Goal: Transaction & Acquisition: Purchase product/service

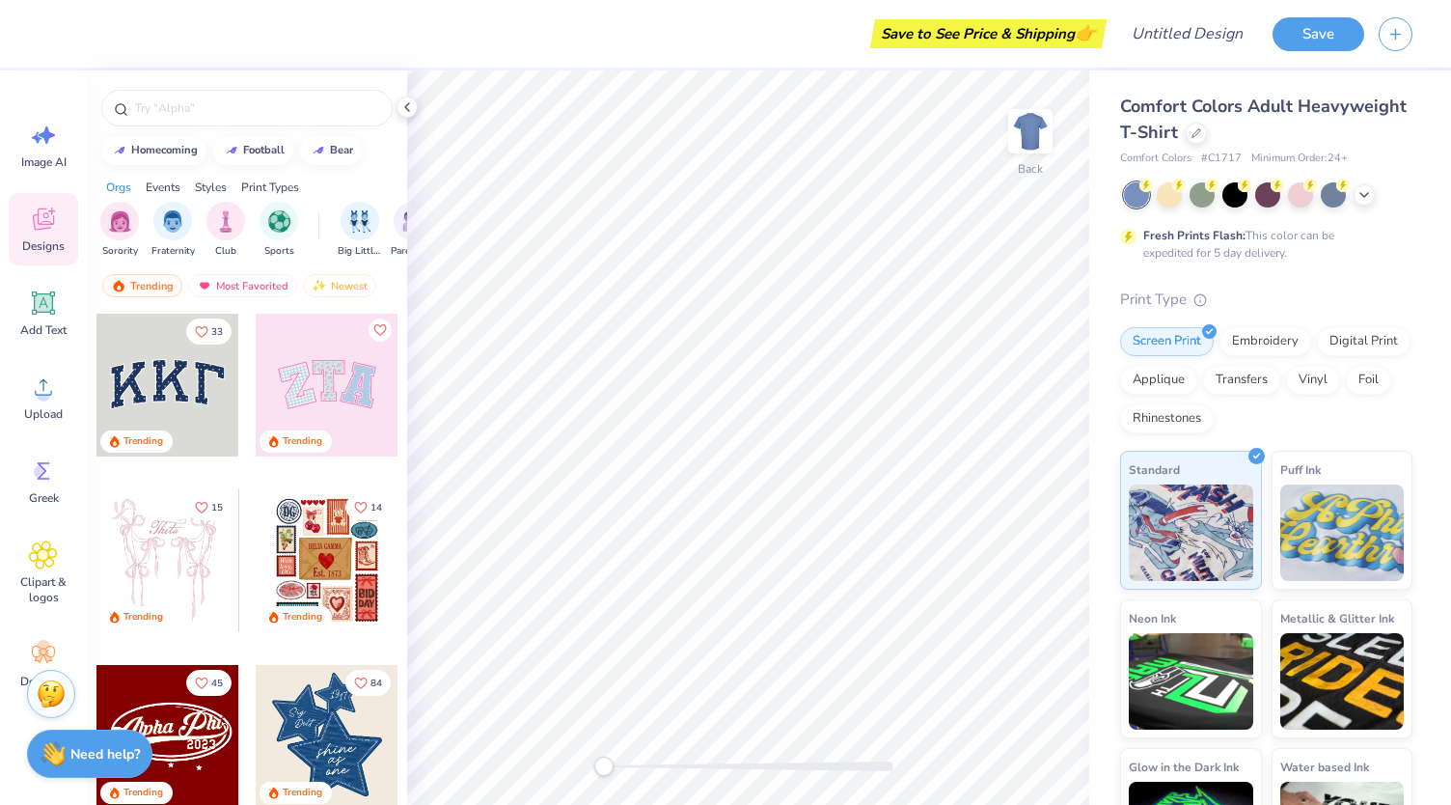
click at [1241, 132] on span "Comfort Colors Adult Heavyweight T-Shirt" at bounding box center [1263, 119] width 287 height 49
click at [1321, 139] on div "Comfort Colors Adult Heavyweight T-Shirt" at bounding box center [1266, 120] width 292 height 52
click at [1207, 138] on div at bounding box center [1196, 131] width 21 height 21
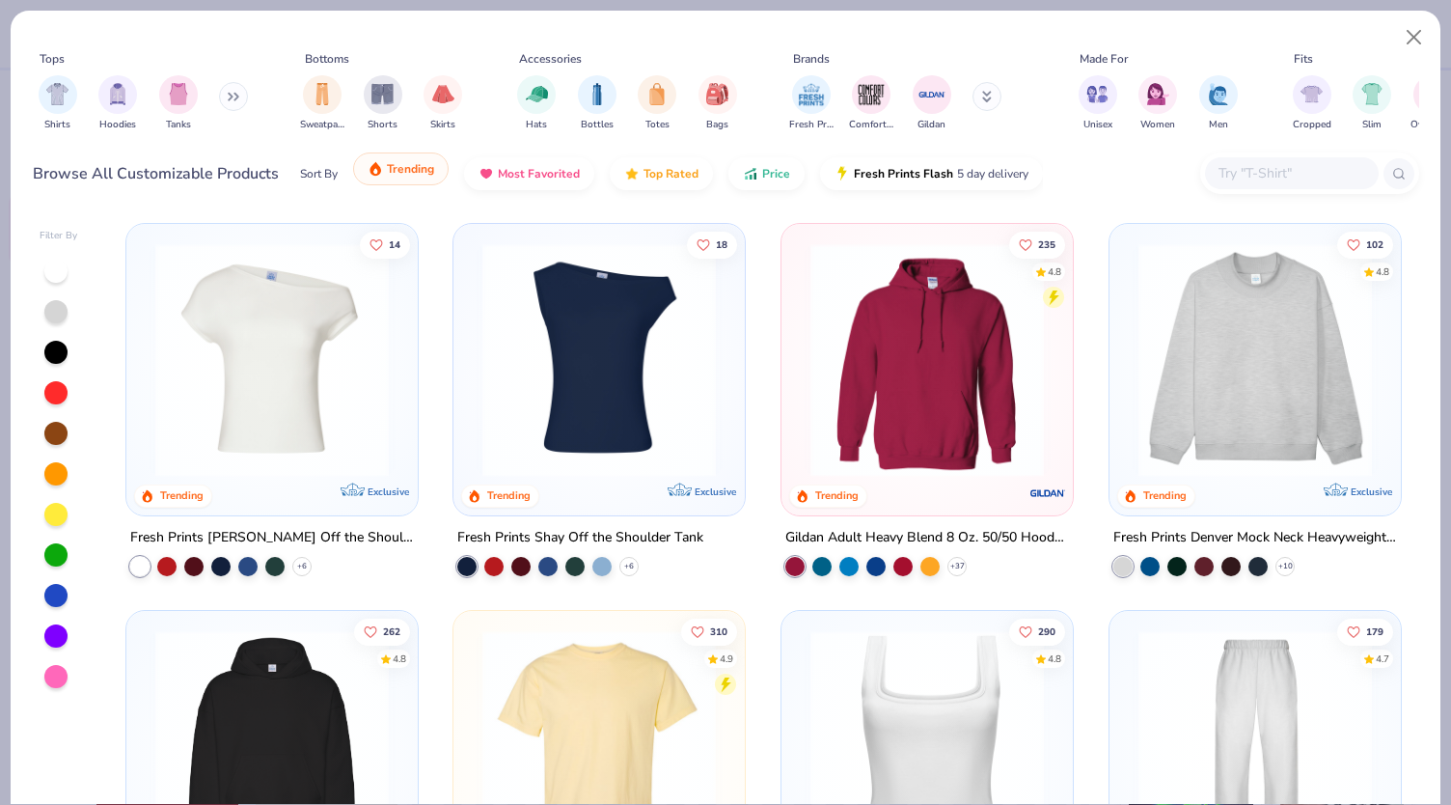
click at [431, 175] on span "Trending" at bounding box center [410, 168] width 47 height 15
click at [1280, 159] on div at bounding box center [1292, 173] width 174 height 32
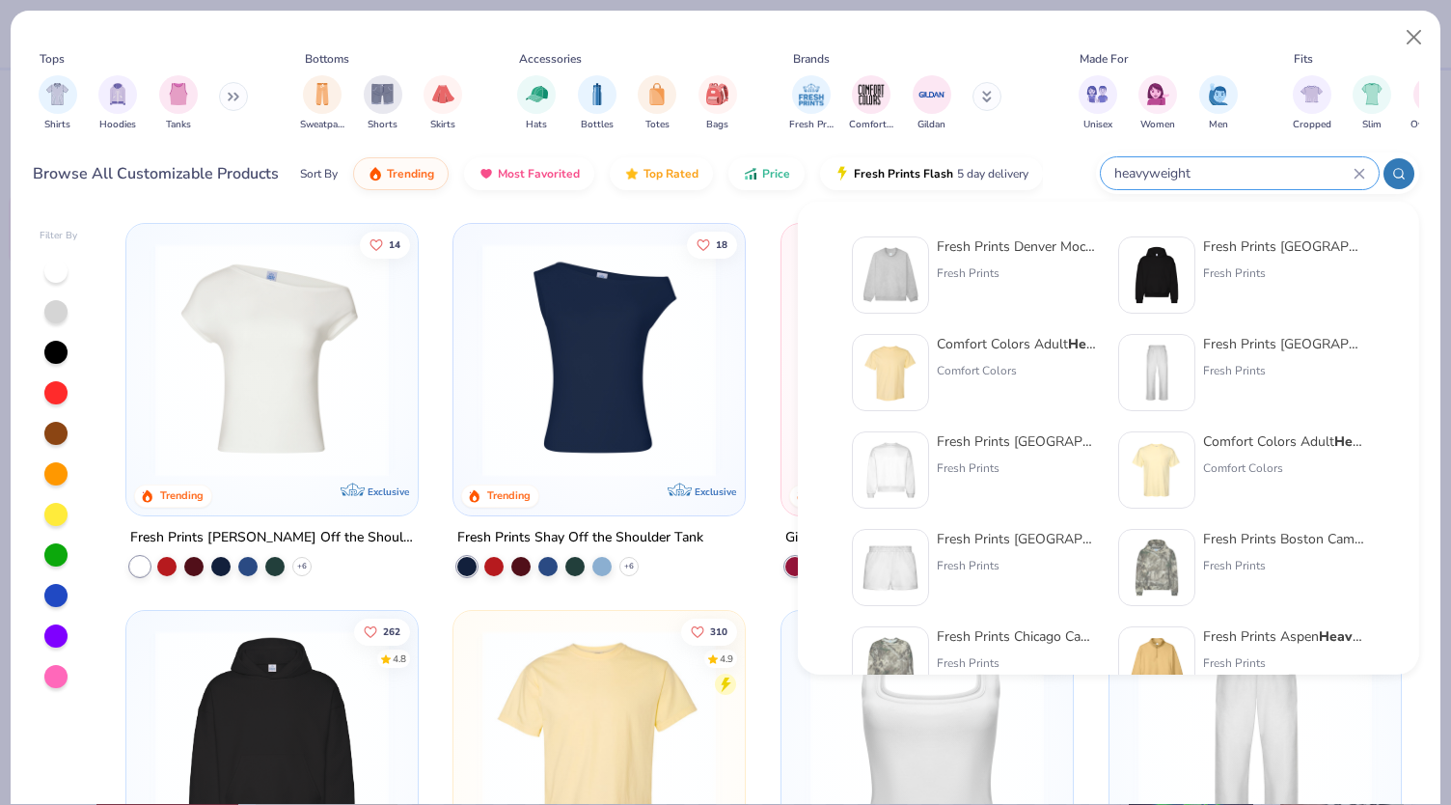
type input "heavyweight"
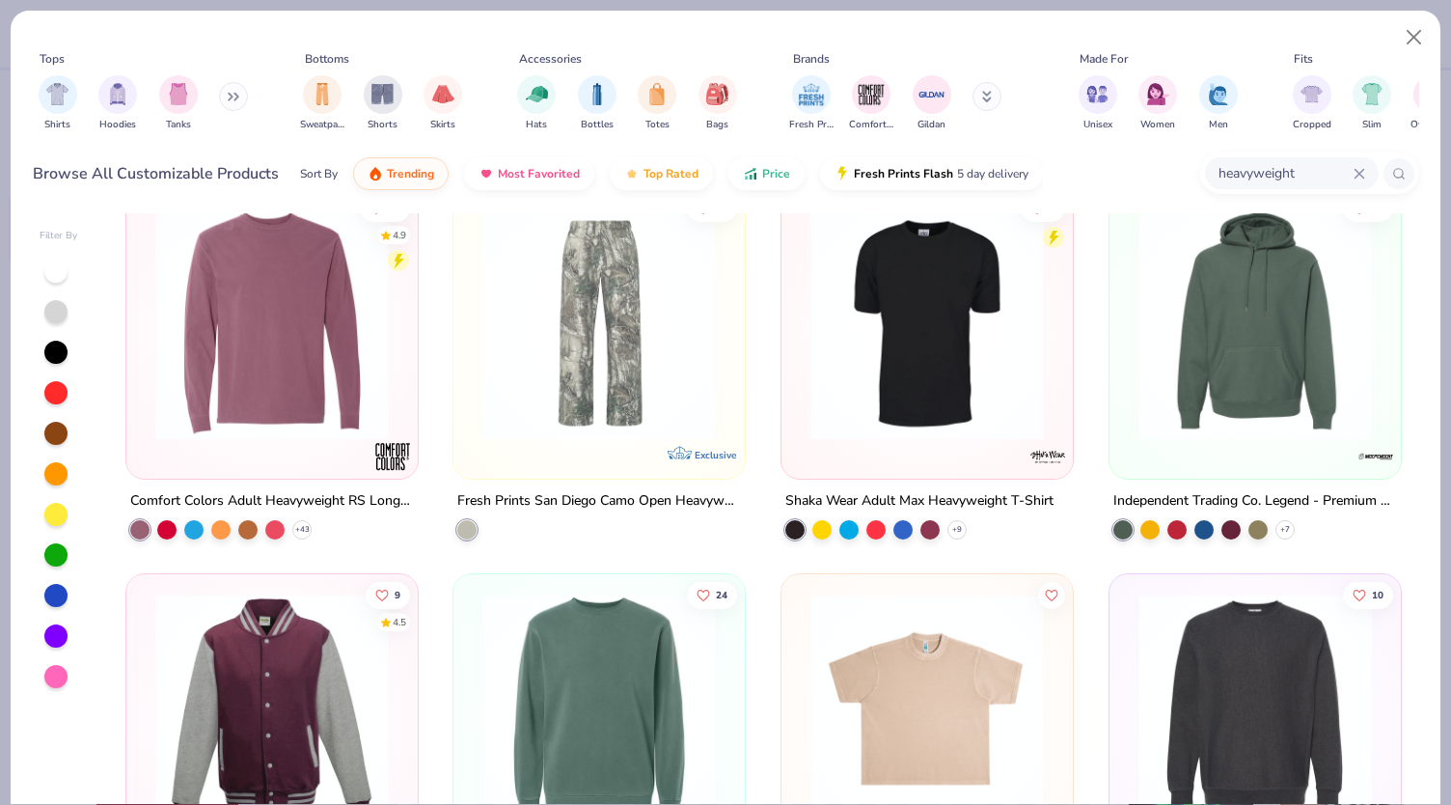
scroll to position [241, 0]
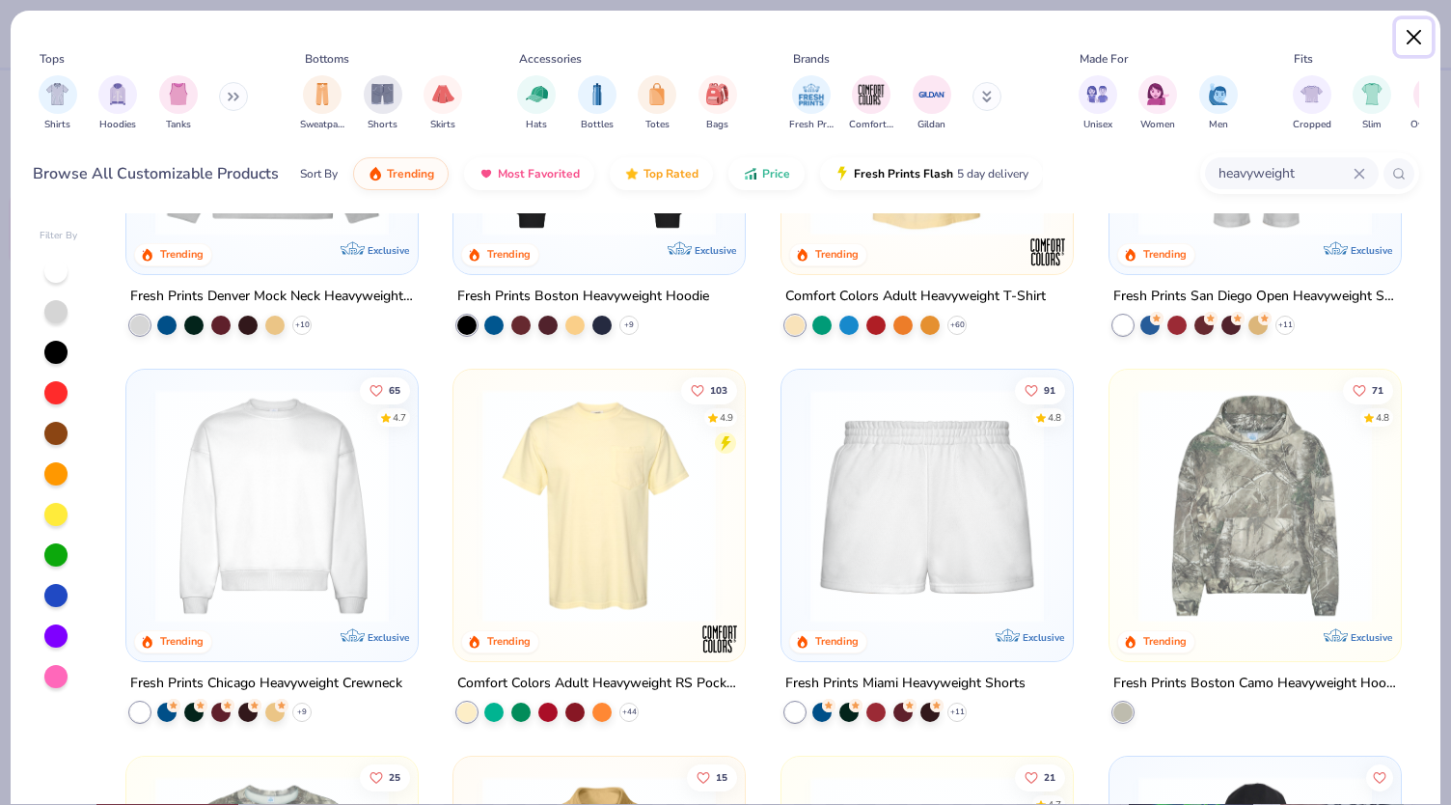
click at [1402, 39] on button "Close" at bounding box center [1414, 37] width 37 height 37
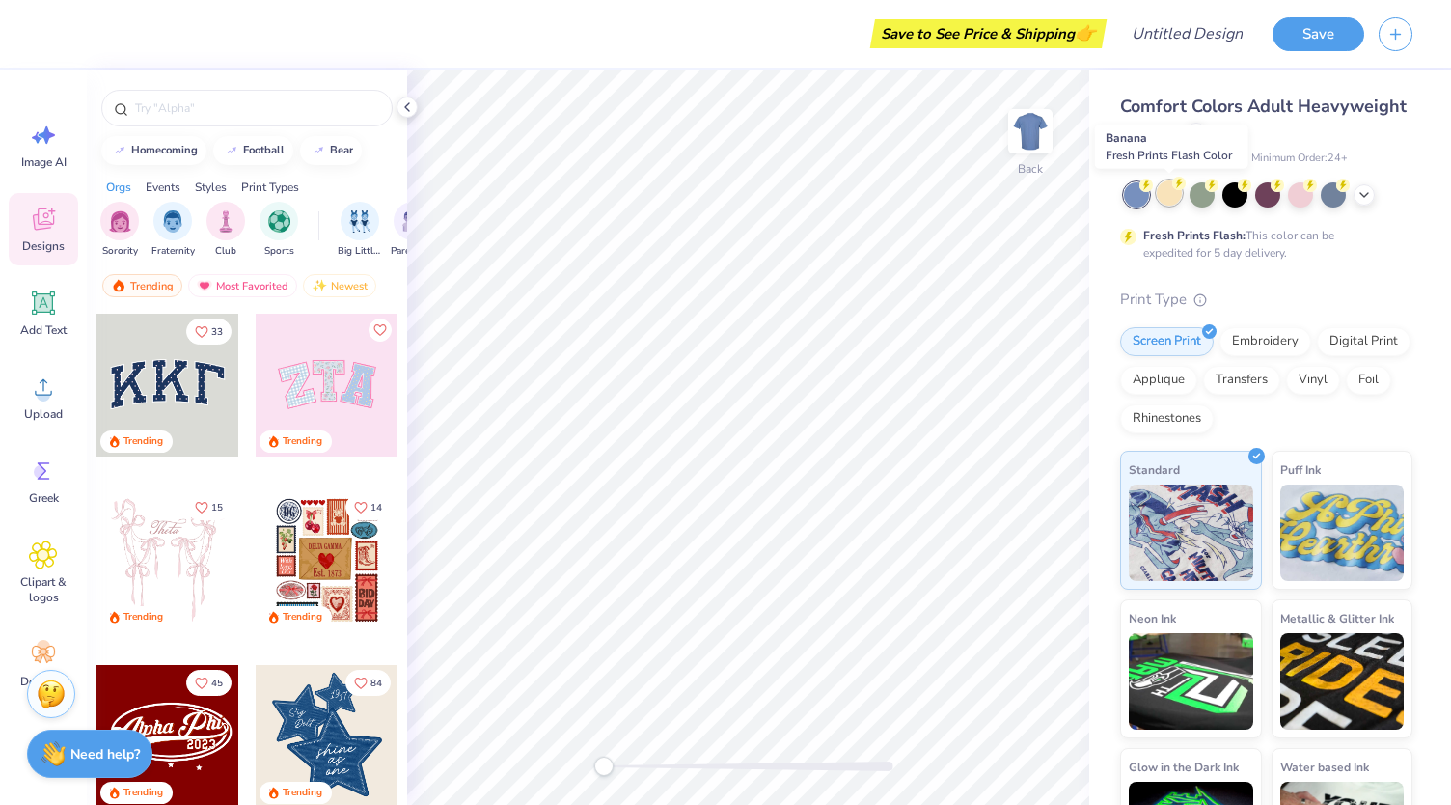
click at [1176, 198] on div at bounding box center [1169, 192] width 25 height 25
click at [1366, 193] on polyline at bounding box center [1364, 193] width 8 height 4
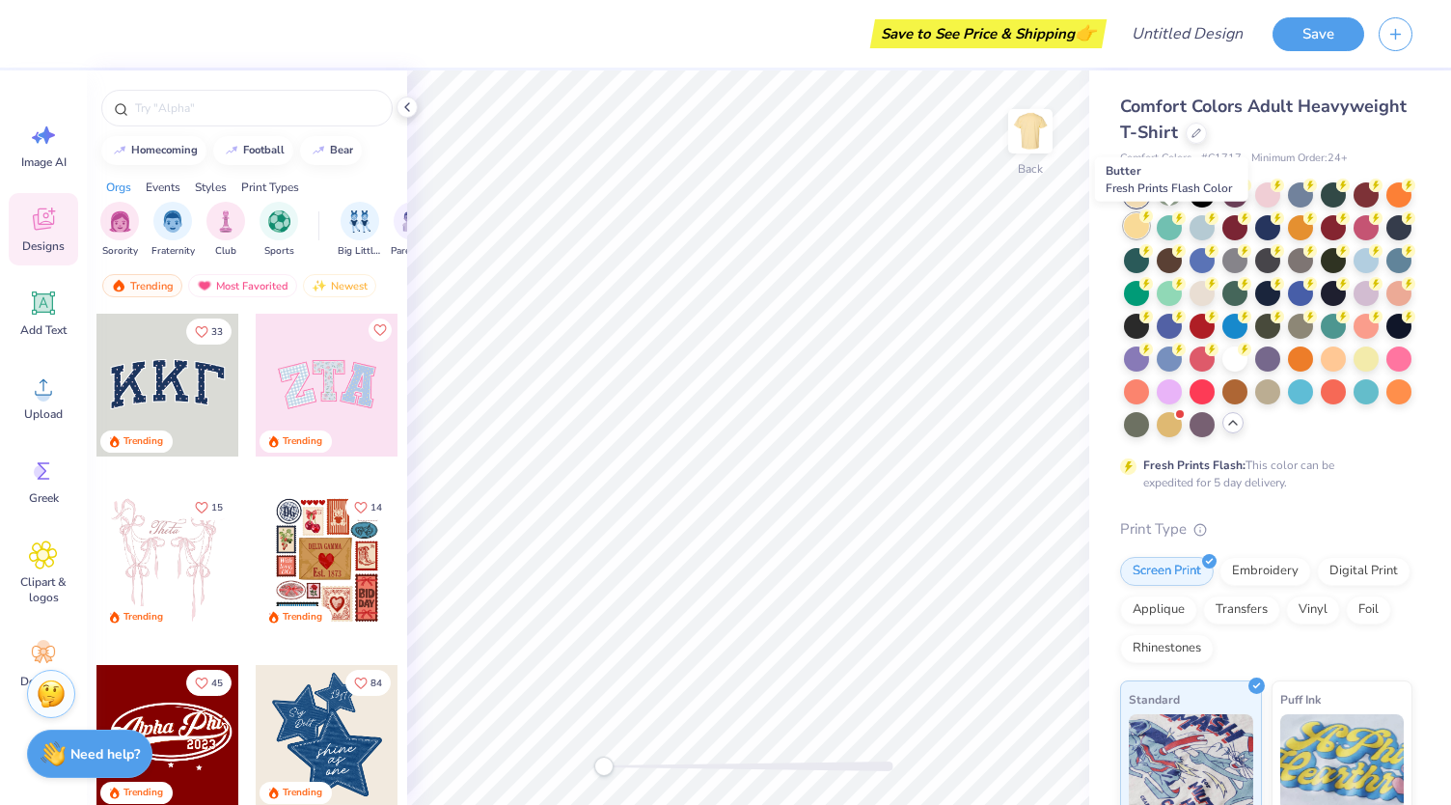
click at [1149, 231] on div at bounding box center [1136, 225] width 25 height 25
click at [1135, 193] on div at bounding box center [1136, 194] width 25 height 25
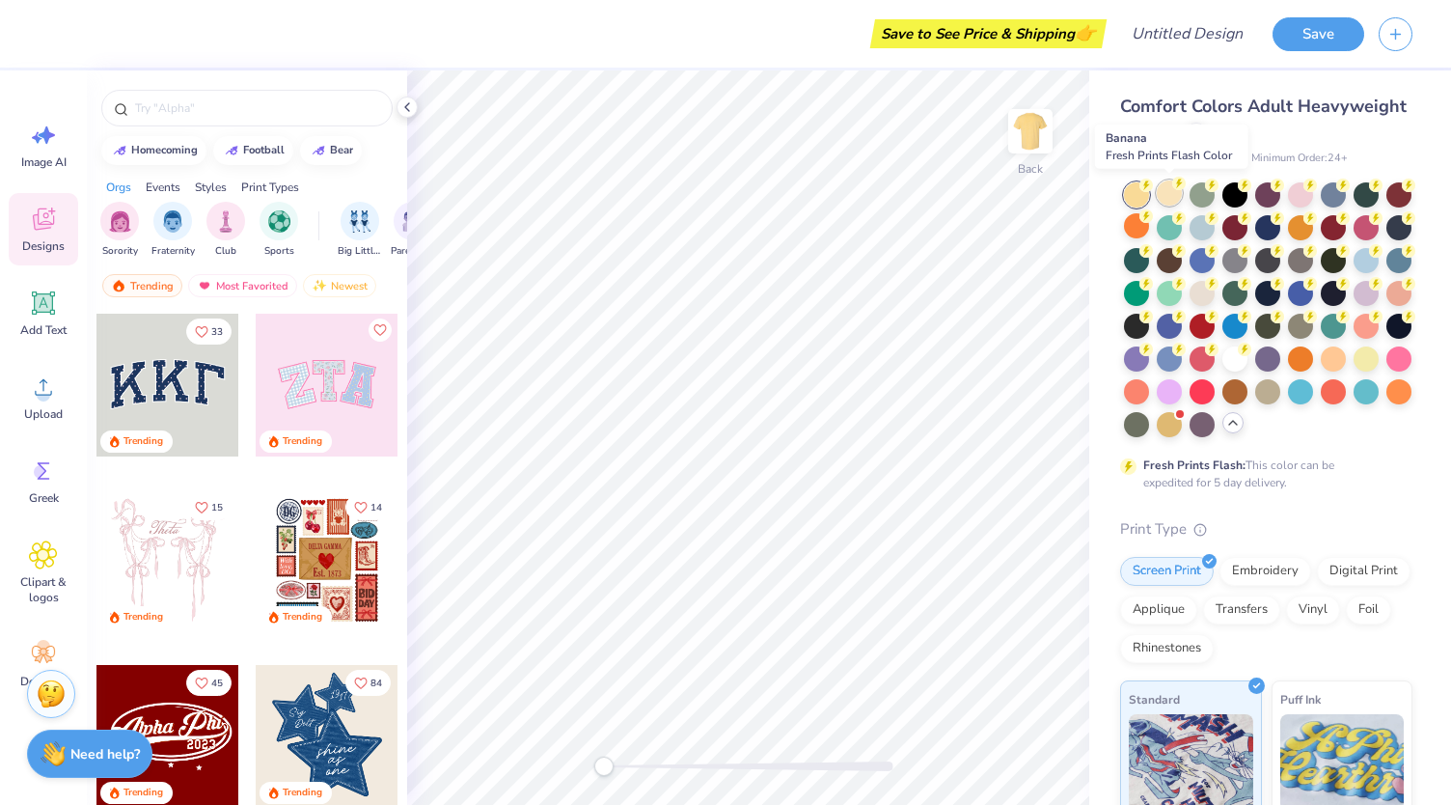
click at [1168, 192] on div at bounding box center [1169, 192] width 25 height 25
click at [1215, 279] on div at bounding box center [1202, 291] width 25 height 25
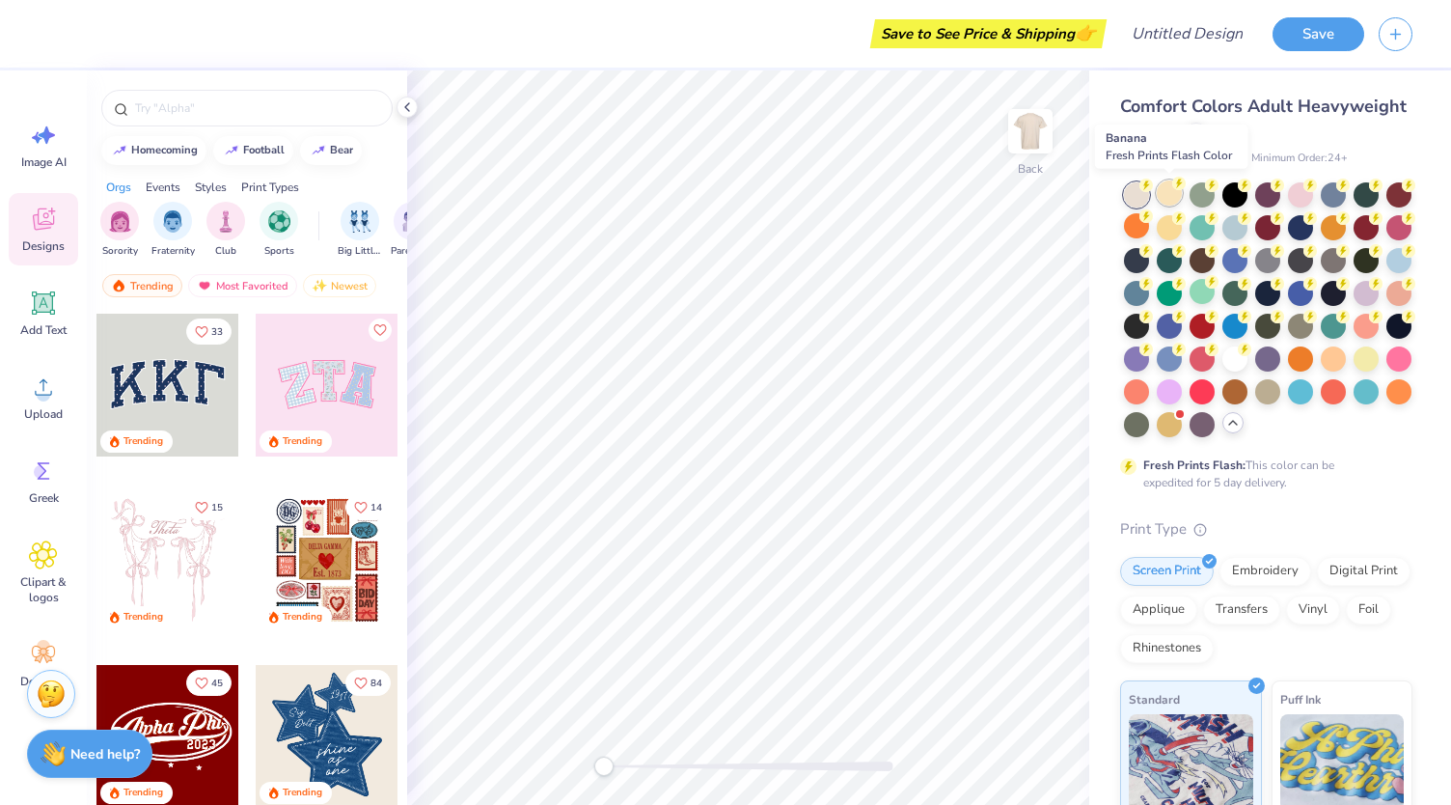
click at [1169, 188] on div at bounding box center [1169, 192] width 25 height 25
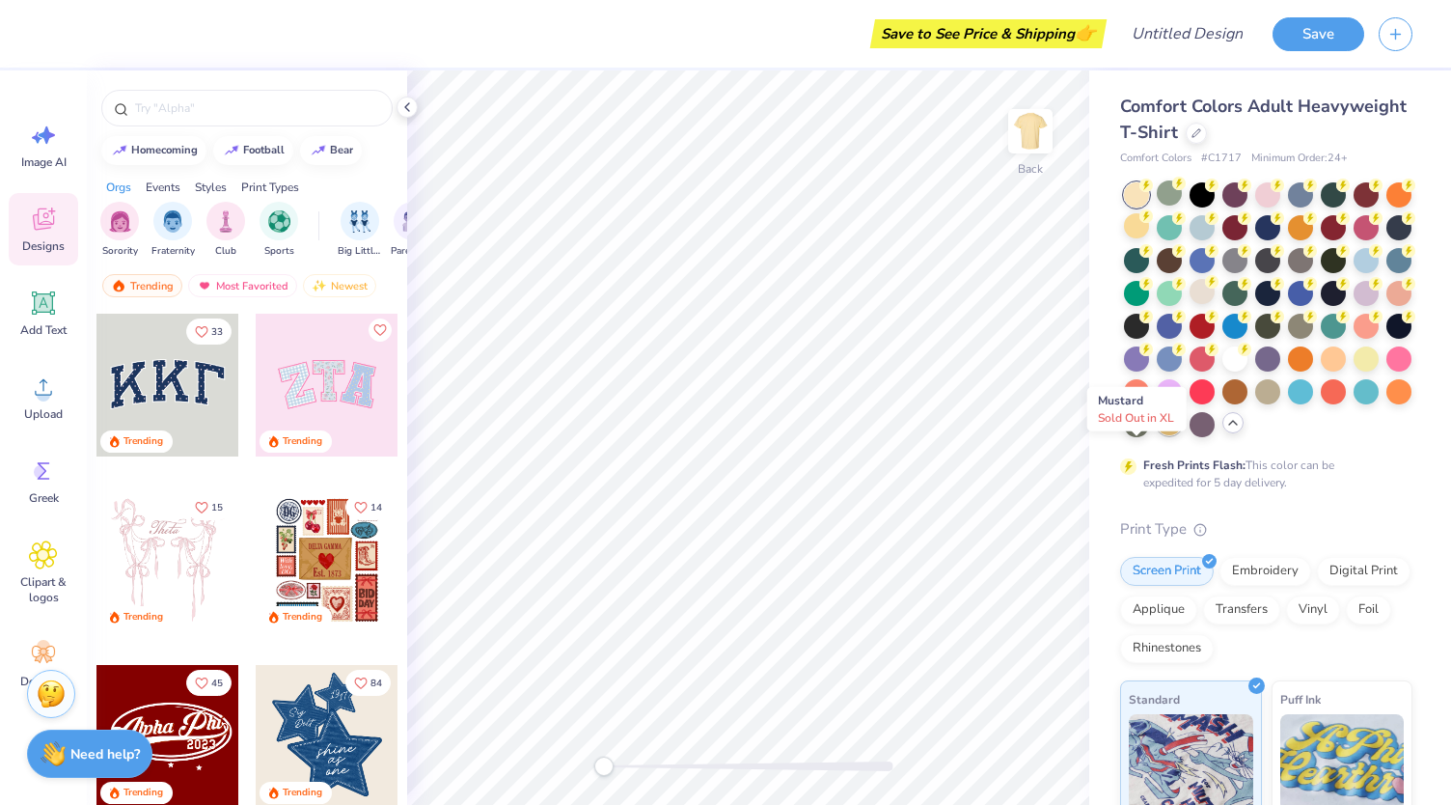
click at [1157, 435] on div at bounding box center [1169, 422] width 25 height 25
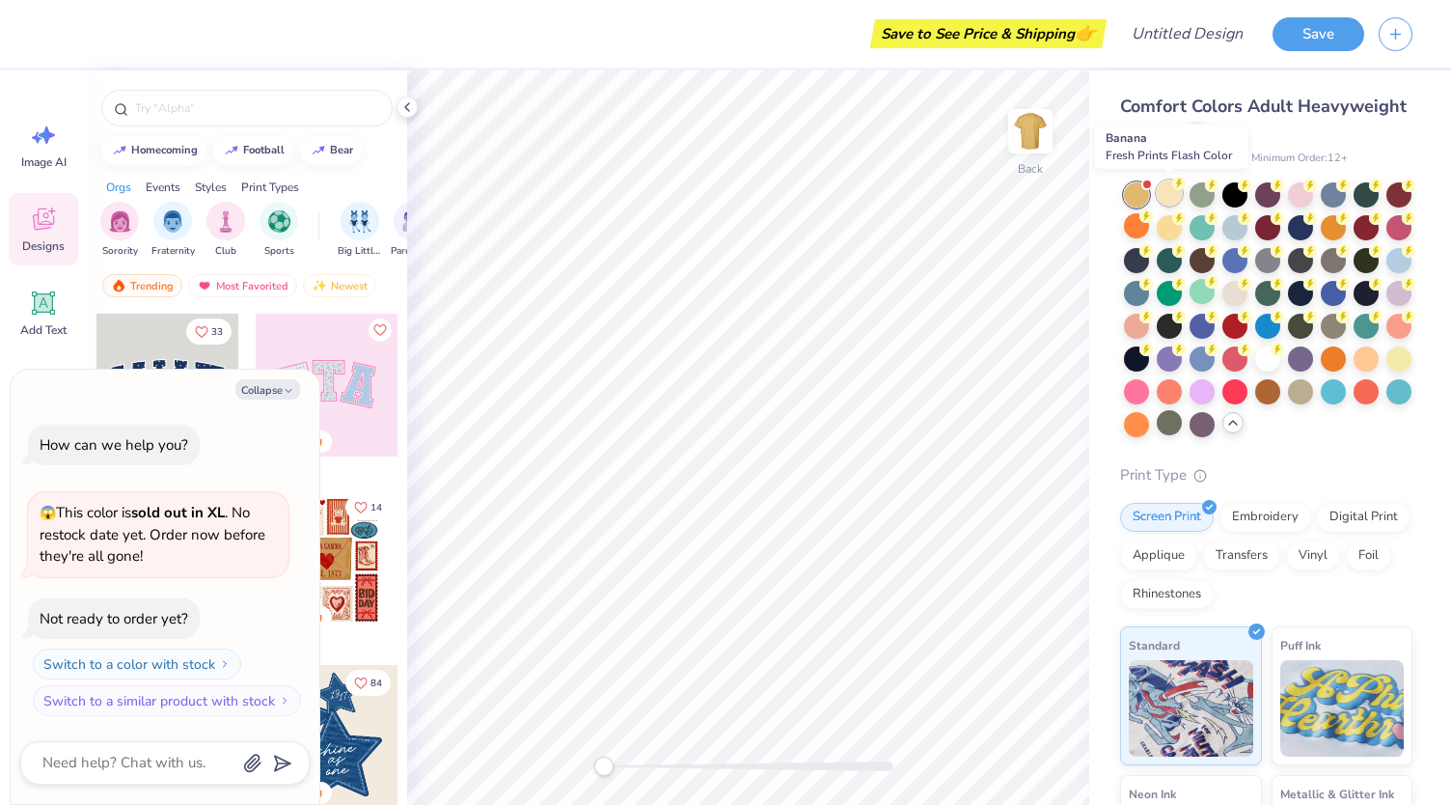
click at [1167, 191] on div at bounding box center [1169, 192] width 25 height 25
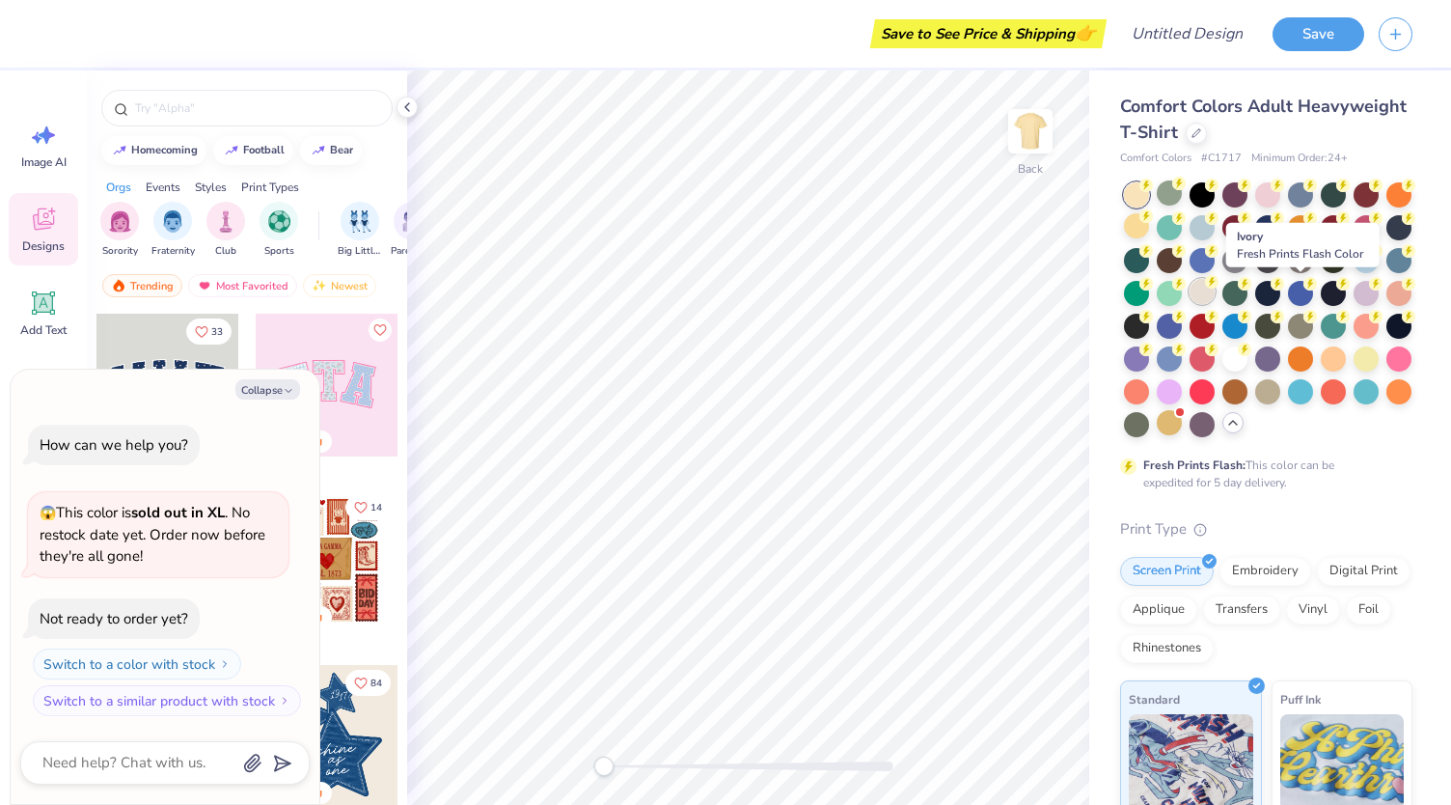
click at [1215, 294] on div at bounding box center [1202, 291] width 25 height 25
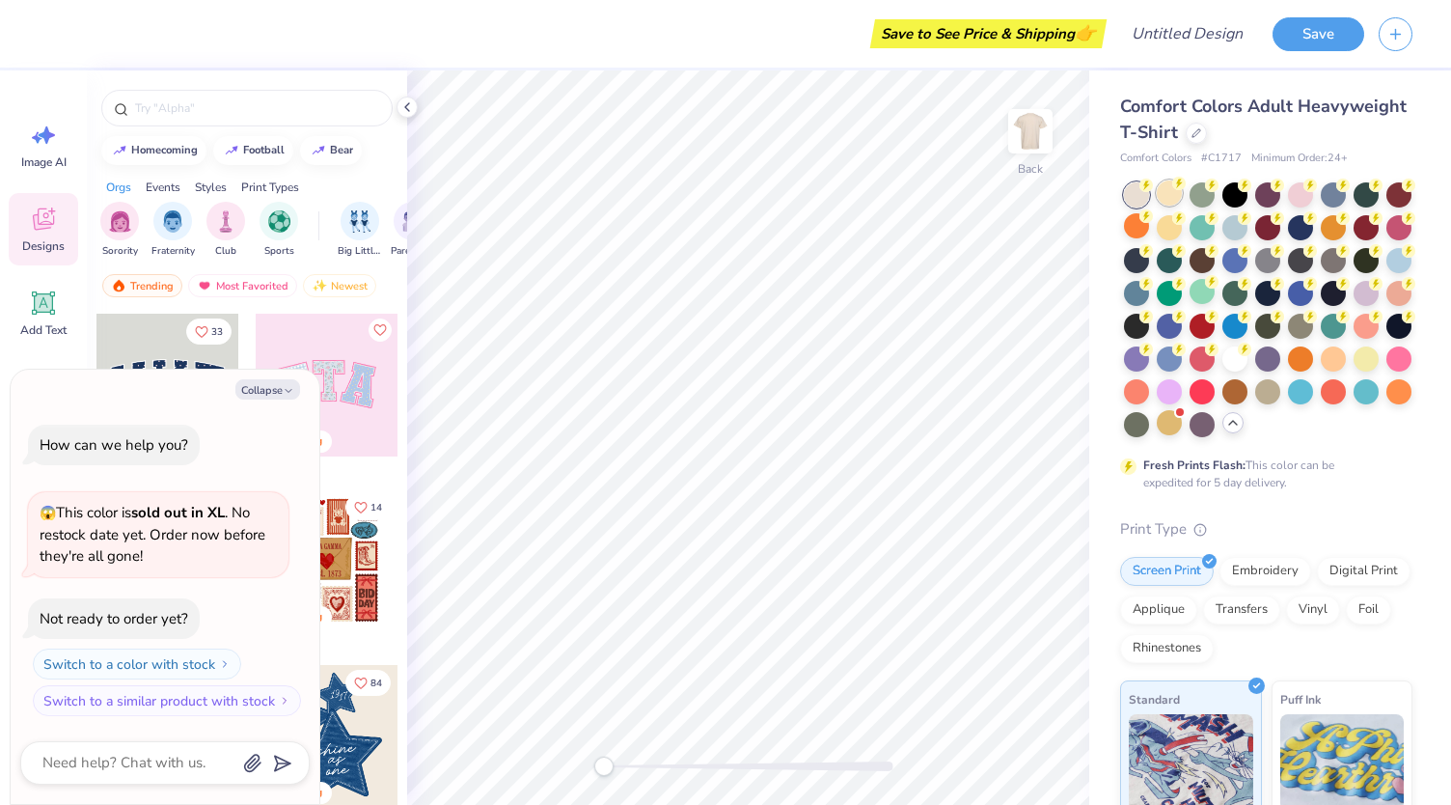
click at [1176, 188] on circle at bounding box center [1179, 184] width 14 height 14
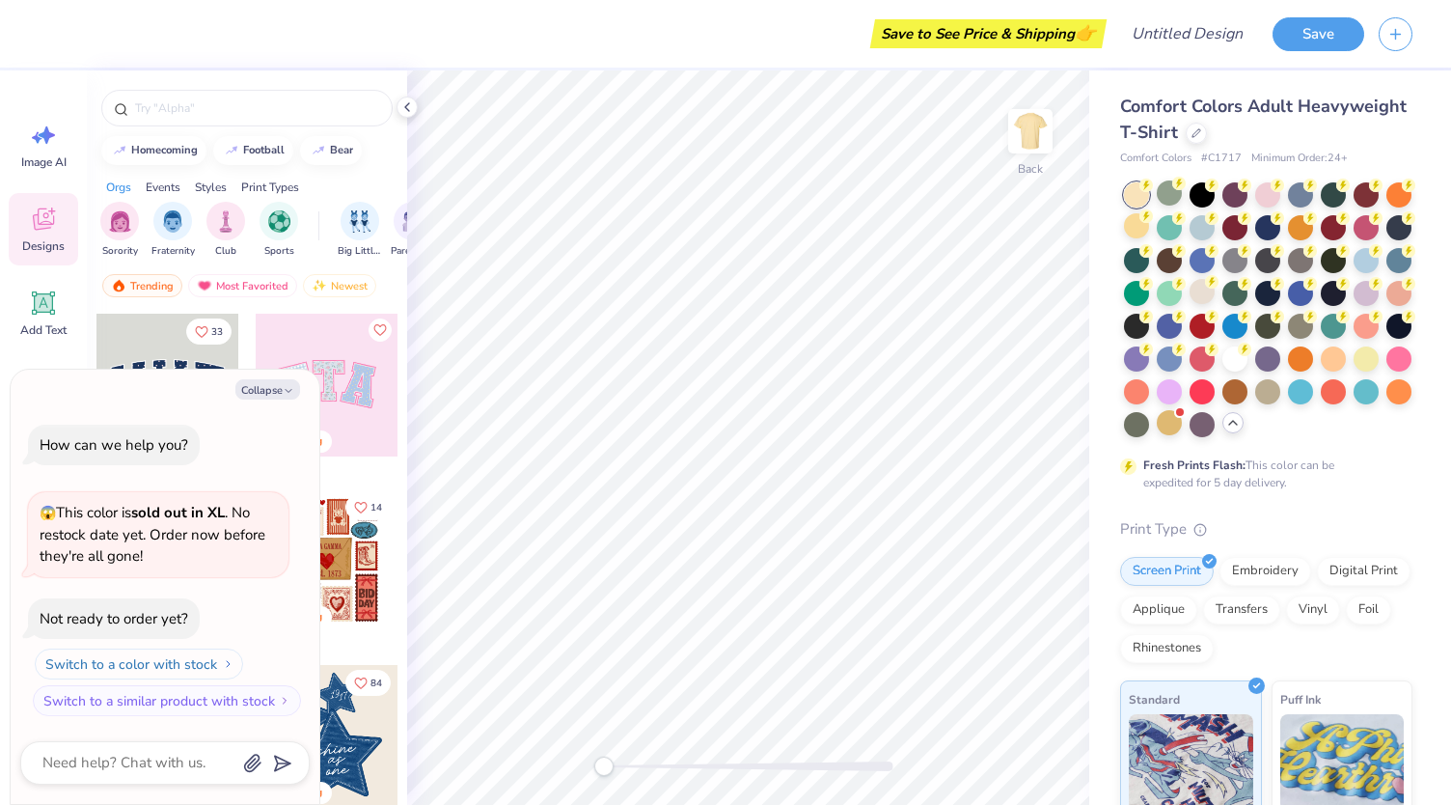
click at [186, 663] on button "Switch to a color with stock" at bounding box center [139, 663] width 208 height 31
type textarea "x"
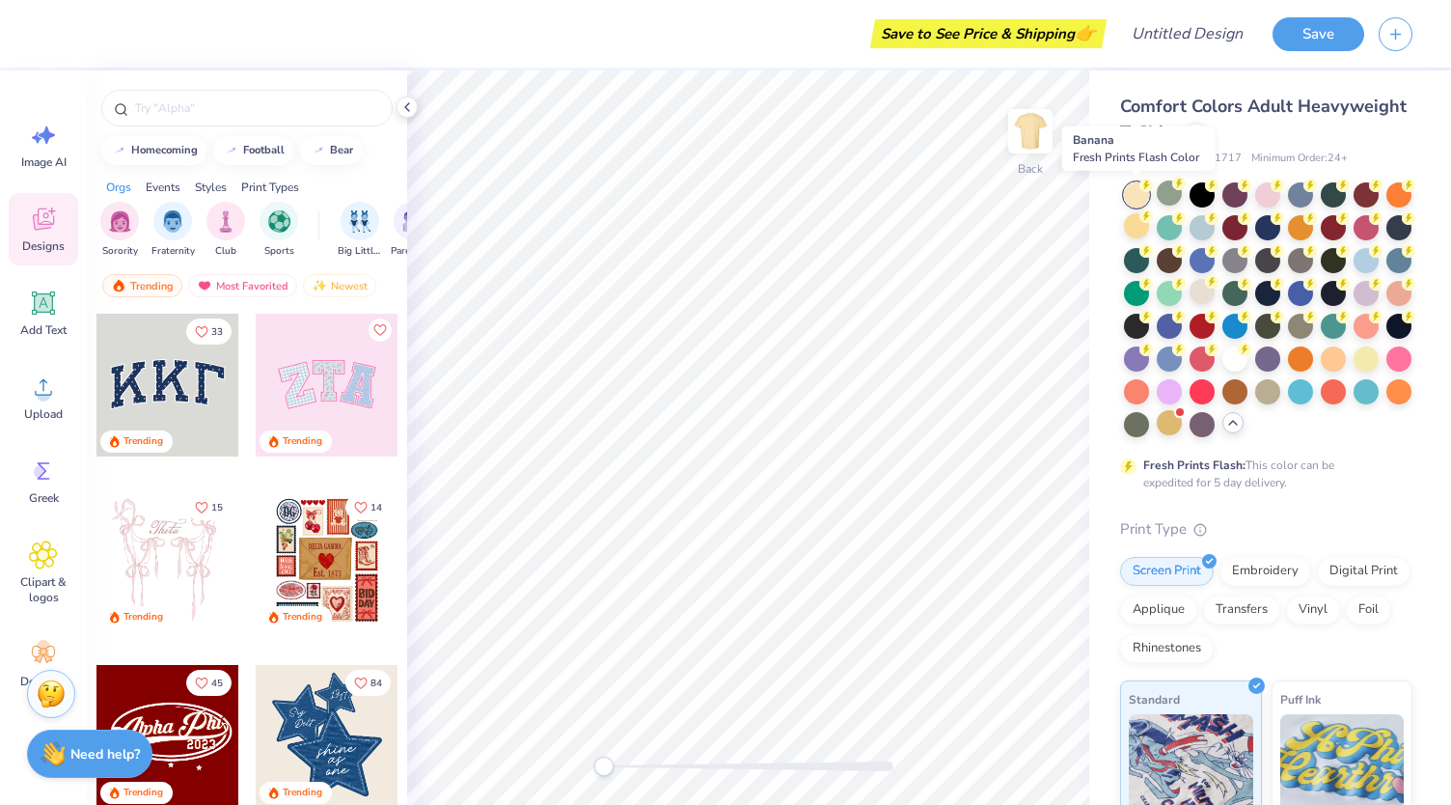
click at [1141, 183] on circle at bounding box center [1146, 185] width 14 height 14
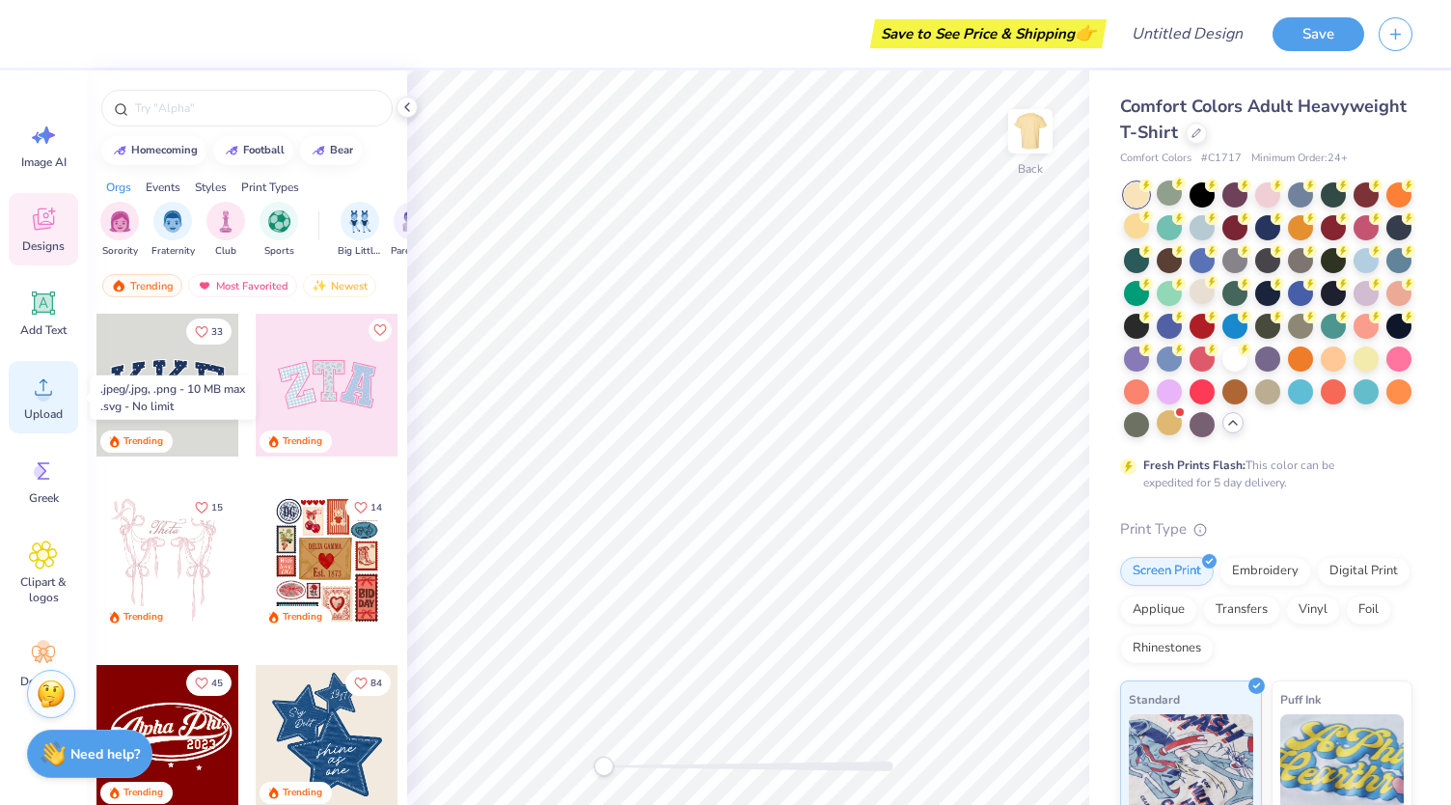
click at [40, 392] on circle at bounding box center [44, 395] width 14 height 14
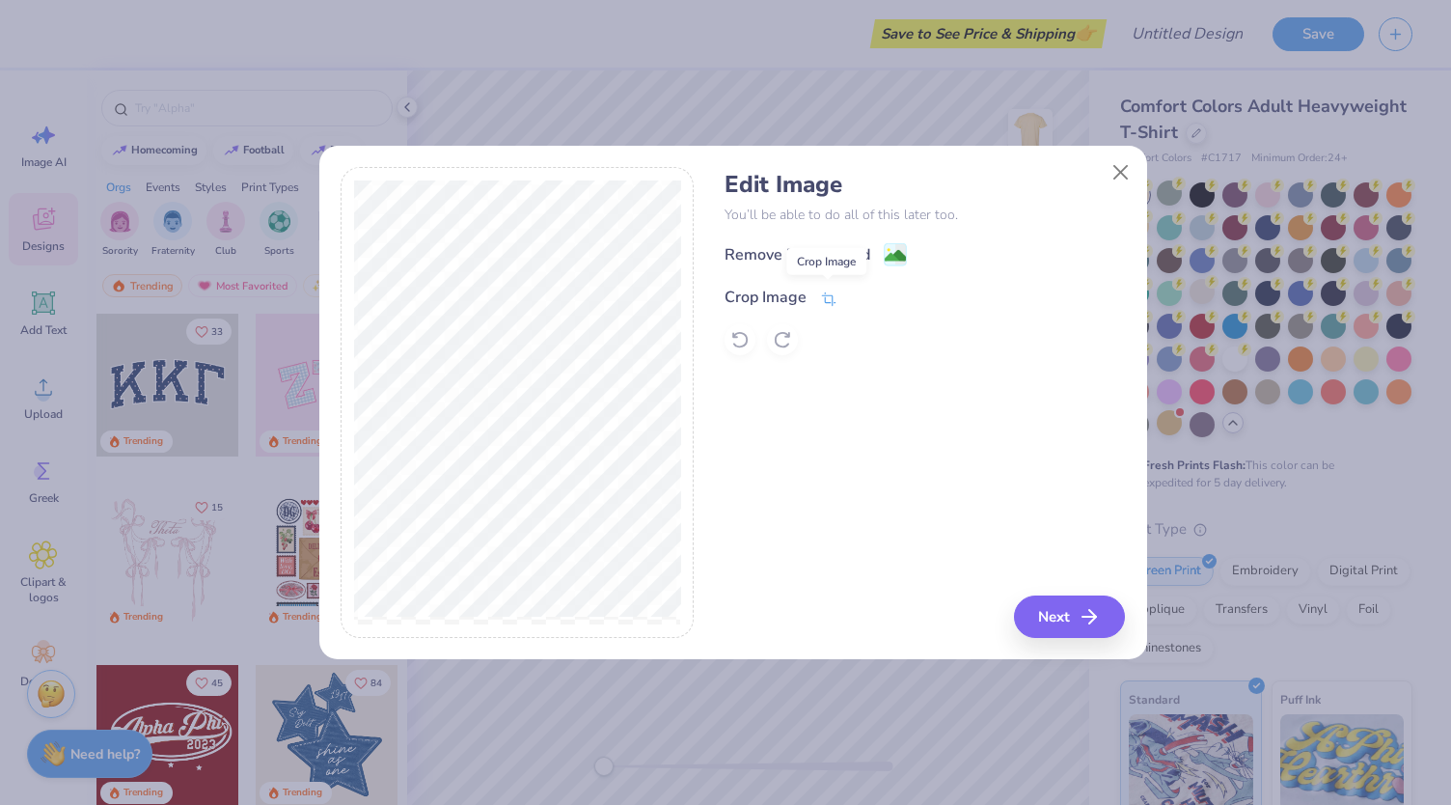
click at [822, 302] on icon at bounding box center [828, 298] width 17 height 17
click at [1060, 608] on div "Edit Image You’ll be able to do all of this later too. Remove Background Crop I…" at bounding box center [925, 402] width 400 height 471
click at [766, 402] on div "Edit Image You’ll be able to do all of this later too. Remove Background Crop I…" at bounding box center [925, 402] width 400 height 471
click at [856, 296] on icon at bounding box center [861, 295] width 12 height 12
click at [741, 339] on icon at bounding box center [739, 339] width 19 height 19
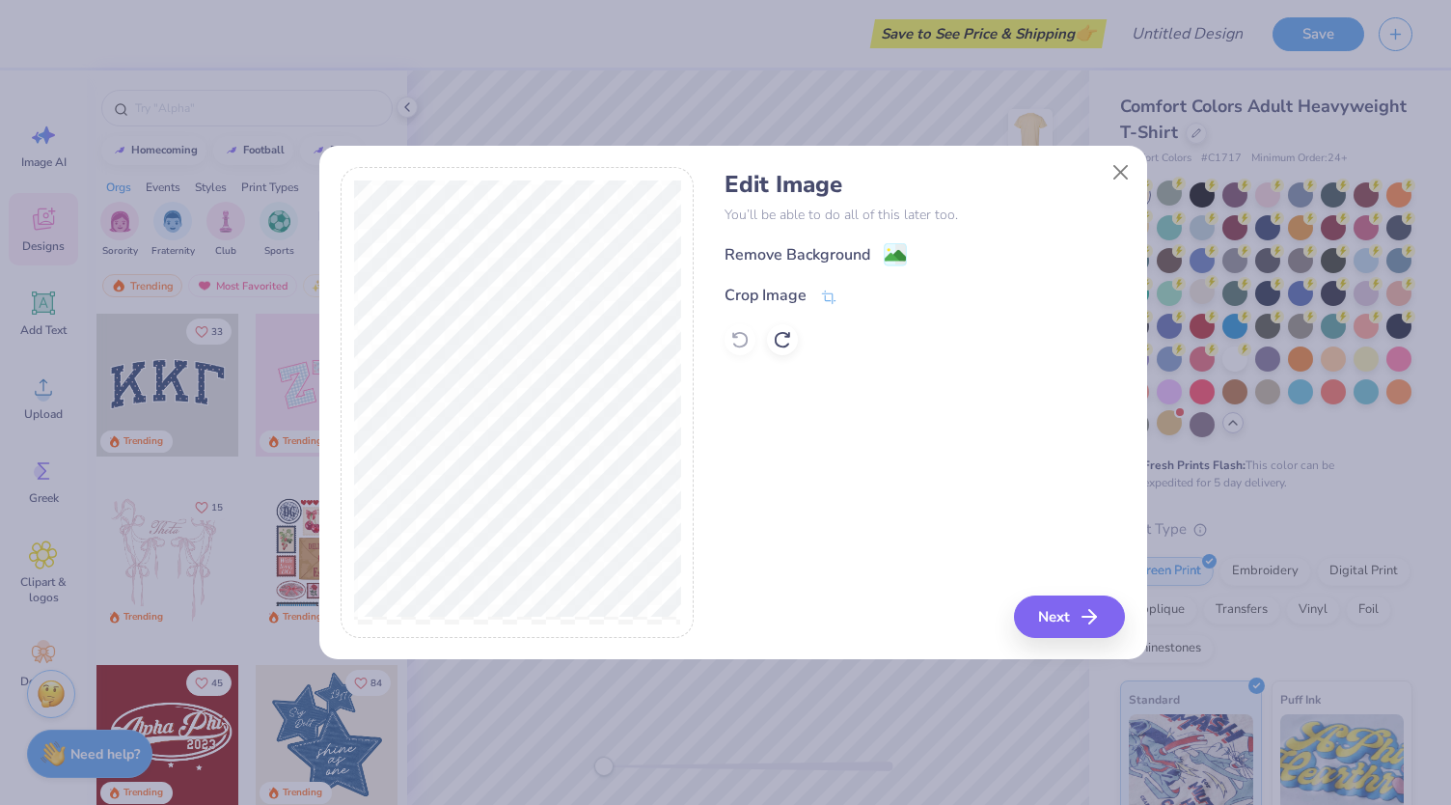
click at [738, 339] on div at bounding box center [925, 339] width 400 height 31
click at [737, 339] on div at bounding box center [925, 339] width 400 height 31
click at [830, 303] on icon at bounding box center [828, 298] width 17 height 17
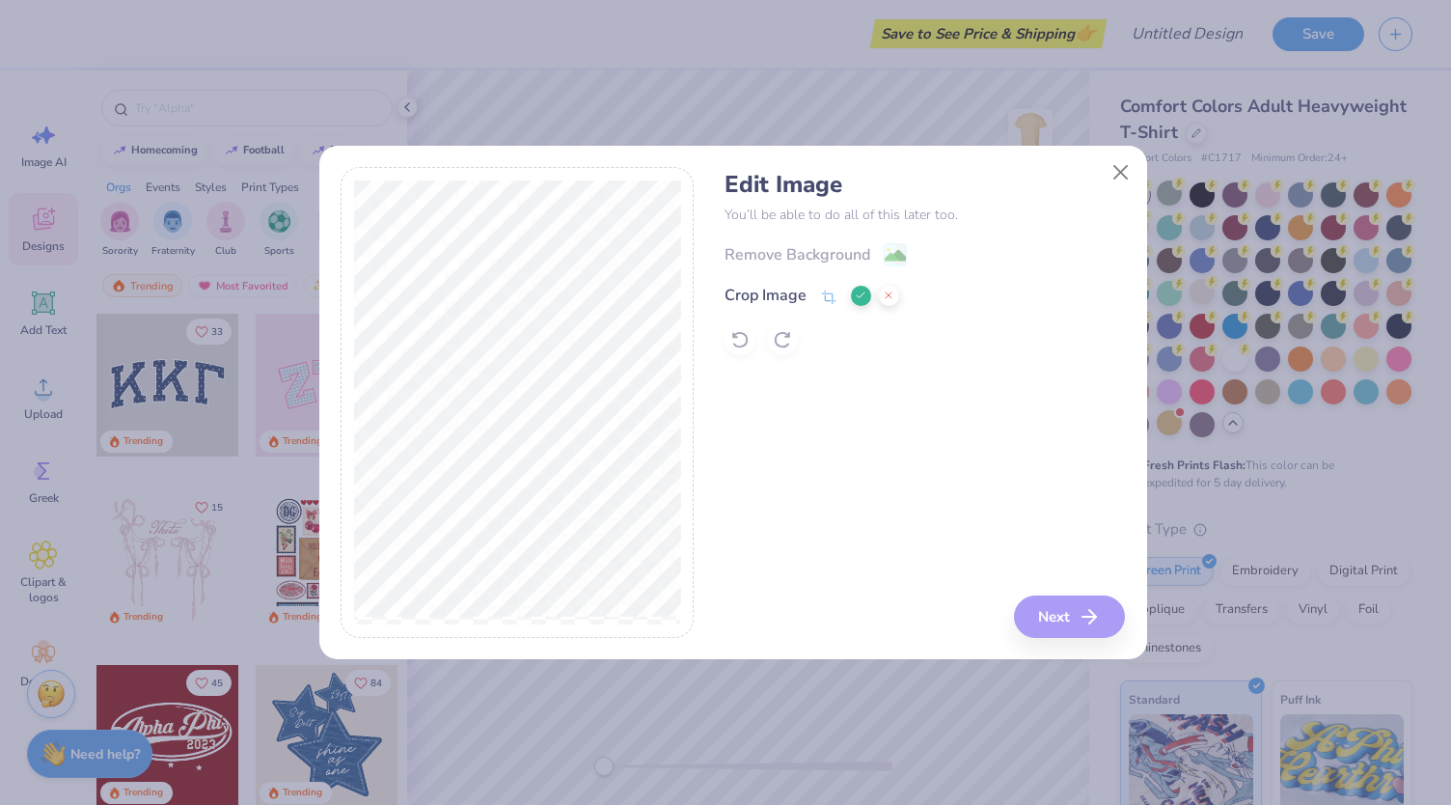
click at [892, 294] on button at bounding box center [889, 296] width 20 height 20
click at [1069, 626] on button "Next" at bounding box center [1072, 616] width 111 height 42
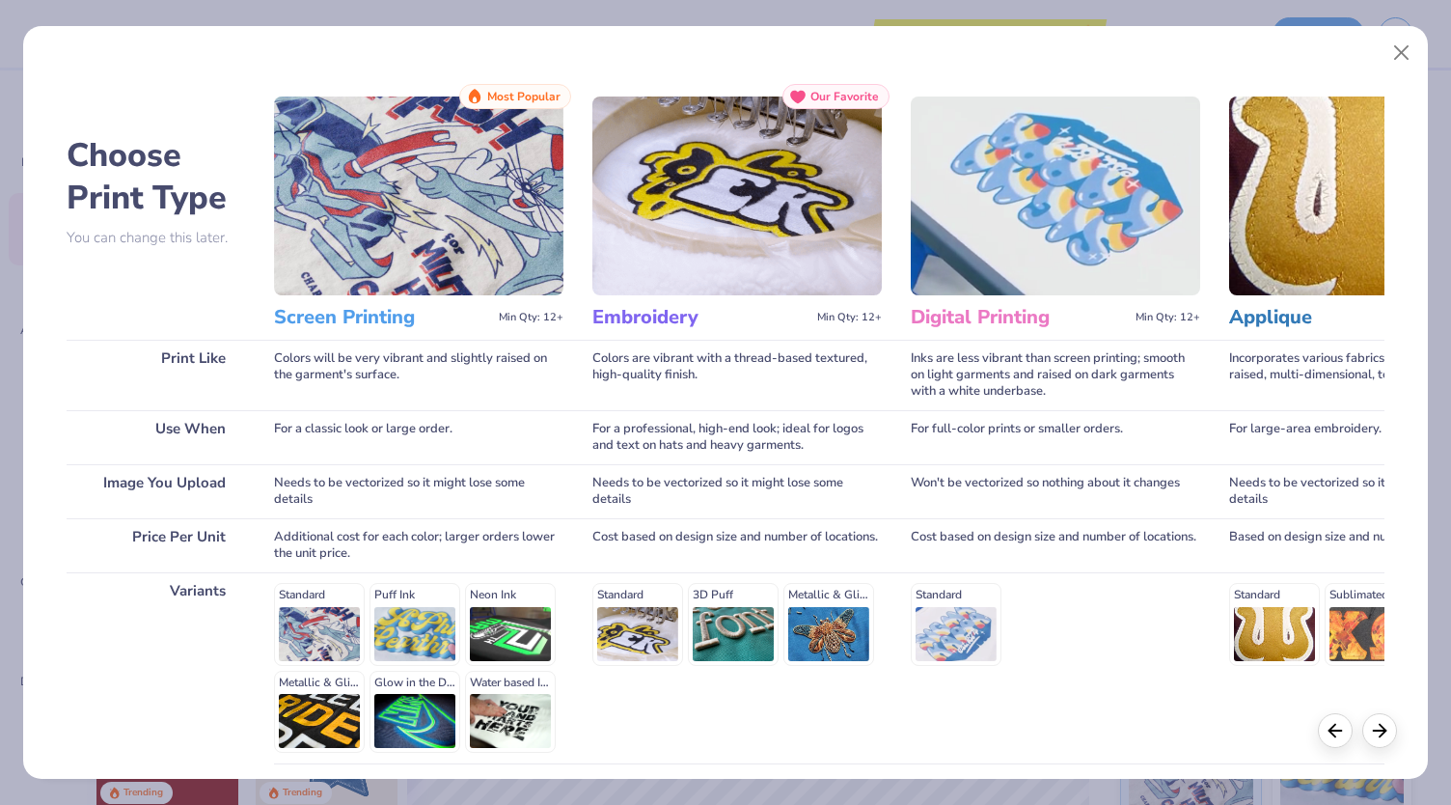
scroll to position [156, 0]
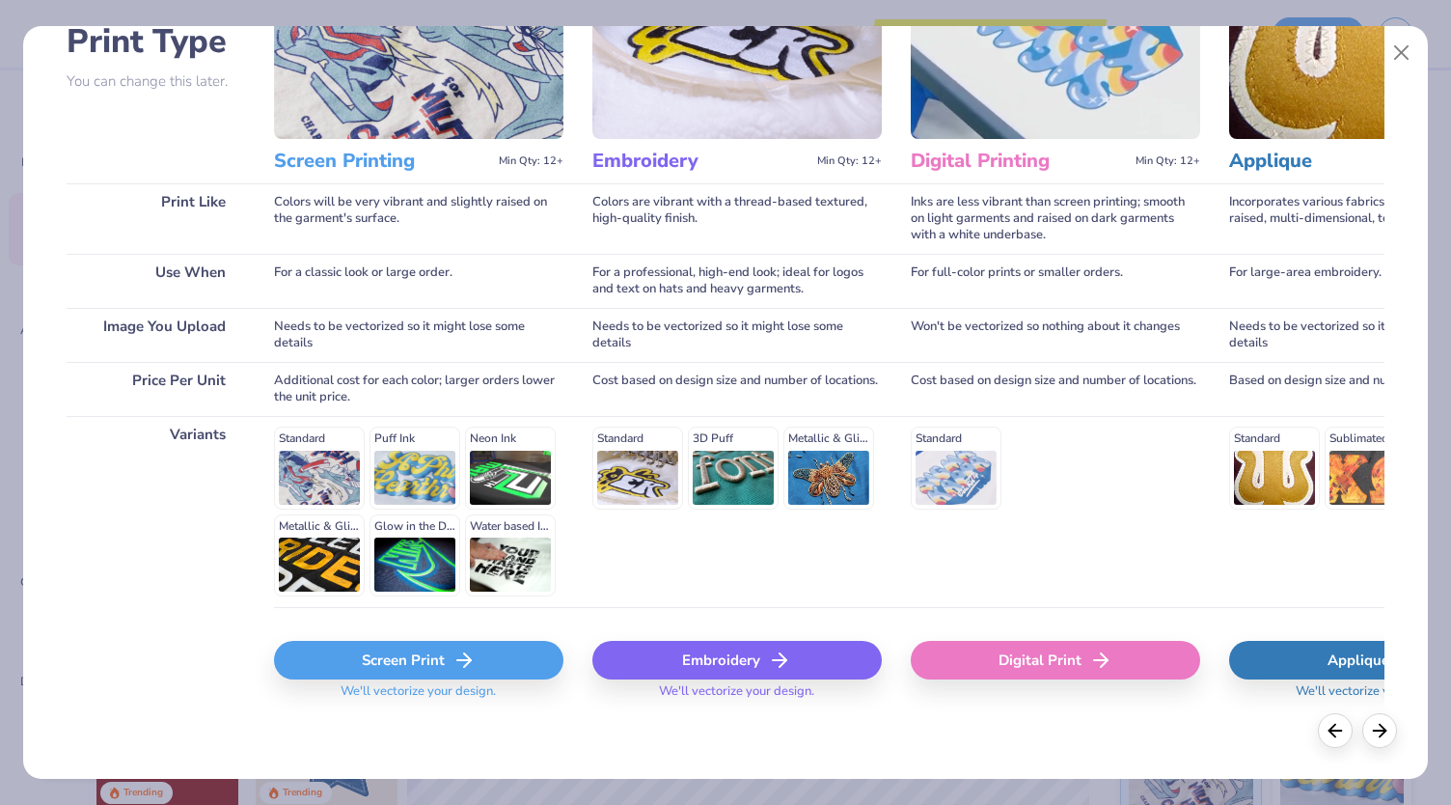
click at [391, 653] on div "Screen Print" at bounding box center [418, 660] width 289 height 39
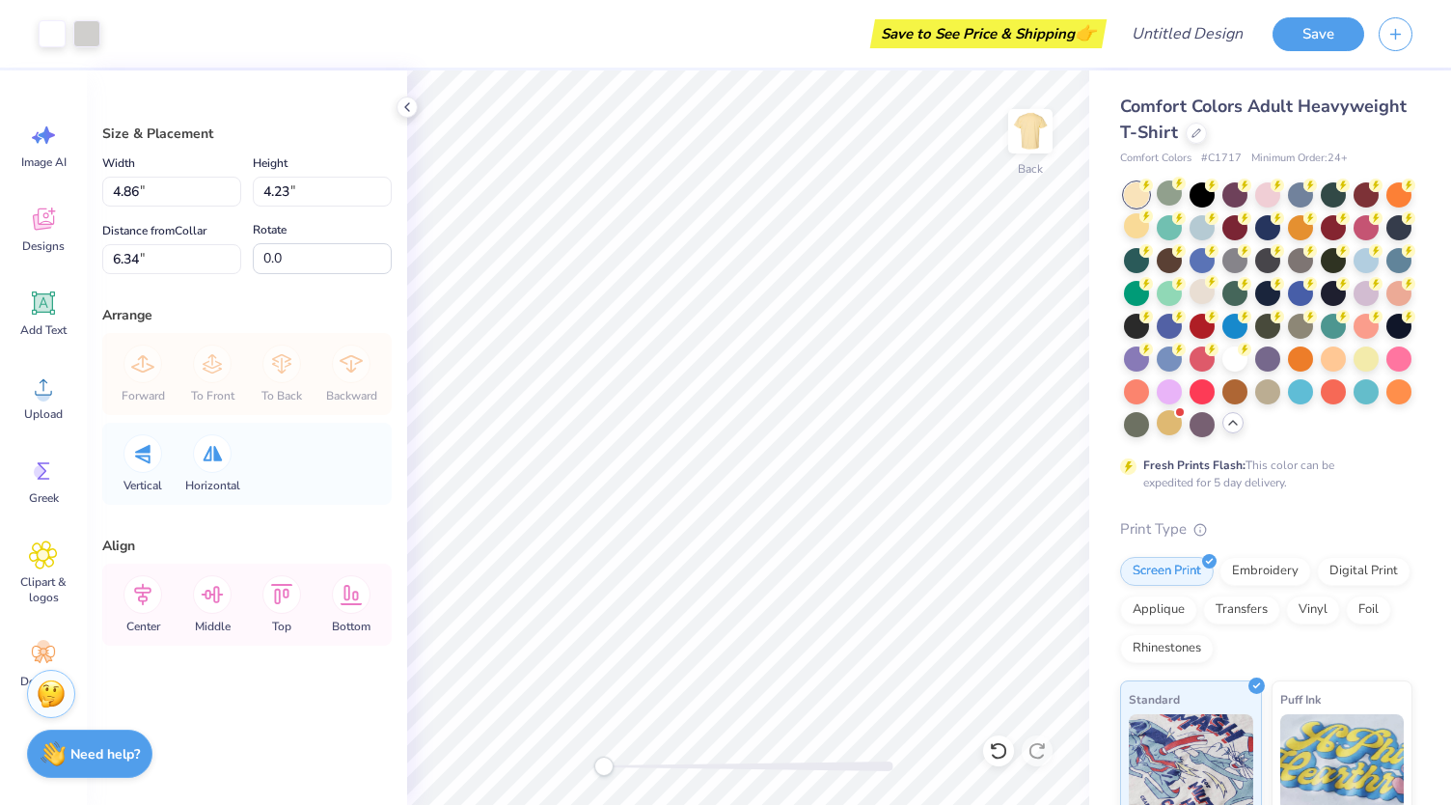
type input "4.86"
type input "4.23"
type input "2.84"
type input "2.47"
type input "3.00"
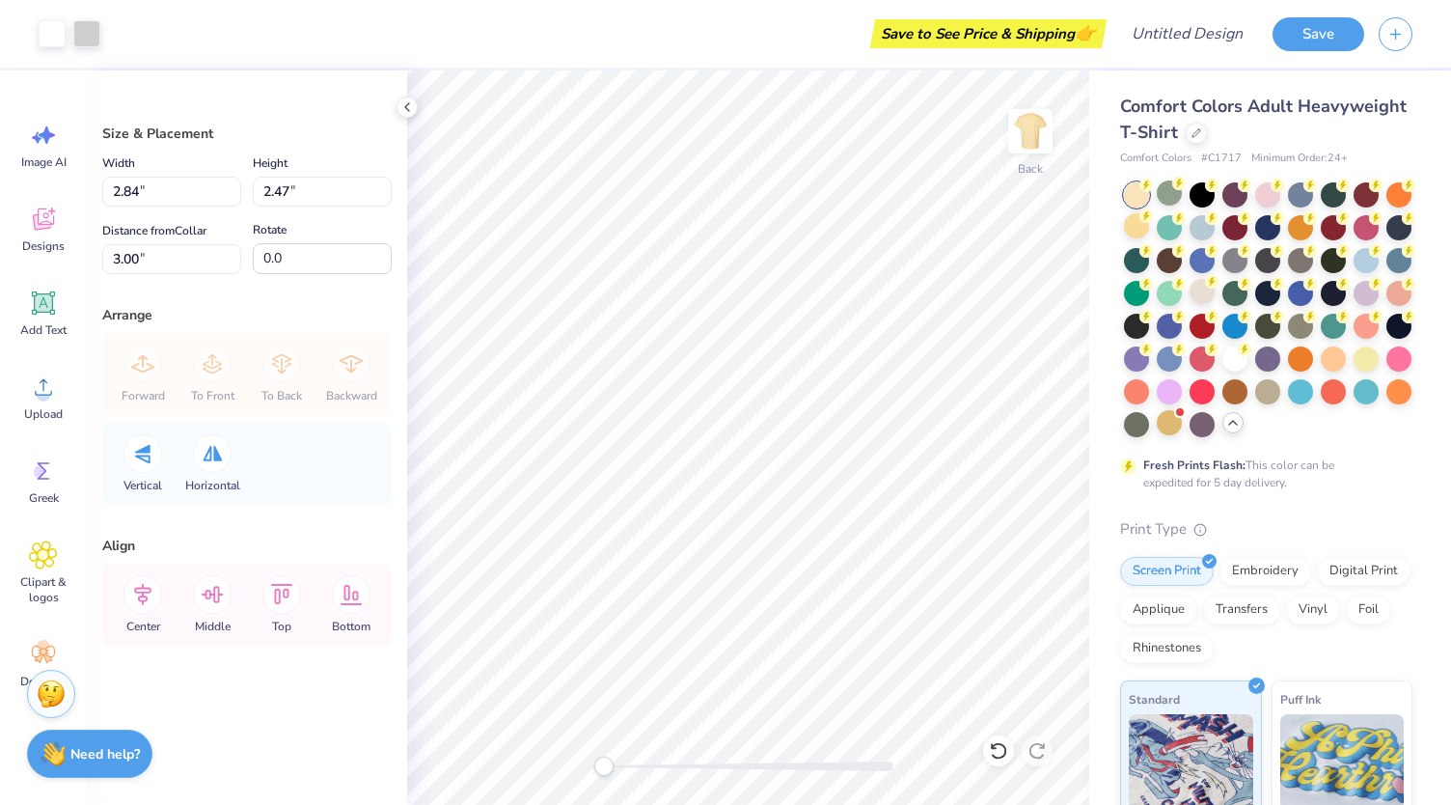
type input "2.51"
type input "2.19"
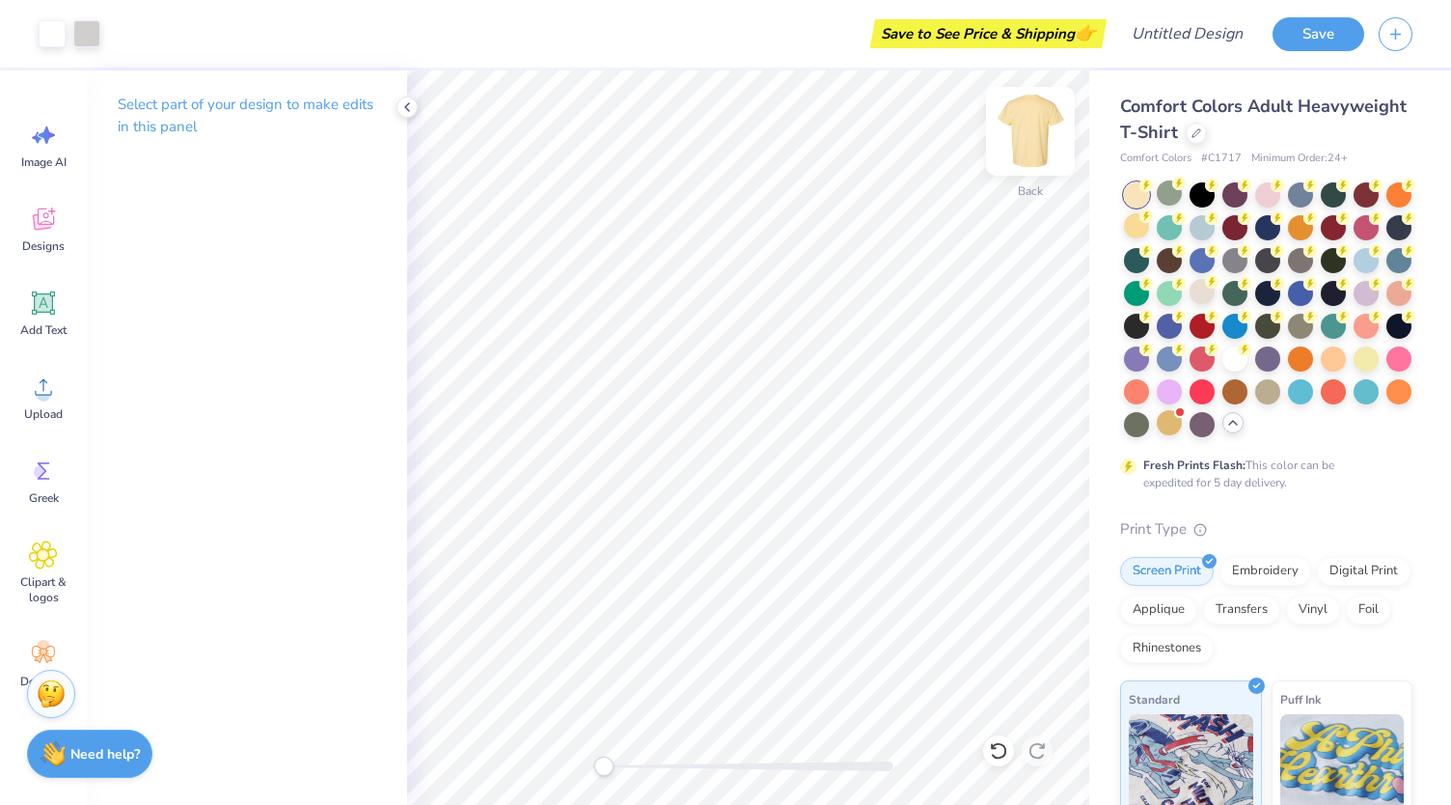
click at [1030, 140] on img at bounding box center [1030, 131] width 77 height 77
click at [37, 395] on icon at bounding box center [43, 386] width 29 height 29
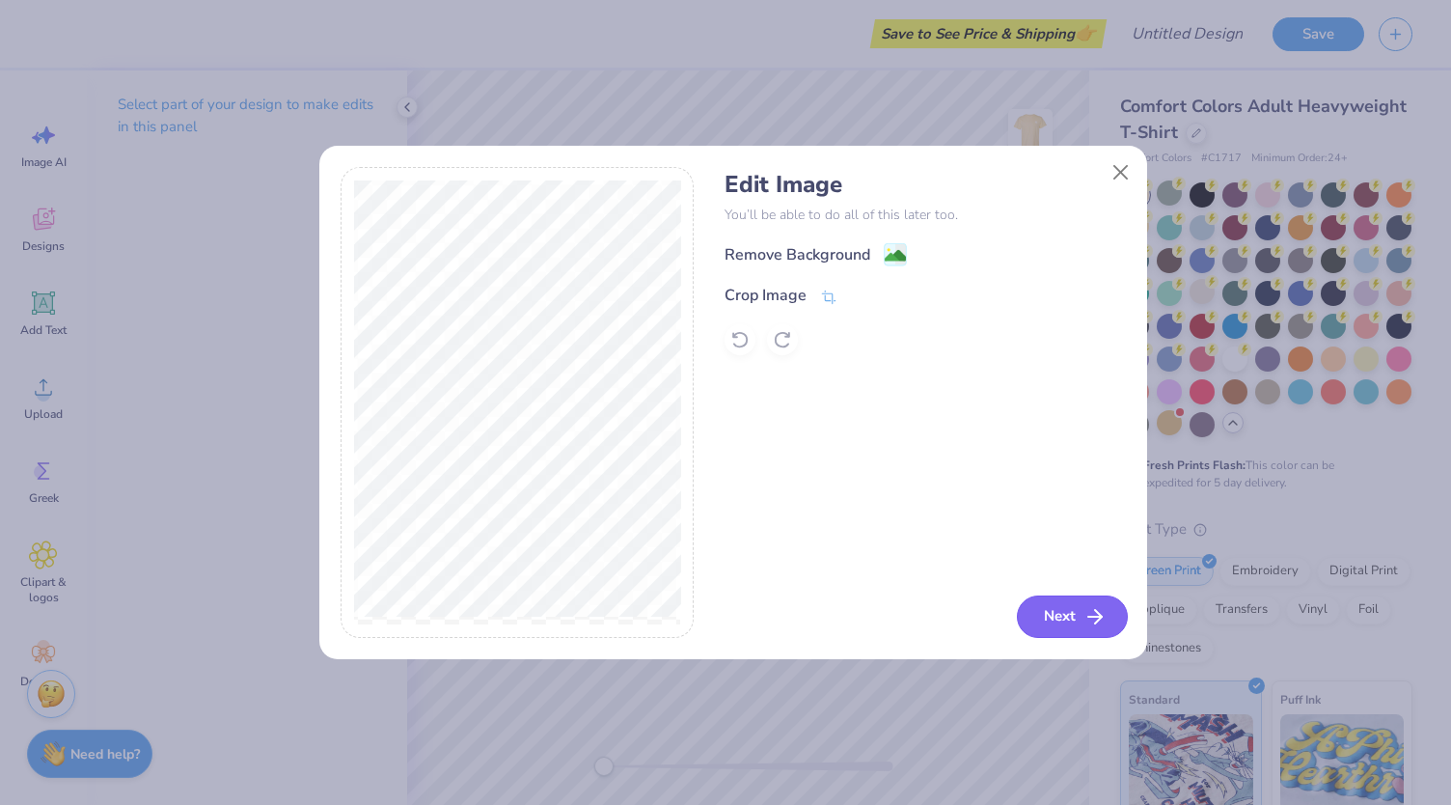
click at [1069, 615] on button "Next" at bounding box center [1072, 616] width 111 height 42
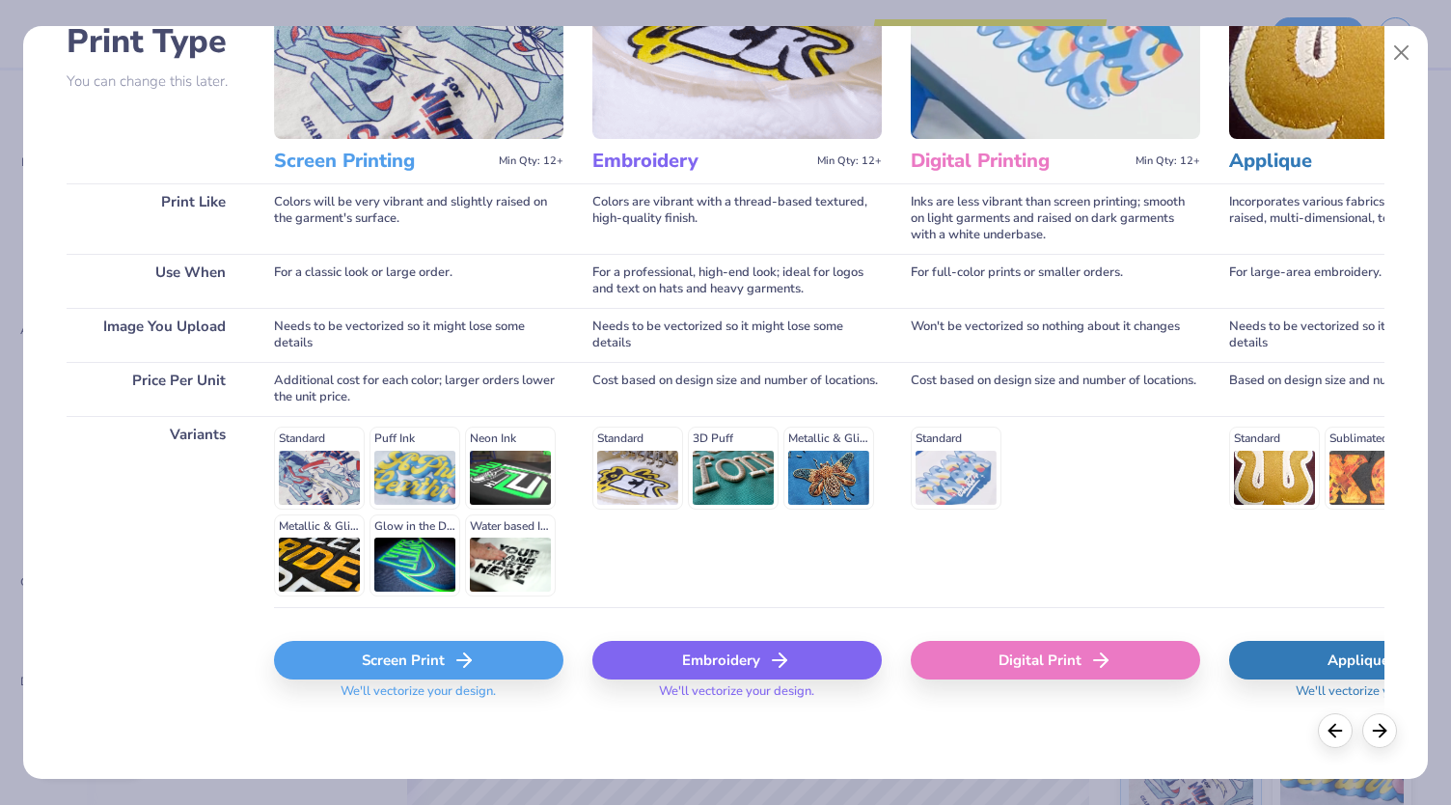
click at [425, 655] on div "Screen Print" at bounding box center [418, 660] width 289 height 39
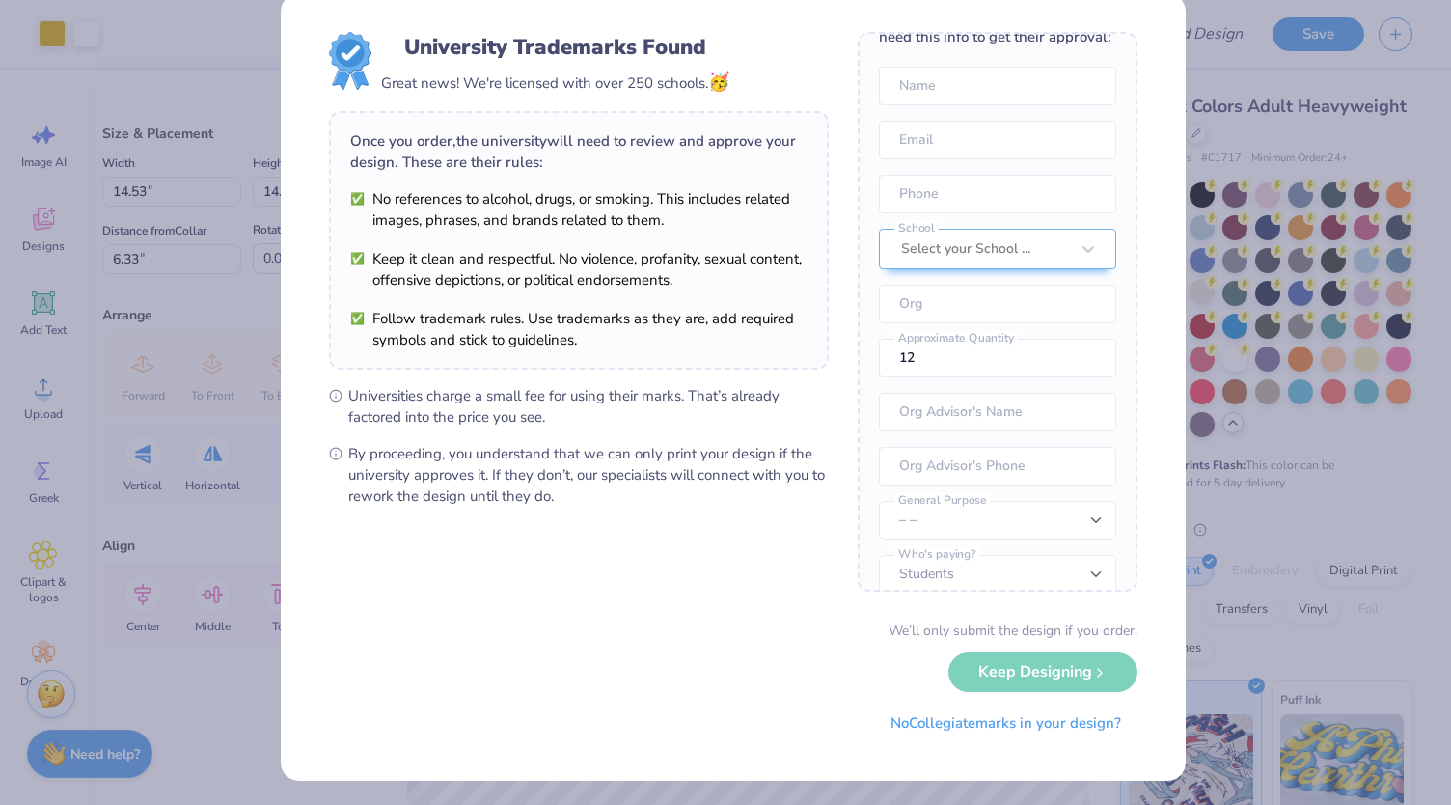
scroll to position [86, 0]
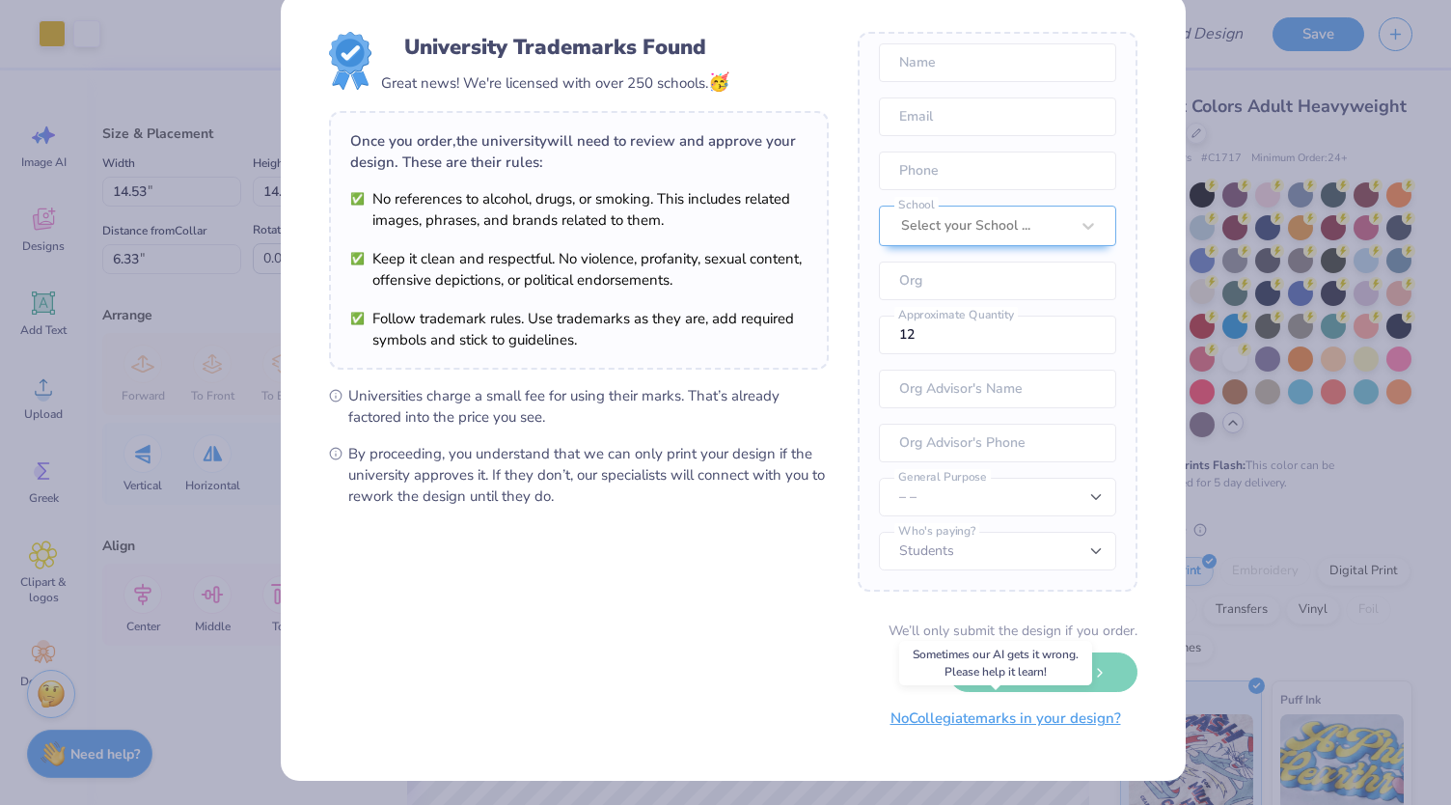
click at [1039, 725] on button "No Collegiate marks in your design?" at bounding box center [1005, 719] width 263 height 40
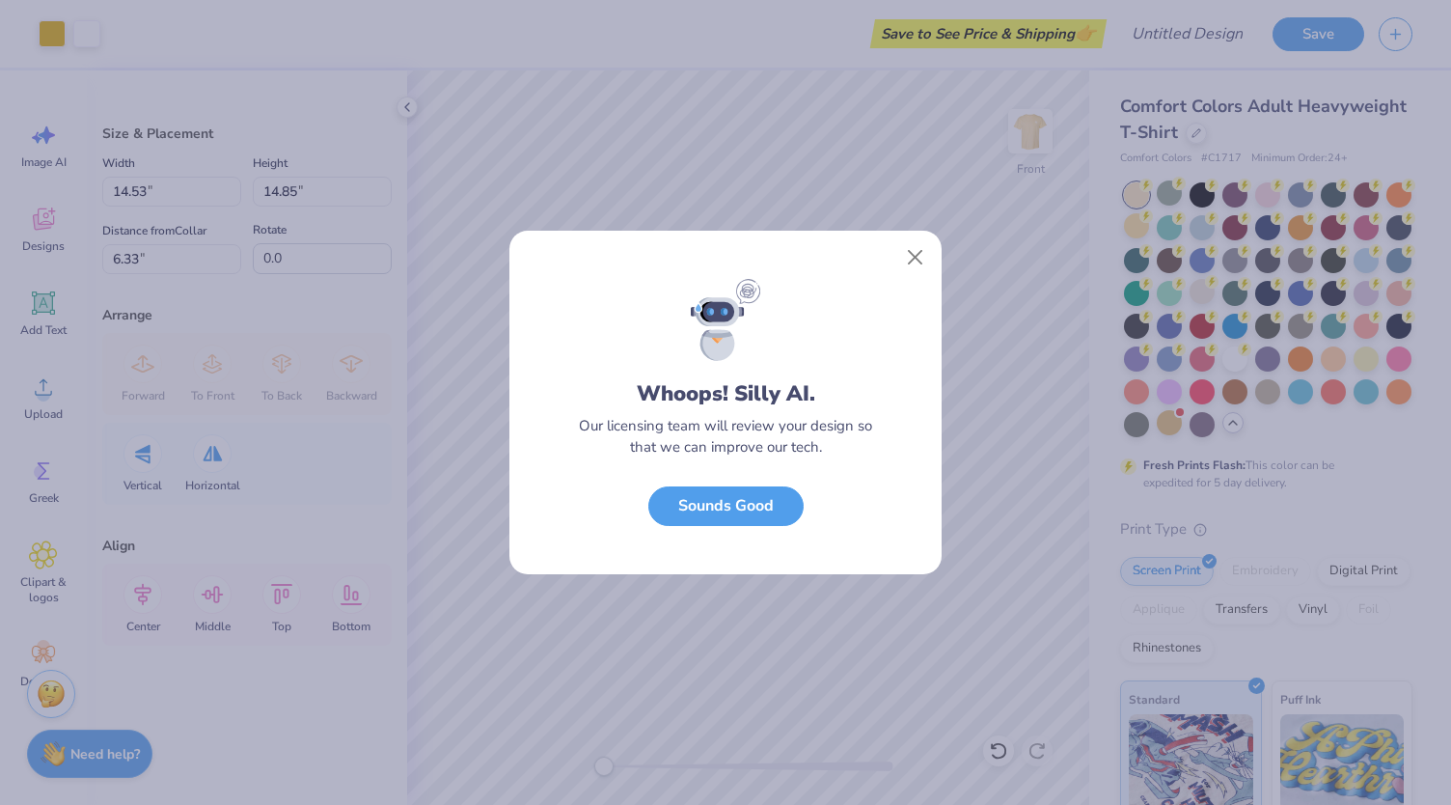
scroll to position [0, 0]
click at [744, 507] on button "Sounds Good" at bounding box center [725, 501] width 155 height 40
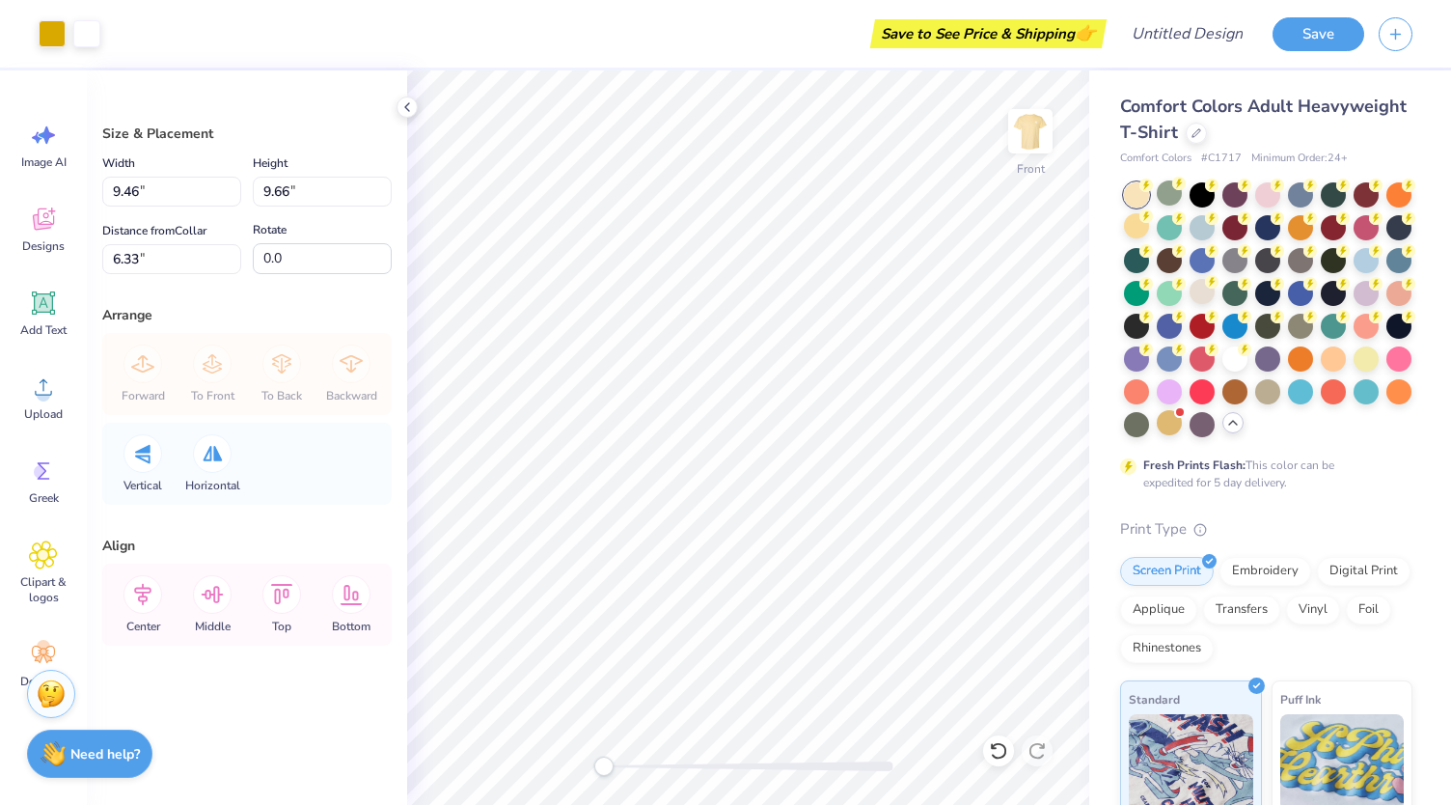
type input "9.46"
type input "9.66"
type input "11.49"
type input "11.74"
type input "10.41"
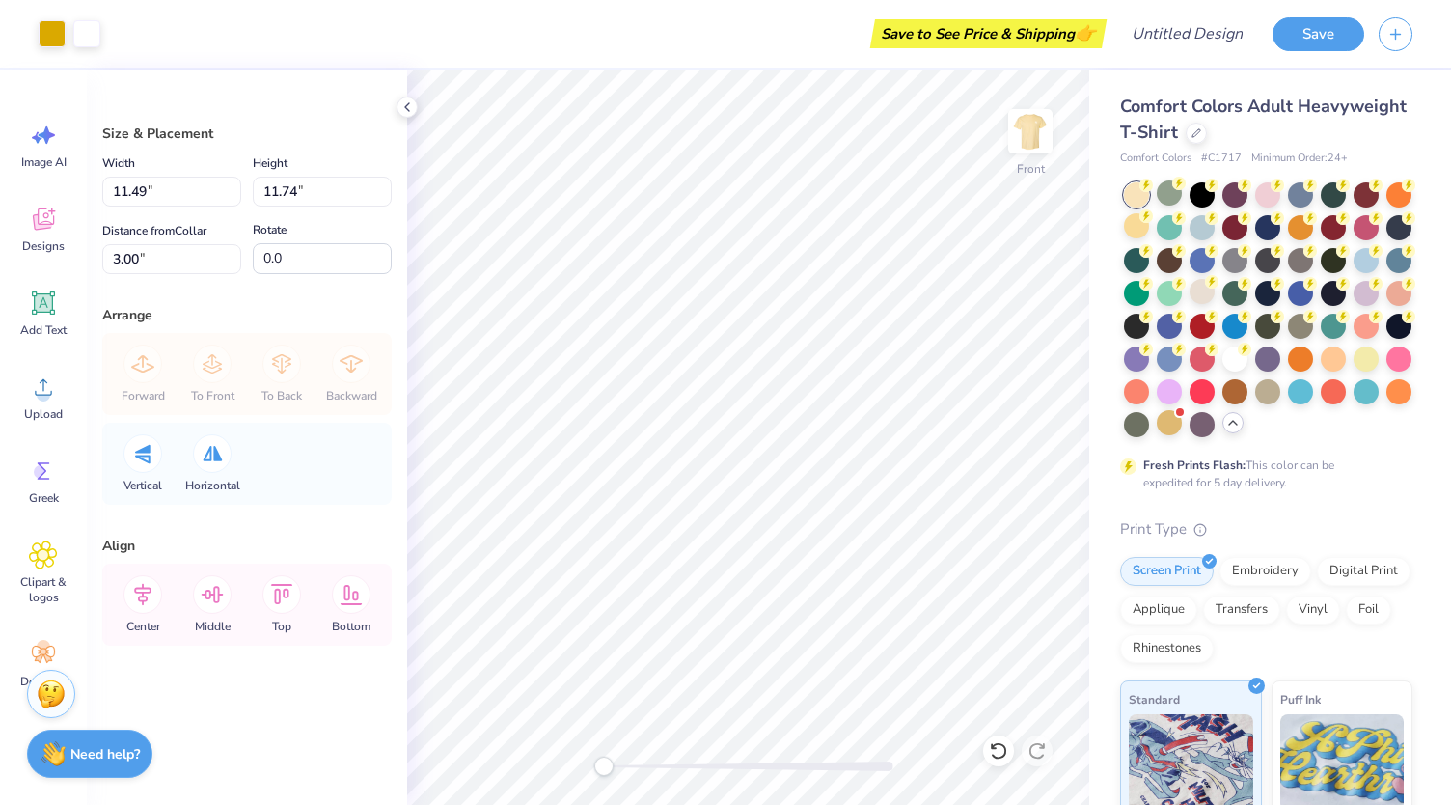
type input "10.64"
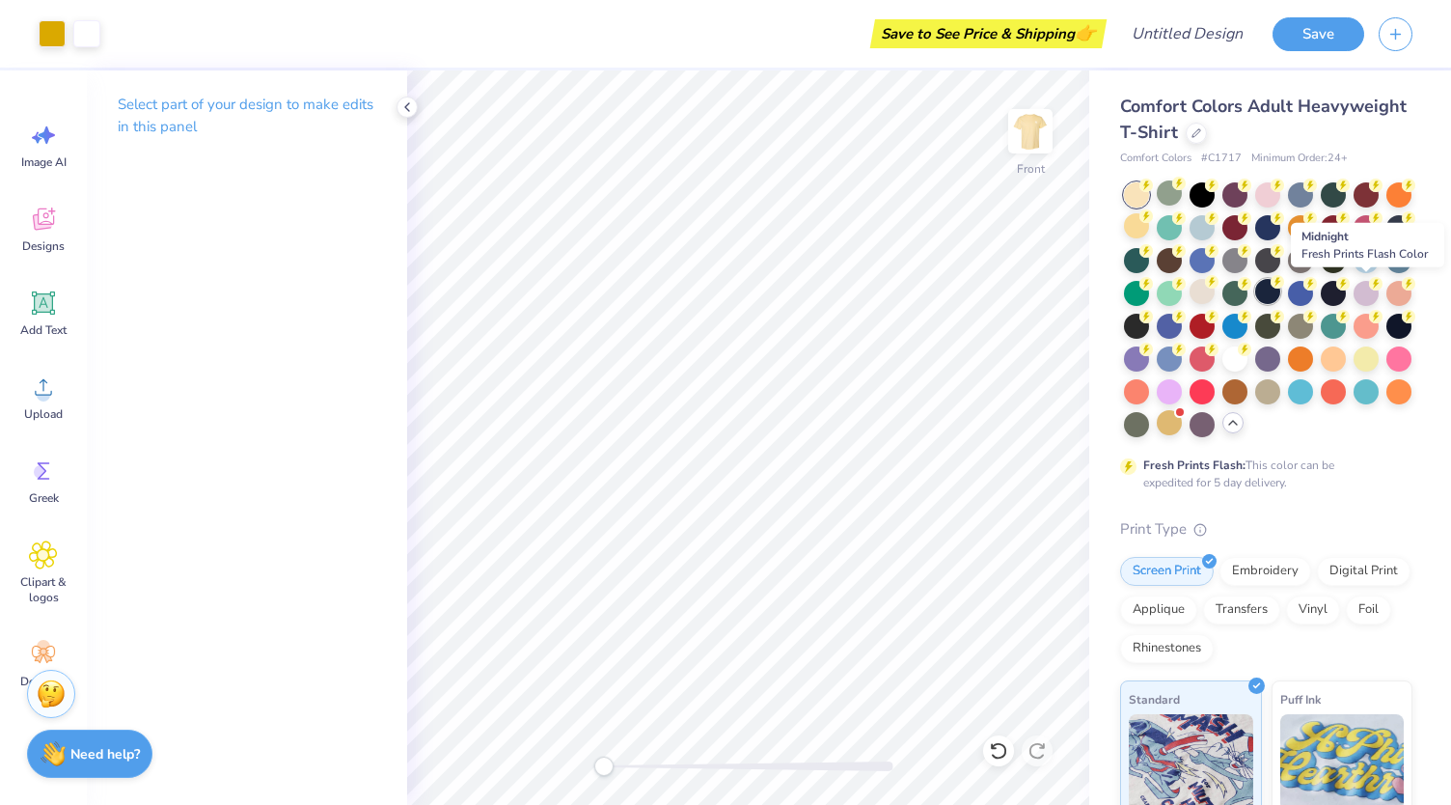
click at [1280, 296] on div at bounding box center [1267, 291] width 25 height 25
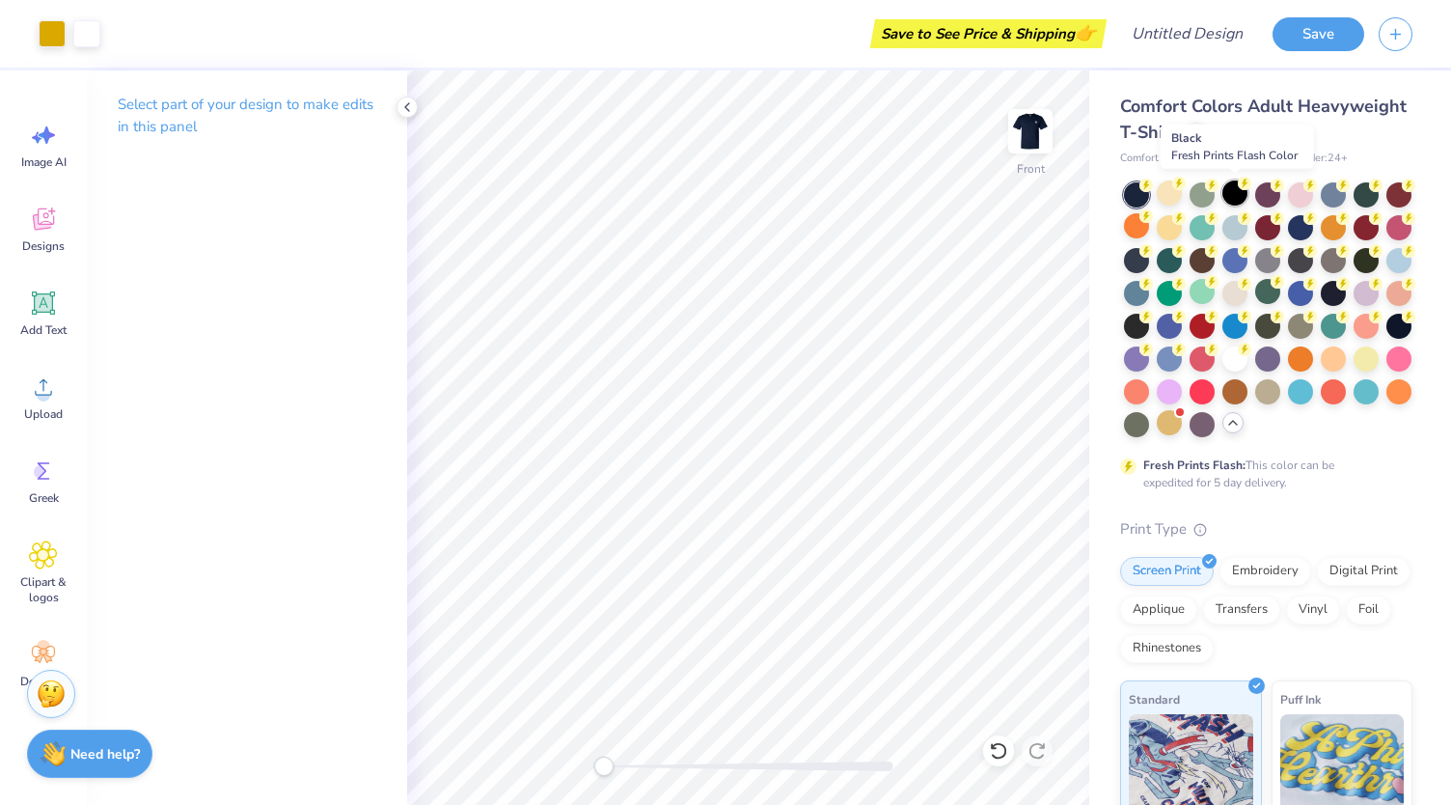
click at [1234, 194] on div at bounding box center [1234, 192] width 25 height 25
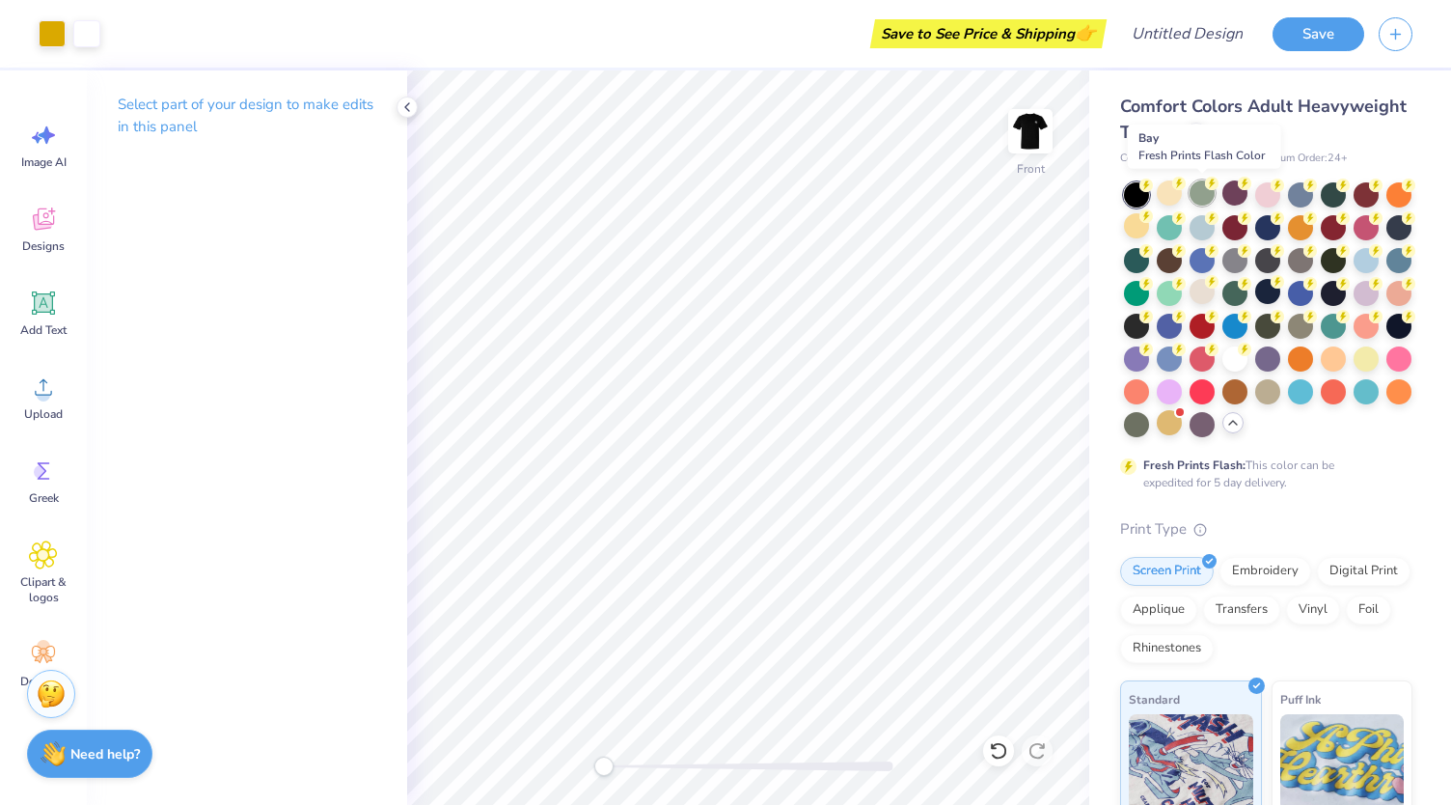
click at [1195, 192] on div at bounding box center [1202, 192] width 25 height 25
click at [1130, 189] on div at bounding box center [1136, 194] width 25 height 25
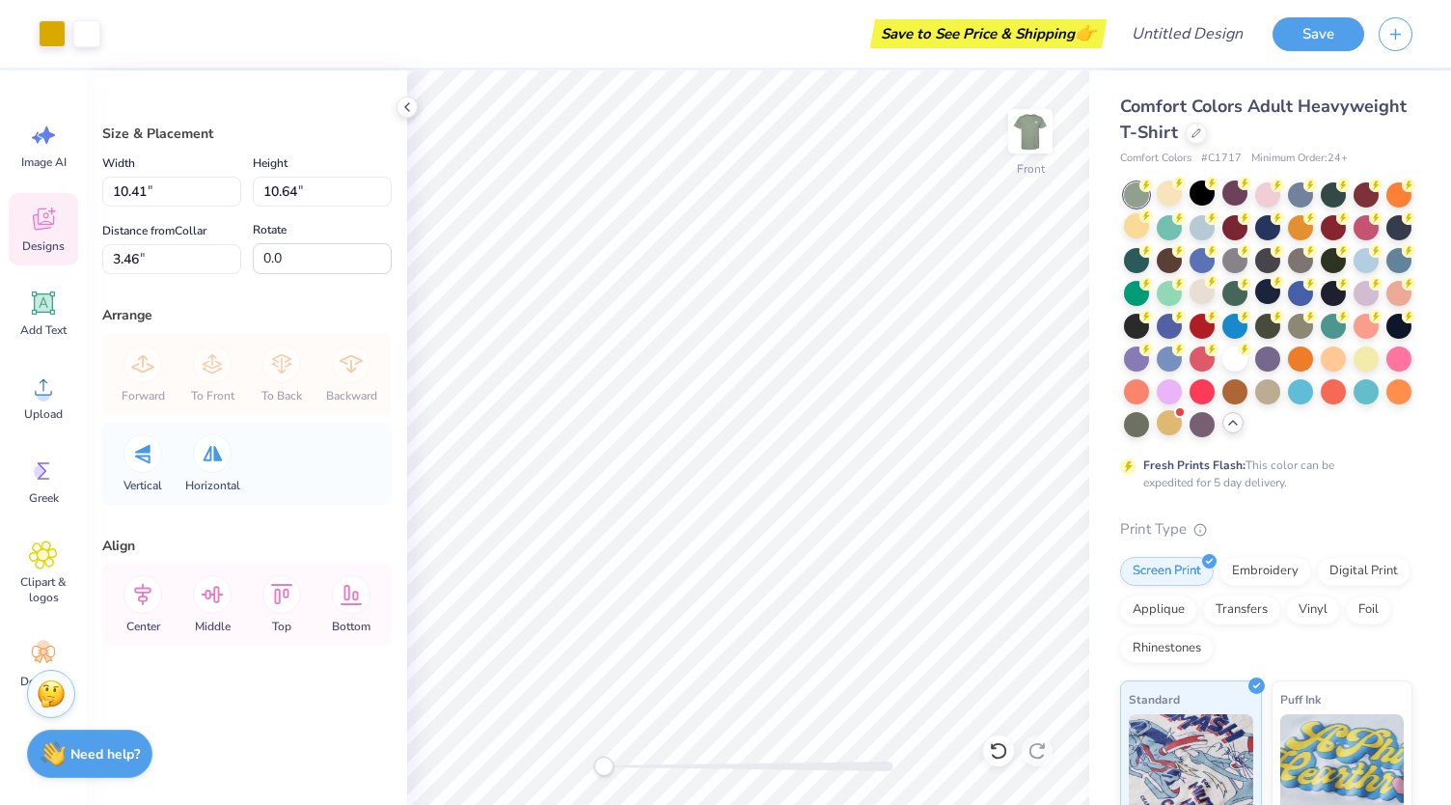
click at [34, 226] on icon at bounding box center [43, 219] width 29 height 29
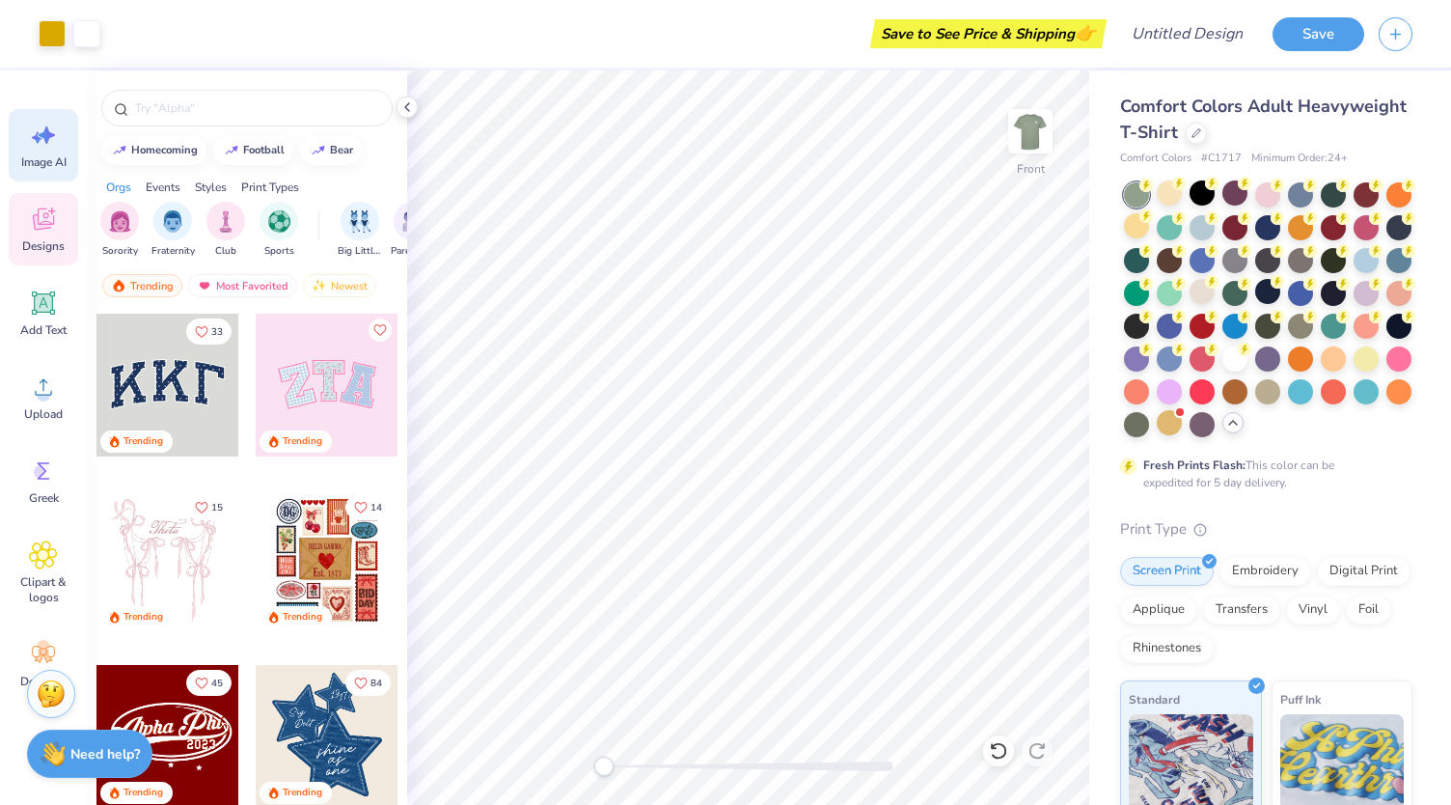
click at [68, 152] on div "Image AI" at bounding box center [43, 145] width 69 height 72
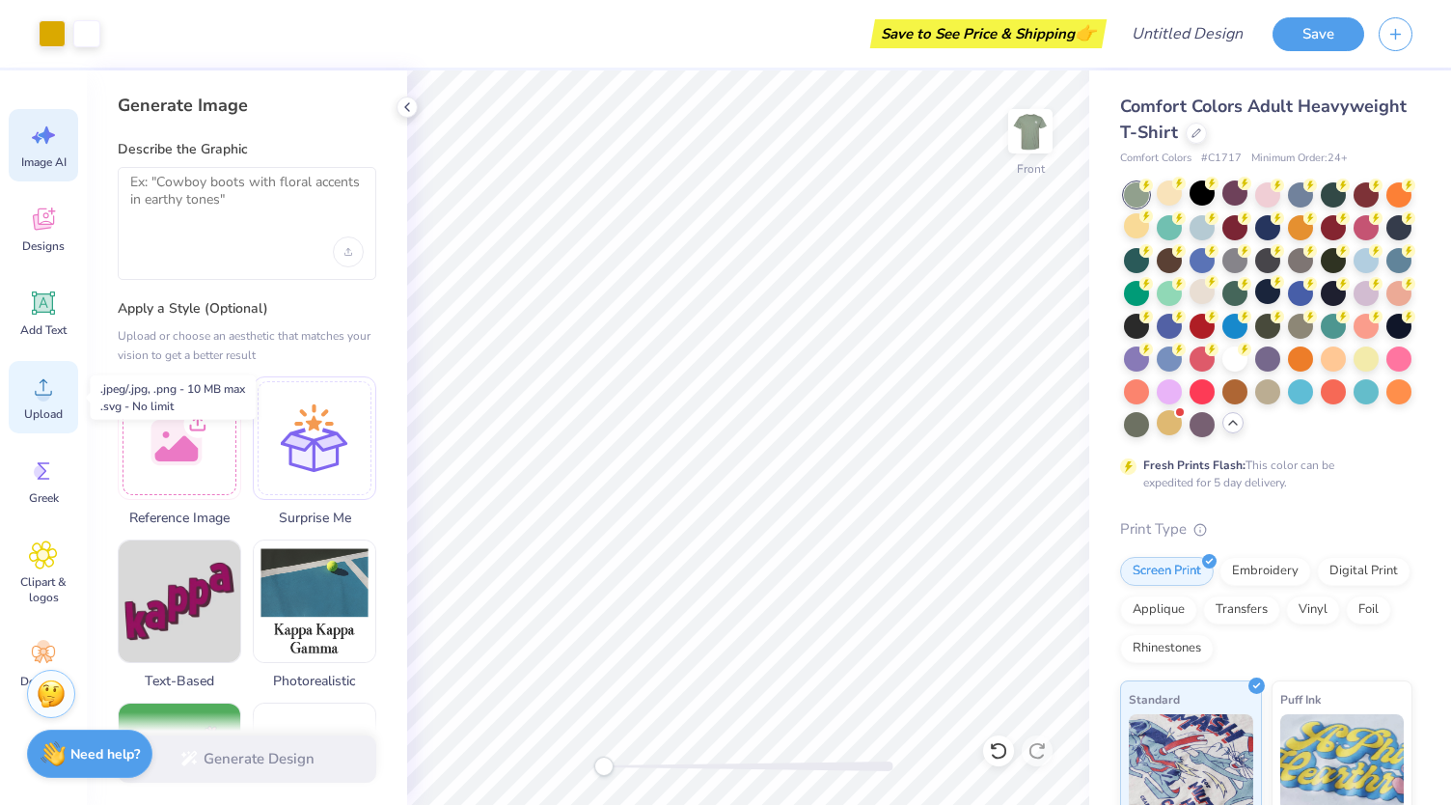
click at [28, 389] on div "Upload" at bounding box center [43, 397] width 69 height 72
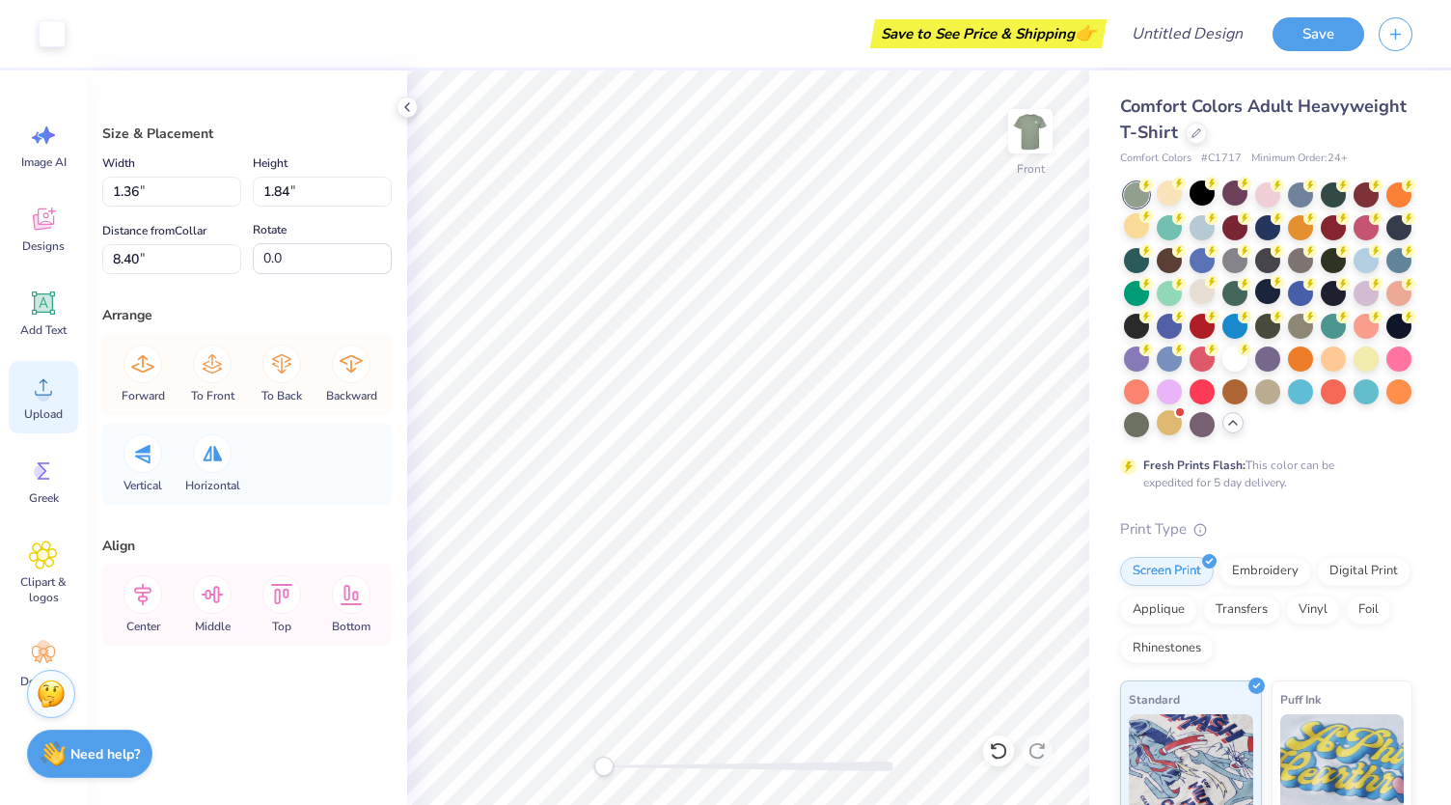
type input "10.31"
type input "3.87"
type input "4.52"
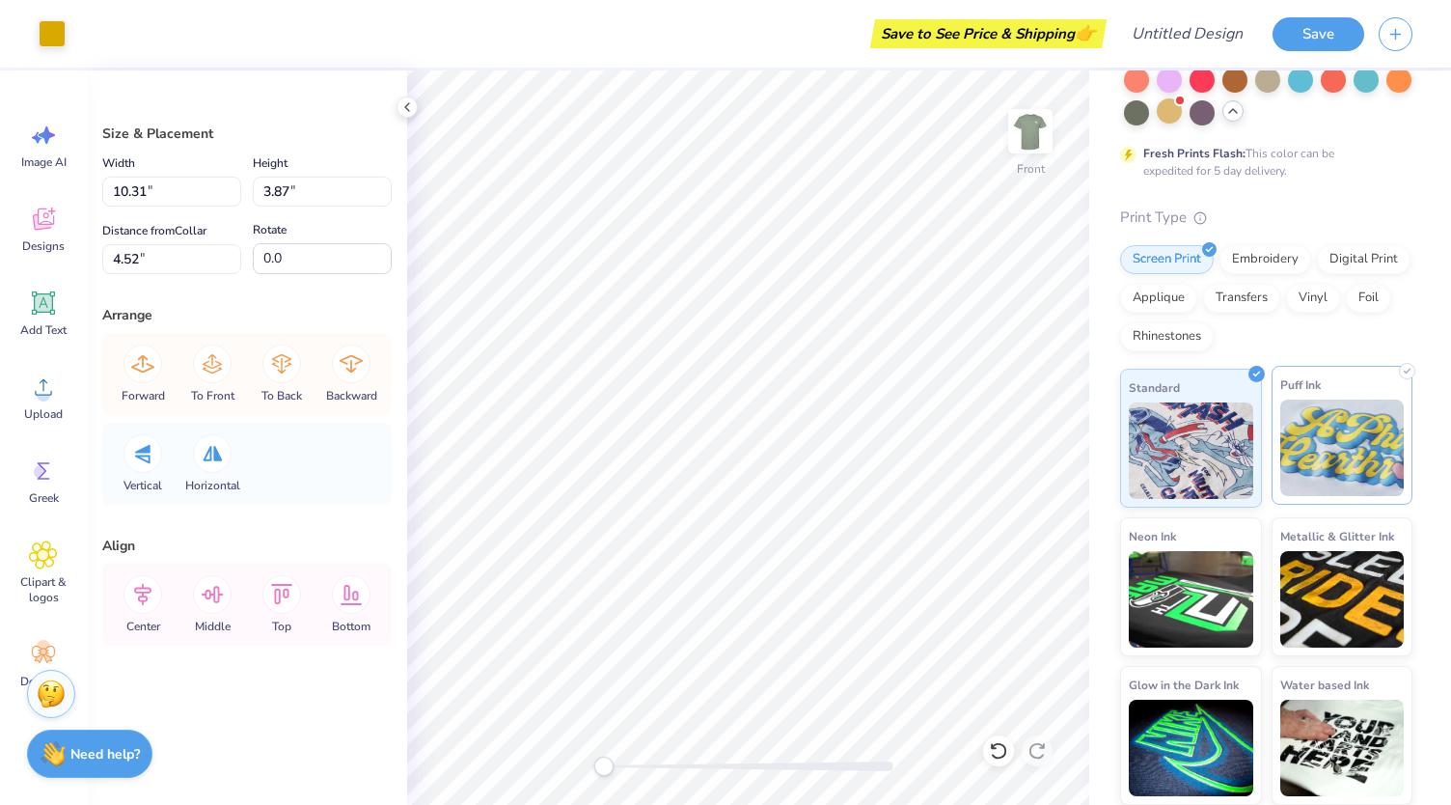
scroll to position [343, 0]
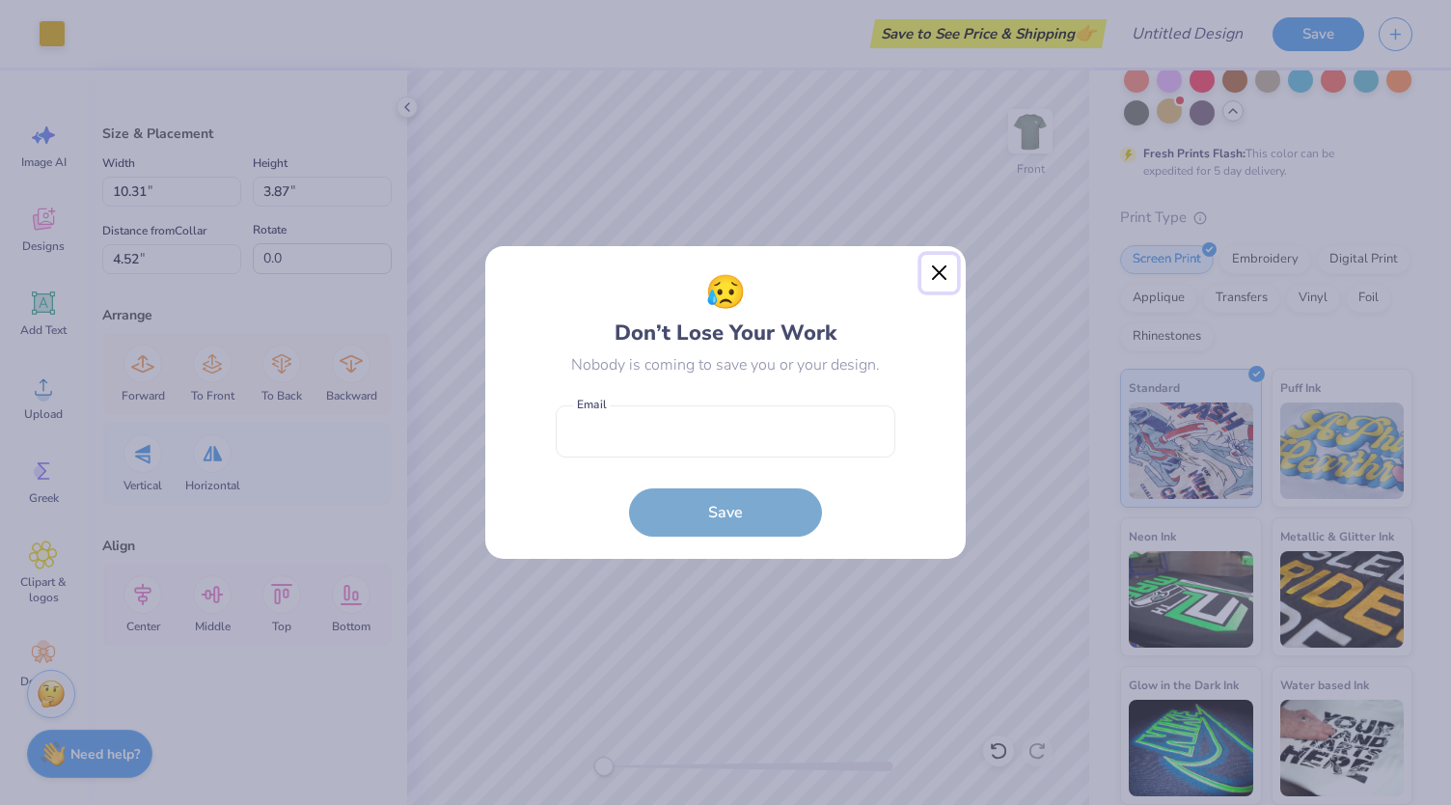
click at [949, 279] on button "Close" at bounding box center [939, 273] width 37 height 37
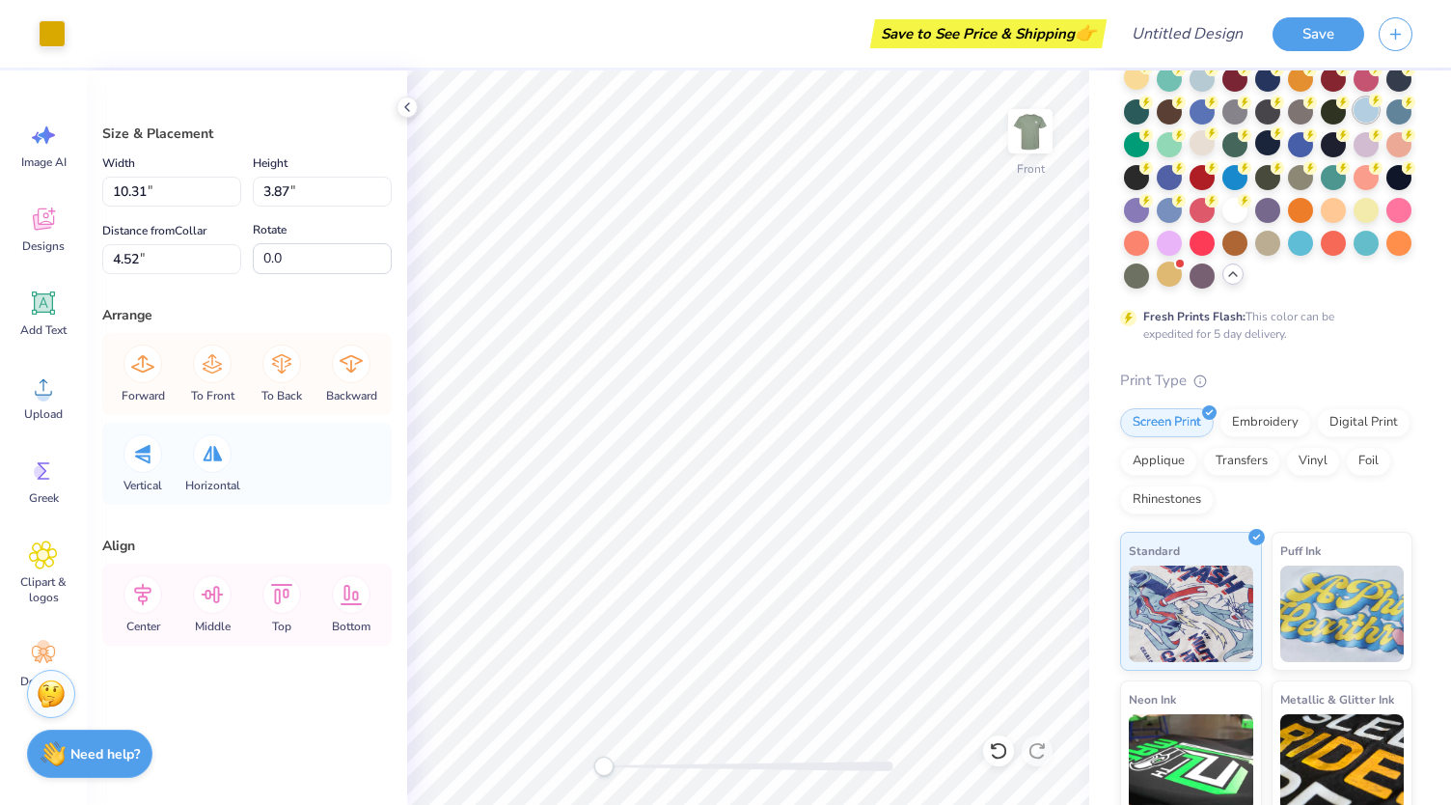
scroll to position [0, 0]
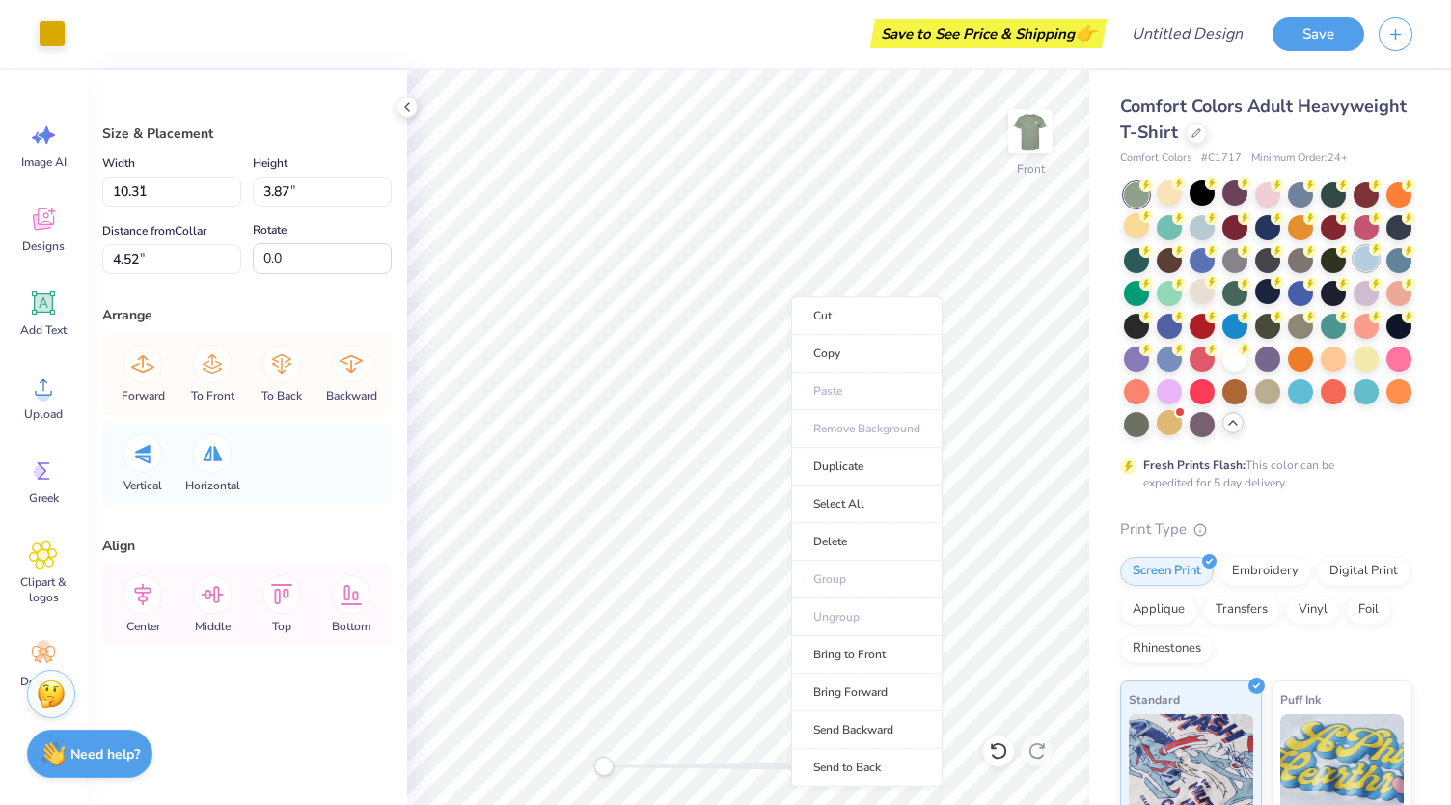
type input "0.12"
type input "7.94"
type input "10.31"
type input "3.87"
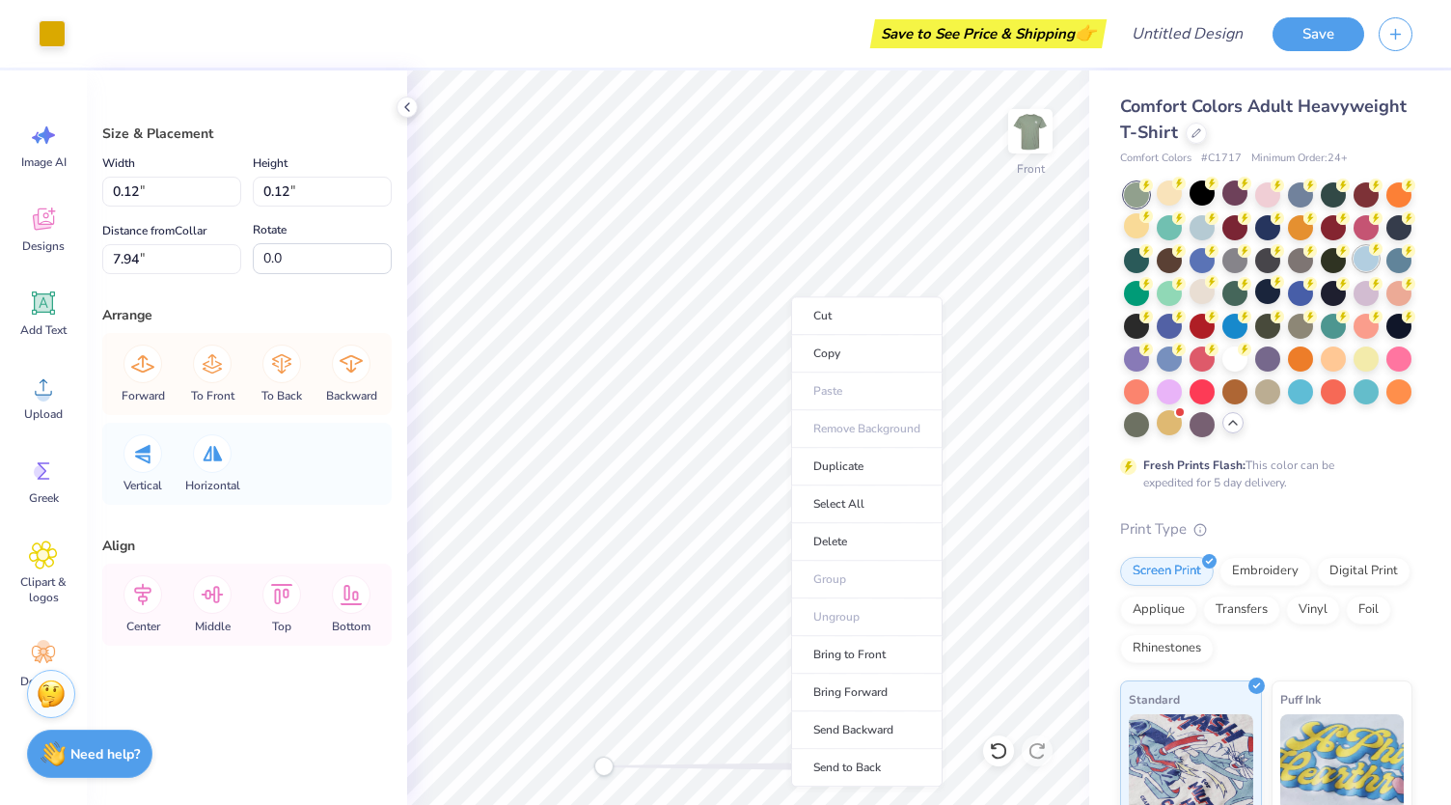
type input "4.52"
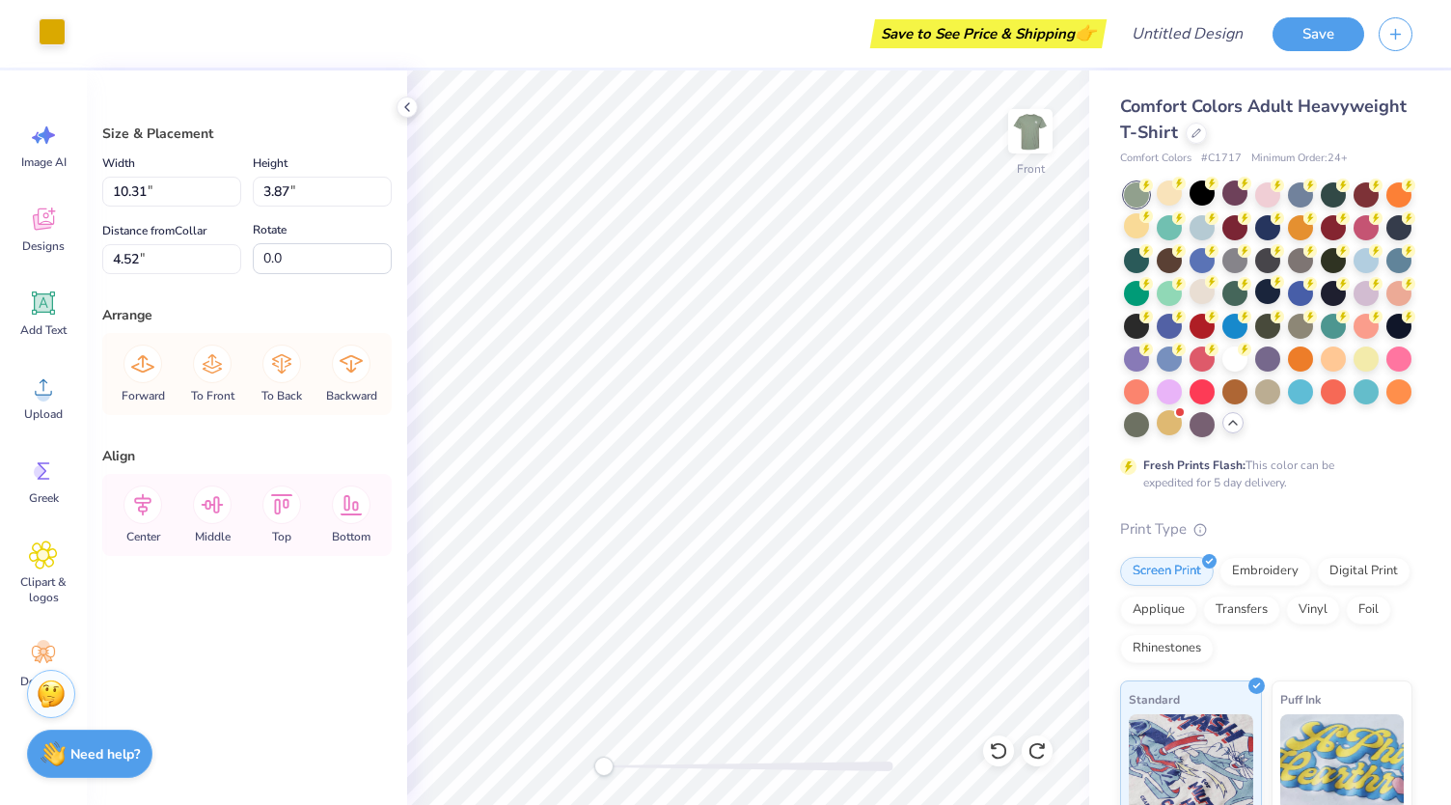
click at [60, 35] on div at bounding box center [52, 31] width 27 height 27
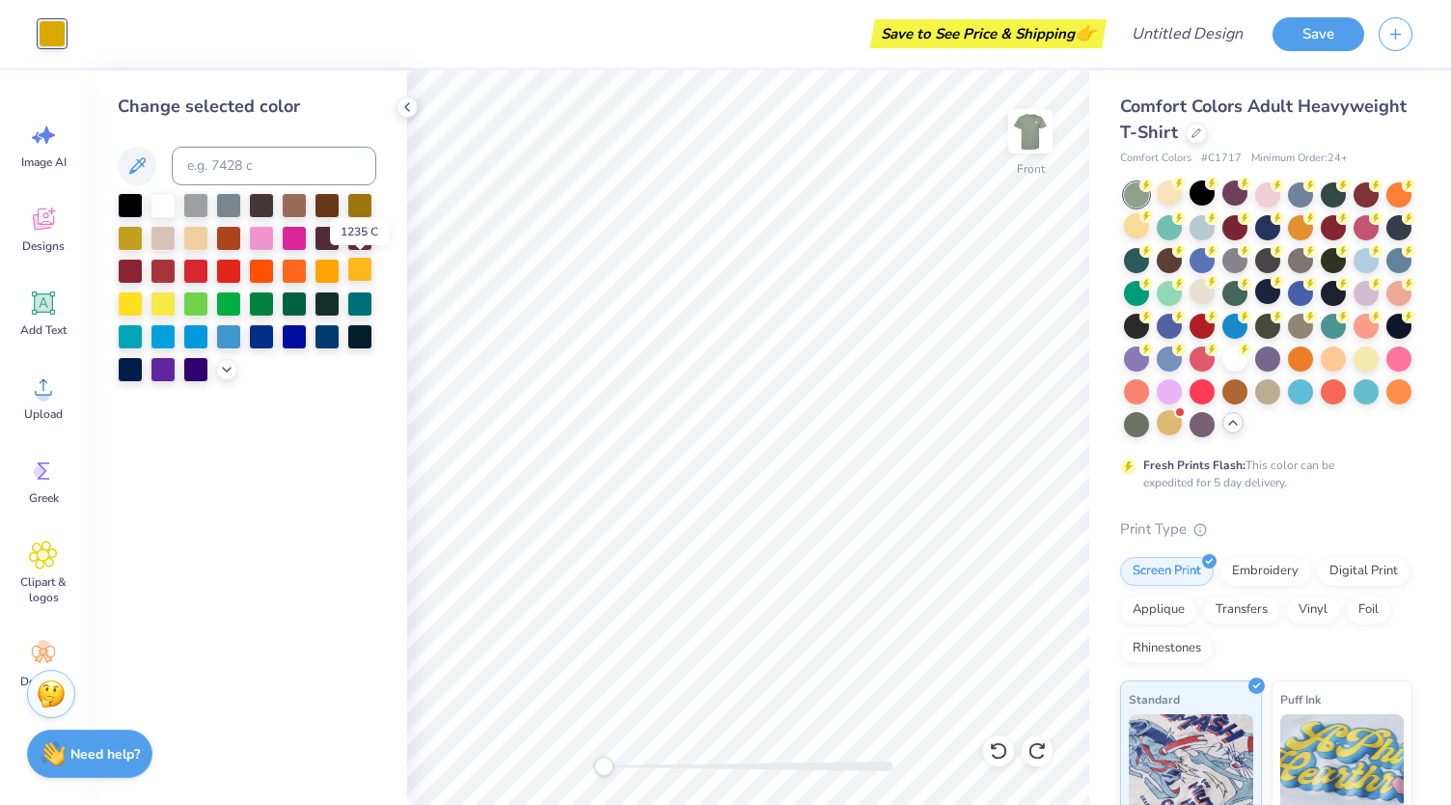
click at [361, 277] on div at bounding box center [359, 269] width 25 height 25
click at [324, 261] on div at bounding box center [327, 269] width 25 height 25
click at [357, 258] on div at bounding box center [359, 269] width 25 height 25
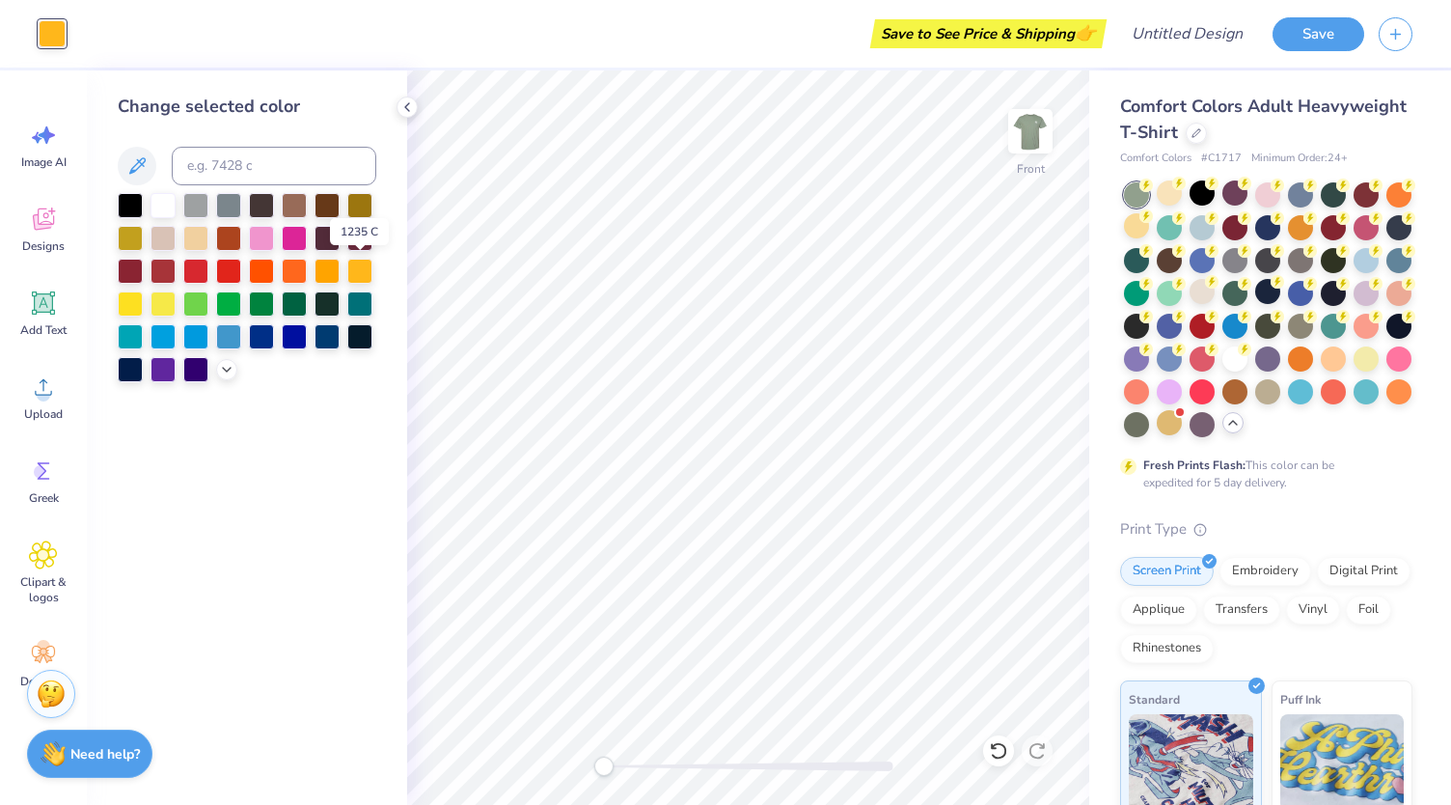
click at [355, 259] on div at bounding box center [359, 271] width 25 height 25
click at [125, 227] on div at bounding box center [130, 236] width 25 height 25
click at [366, 261] on div at bounding box center [359, 269] width 25 height 25
click at [228, 367] on icon at bounding box center [226, 367] width 15 height 15
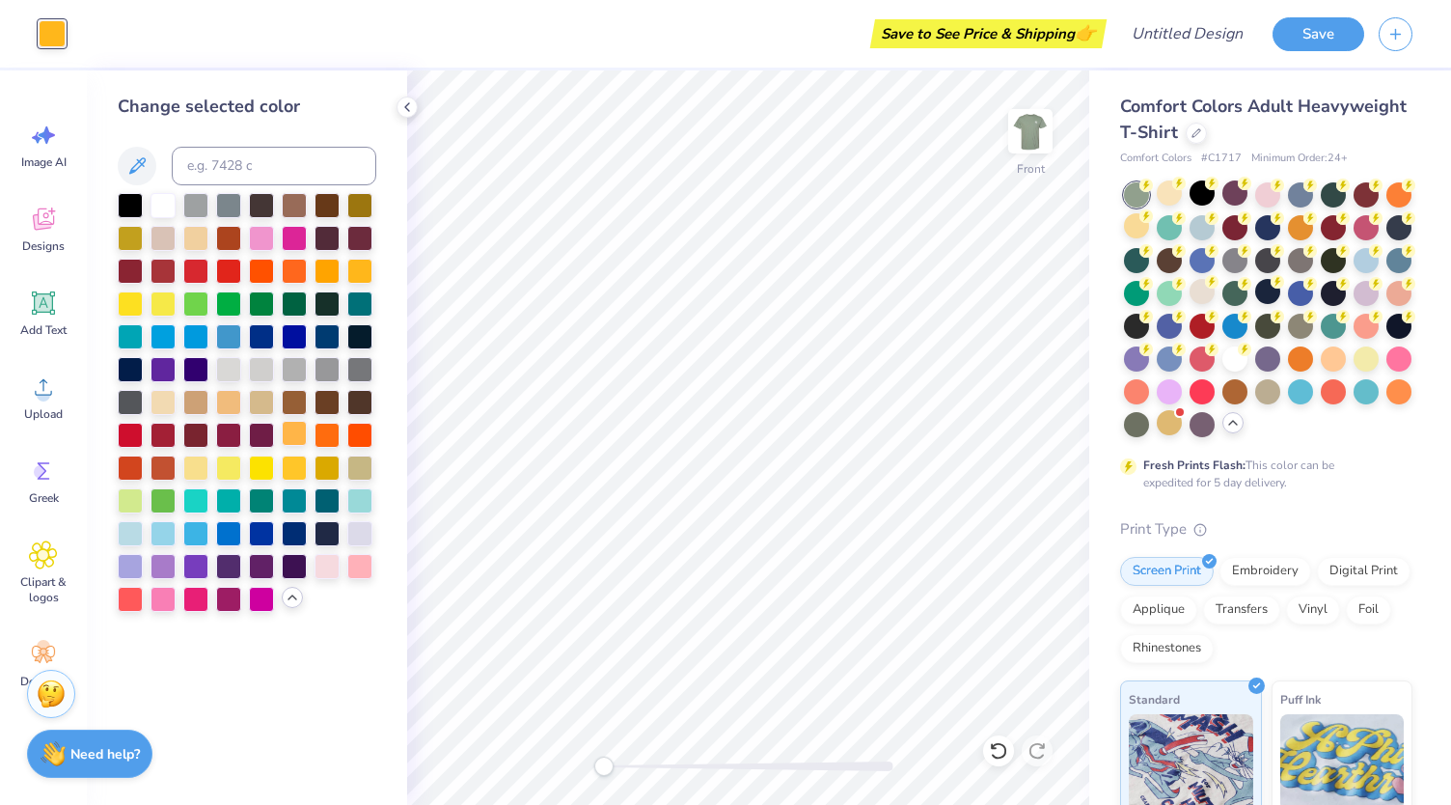
click at [282, 422] on div at bounding box center [294, 433] width 25 height 25
click at [300, 431] on div at bounding box center [294, 433] width 25 height 25
click at [306, 460] on div at bounding box center [294, 465] width 25 height 25
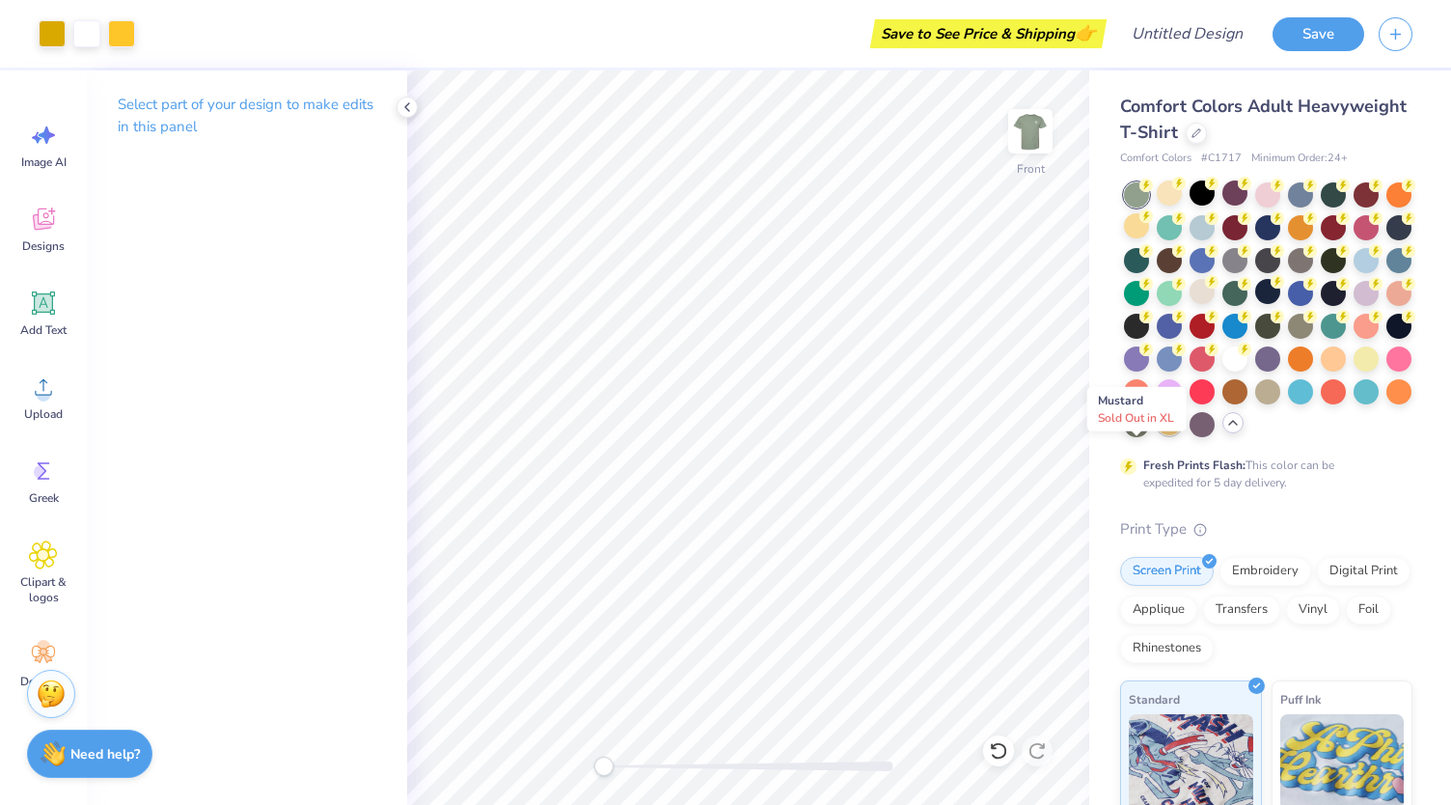
click at [1157, 435] on div at bounding box center [1169, 422] width 25 height 25
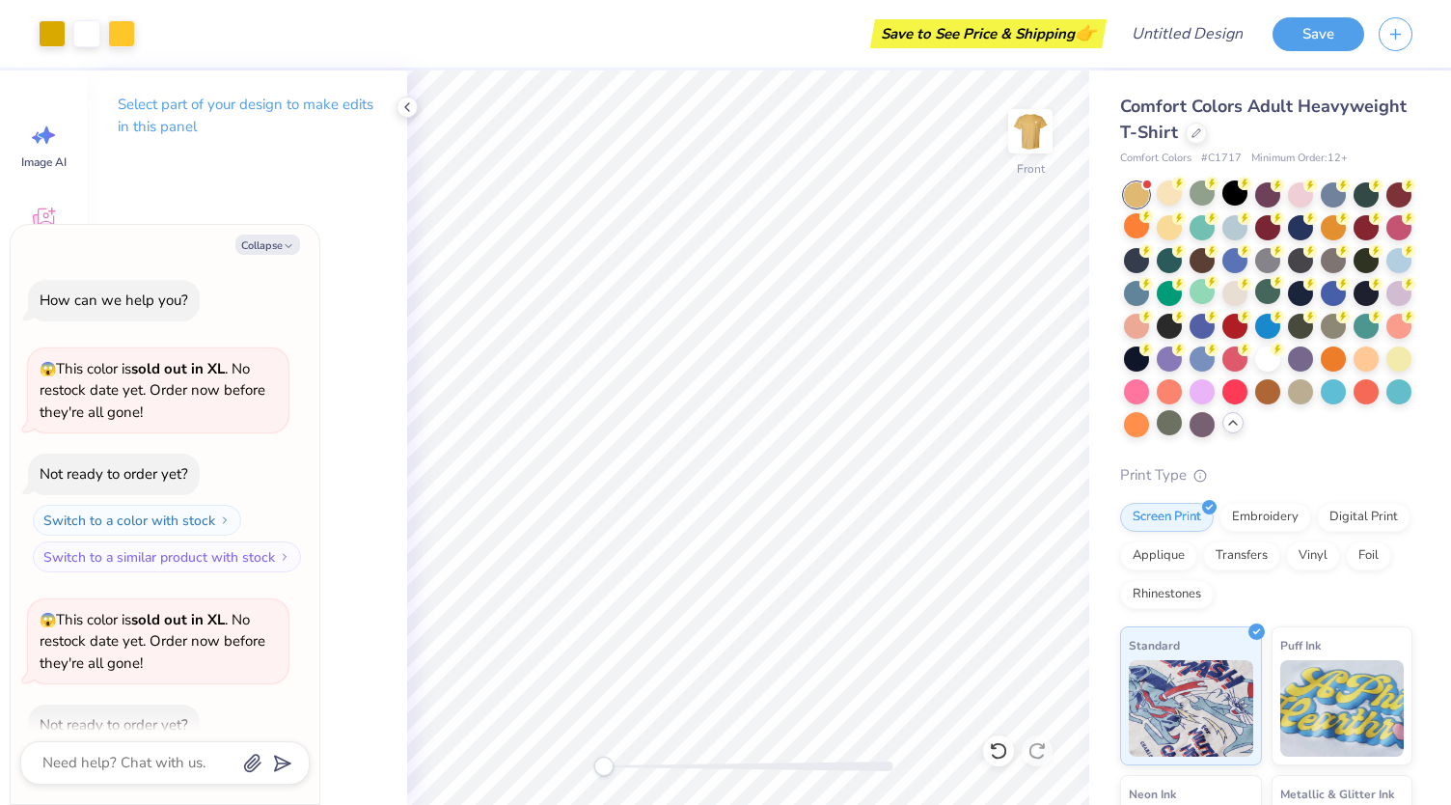
scroll to position [106, 0]
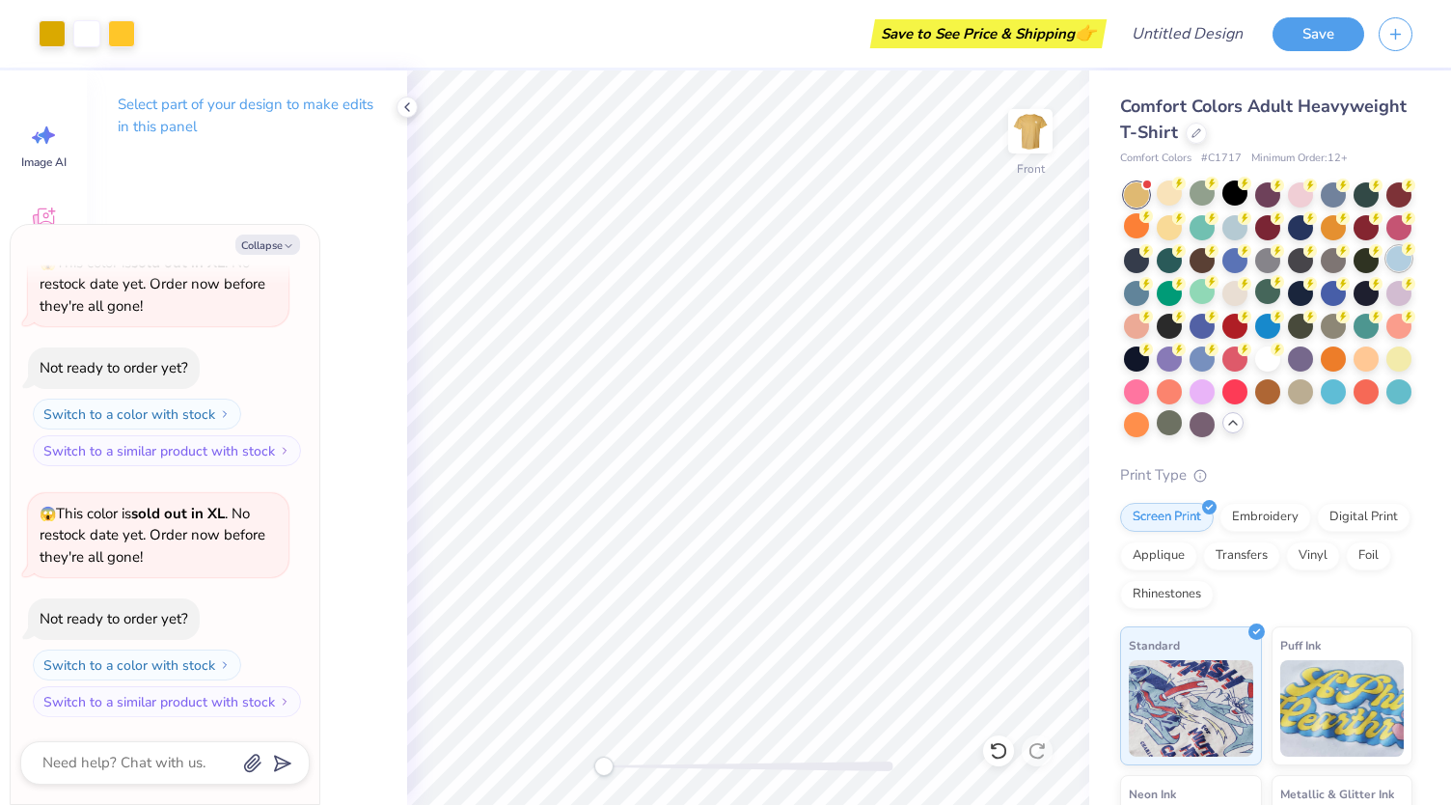
click at [1386, 271] on div at bounding box center [1398, 258] width 25 height 25
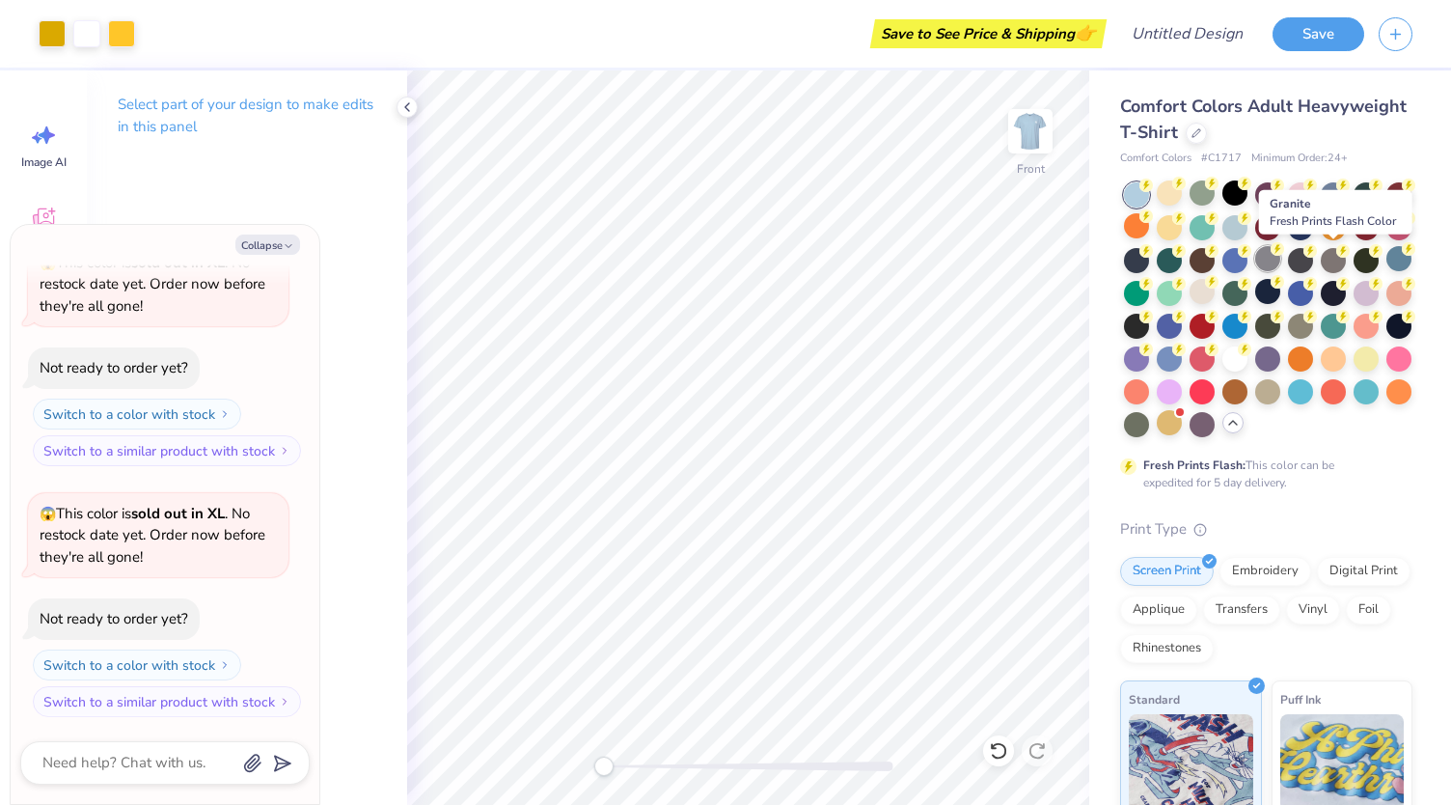
click at [1280, 252] on div at bounding box center [1267, 258] width 25 height 25
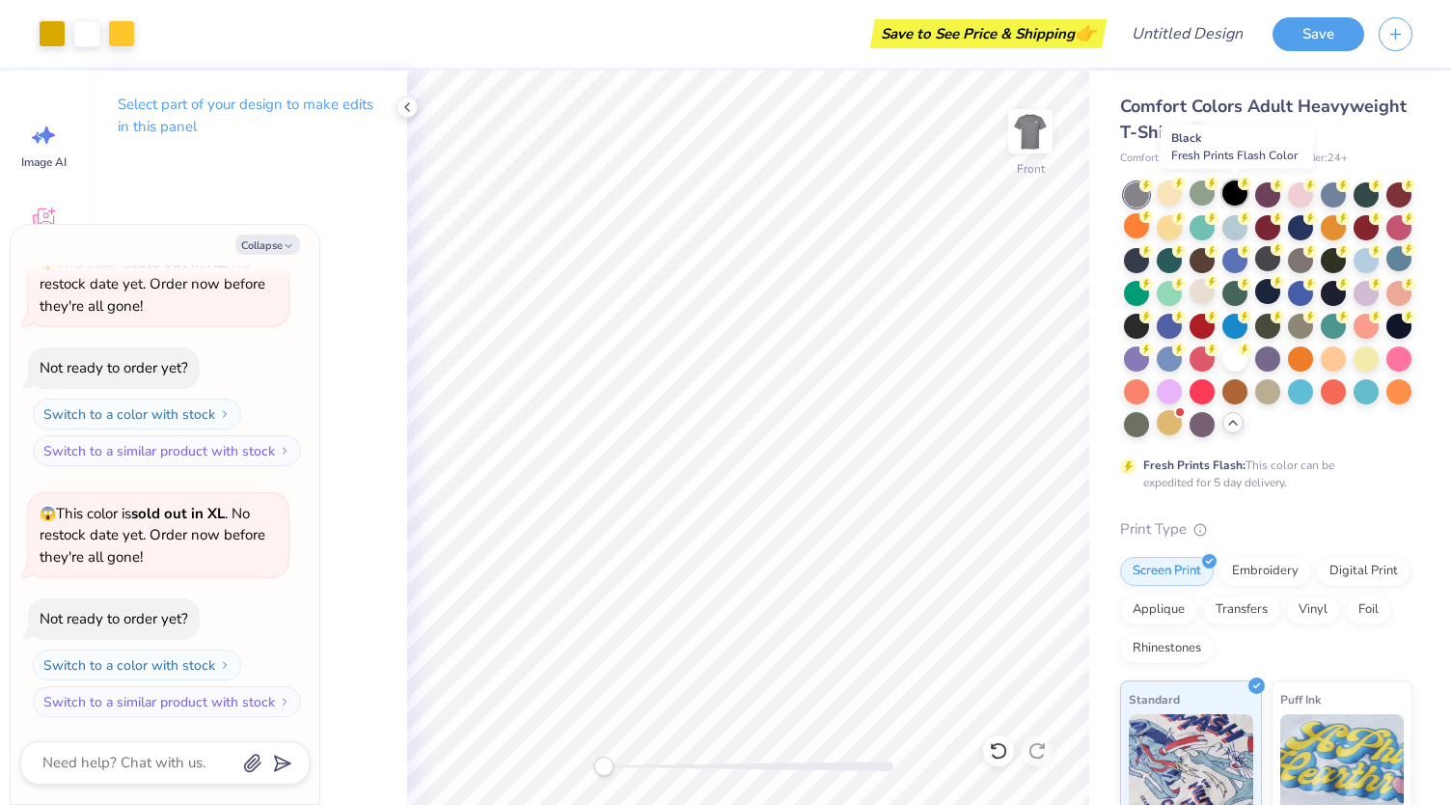
click at [1233, 196] on div at bounding box center [1234, 192] width 25 height 25
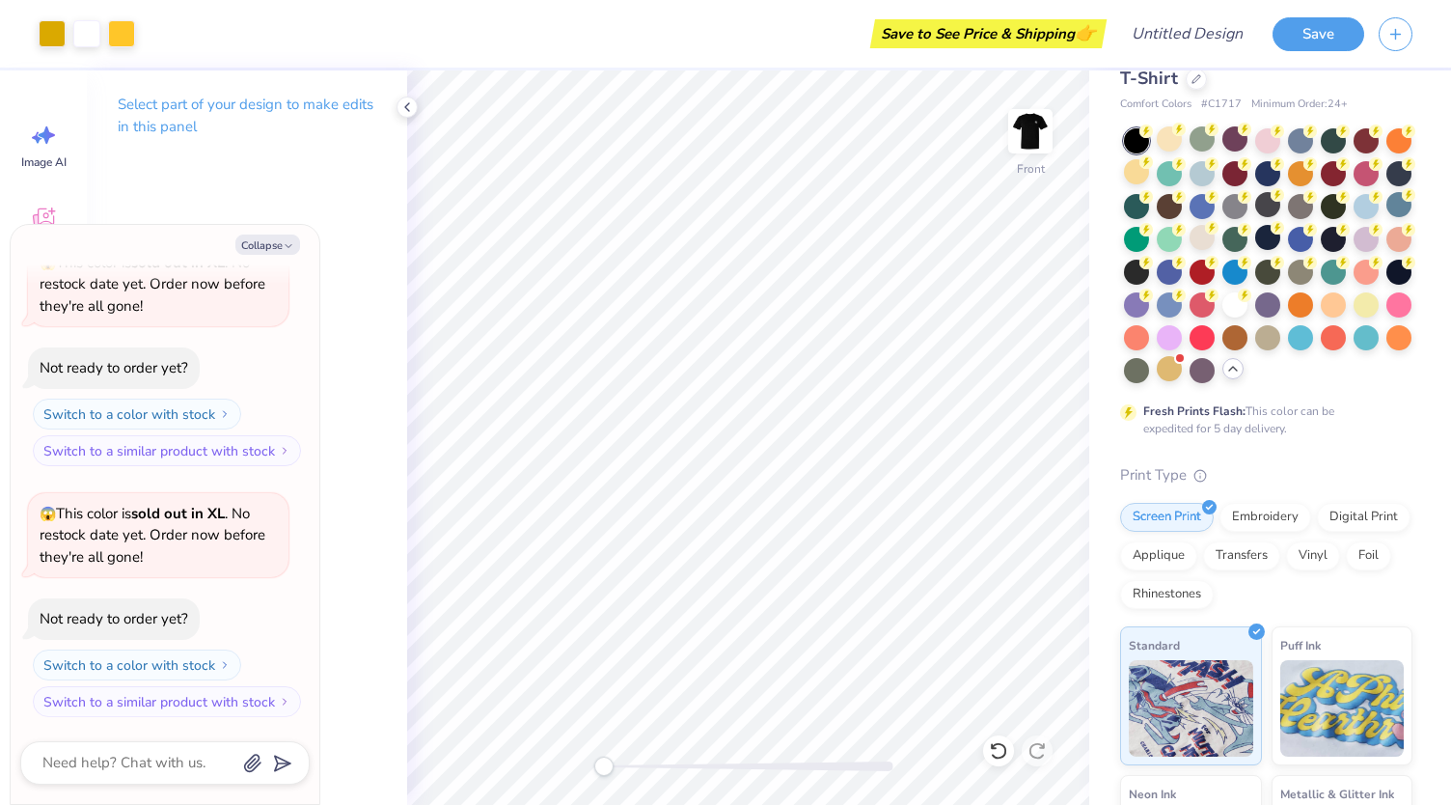
scroll to position [0, 0]
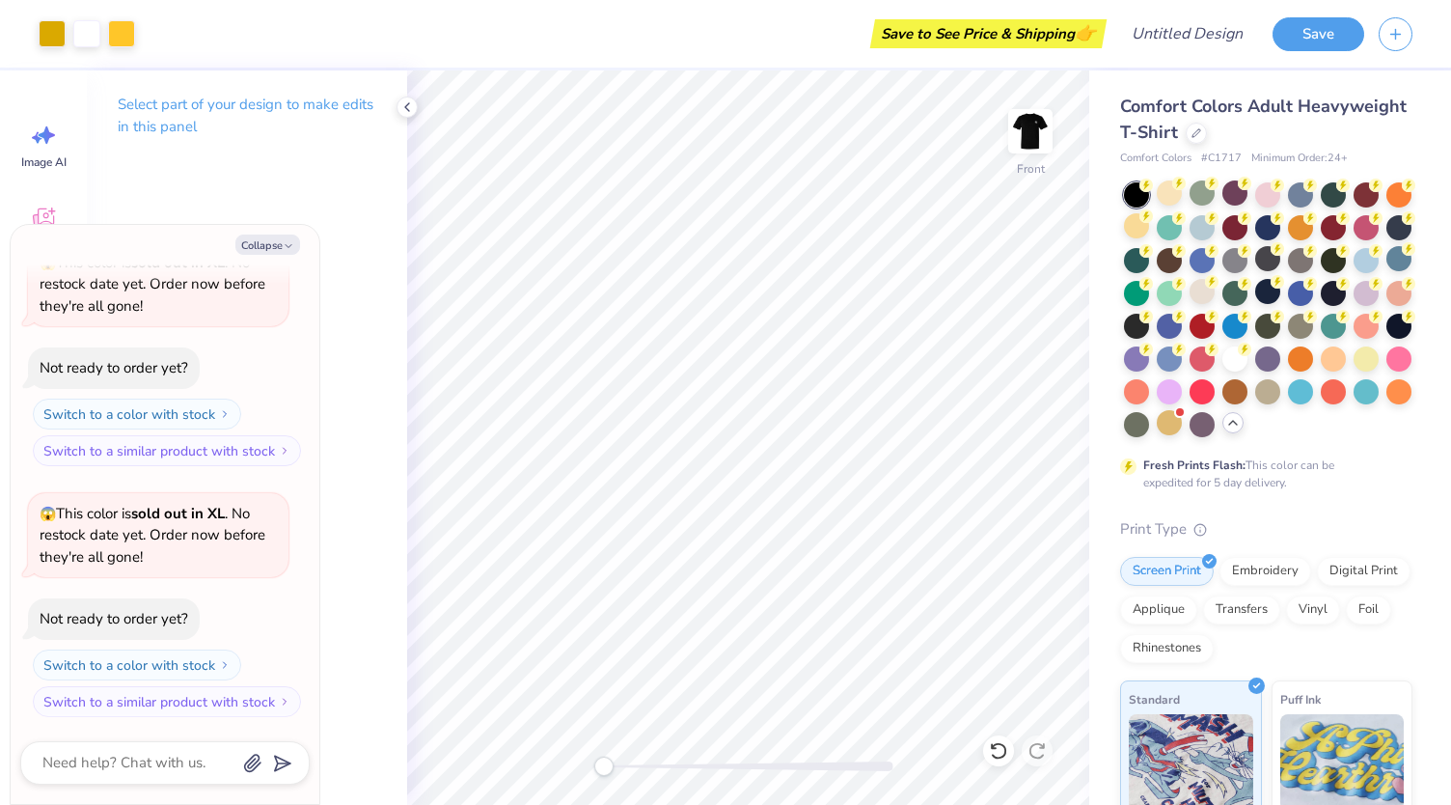
click at [1169, 107] on span "Comfort Colors Adult Heavyweight T-Shirt" at bounding box center [1263, 119] width 287 height 49
copy div "Comfort Colors Adult Heavyweight T-Shirt"
click at [1036, 126] on img at bounding box center [1030, 131] width 77 height 77
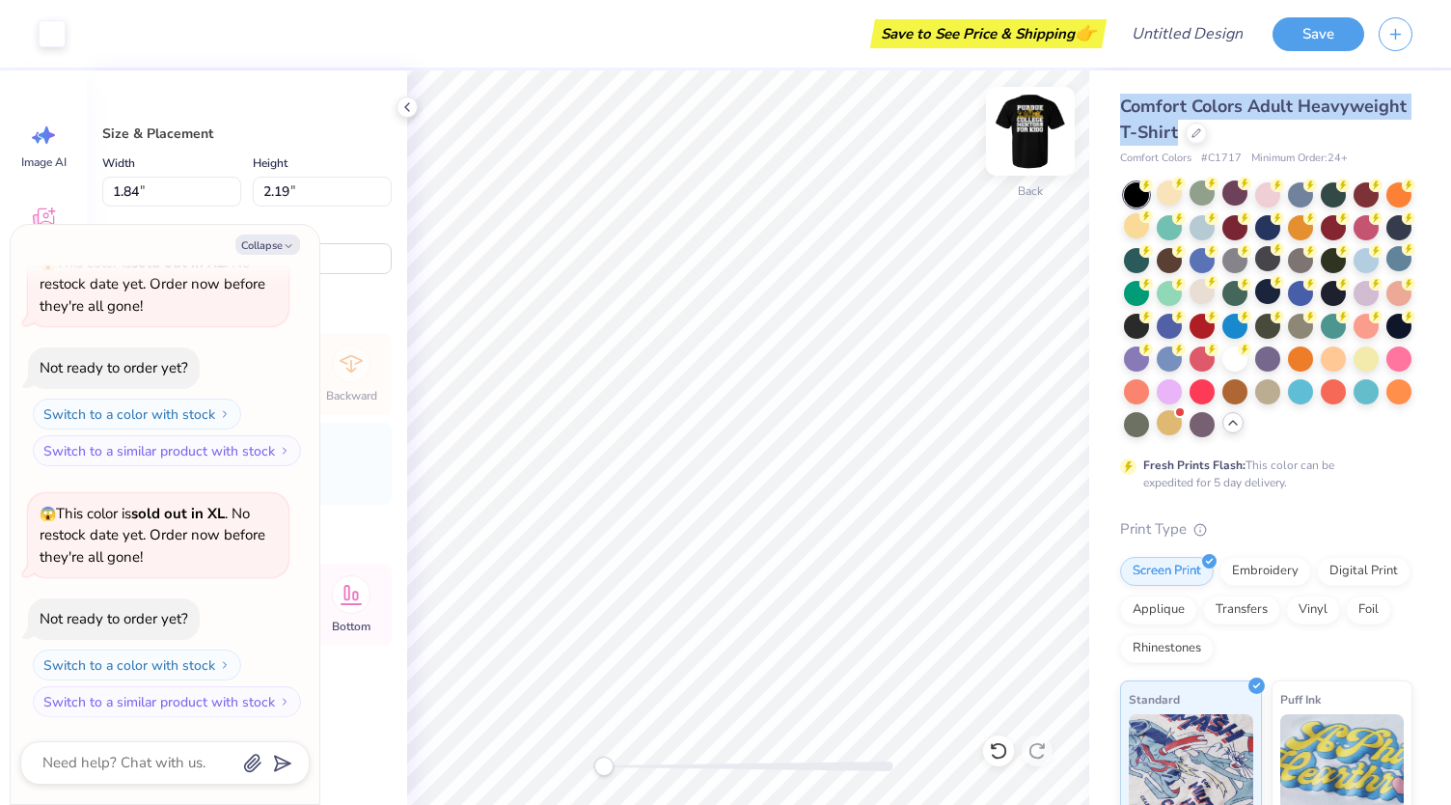
type textarea "x"
type input "1.57"
type input "1.87"
type textarea "x"
type input "1.38"
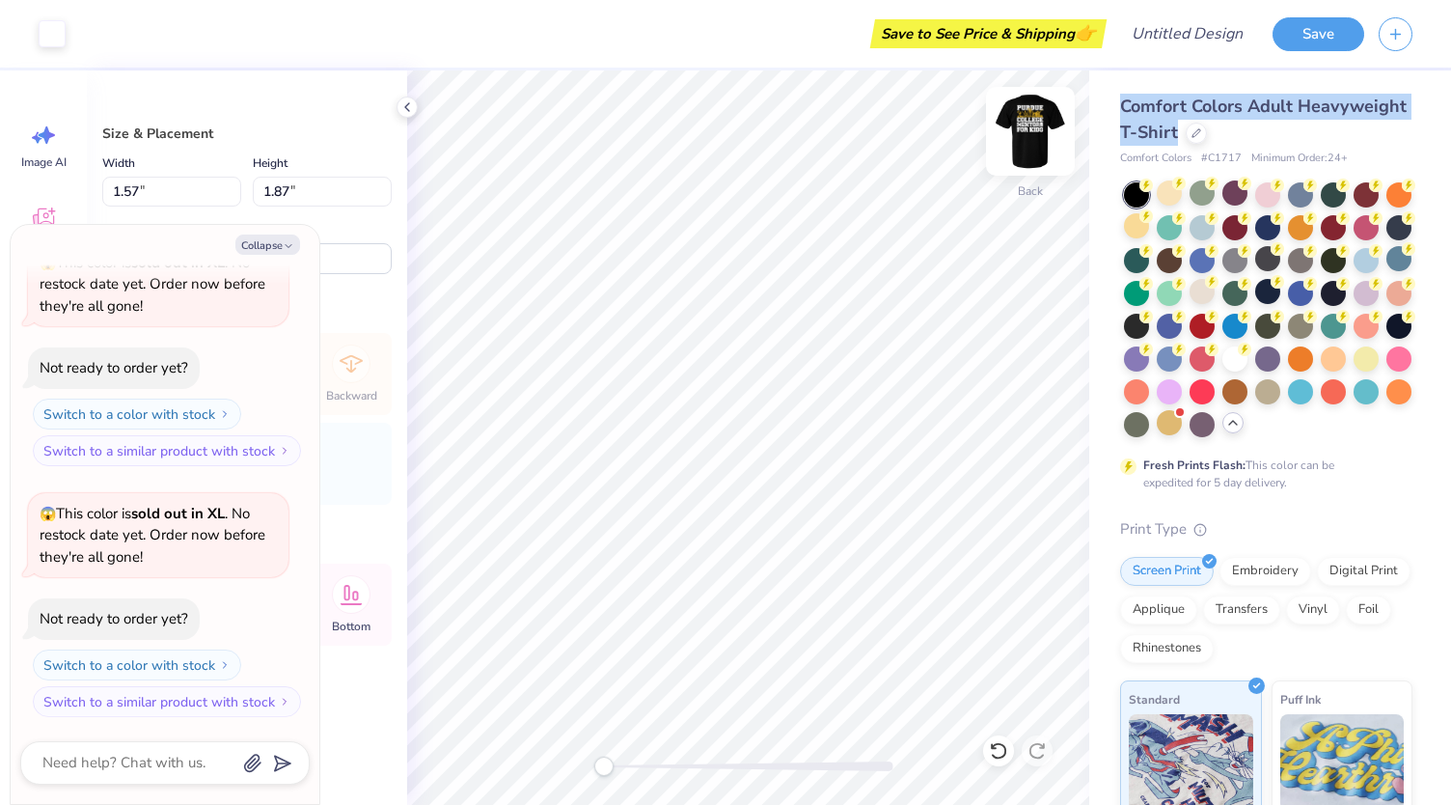
type input "1.63"
type input "3.22"
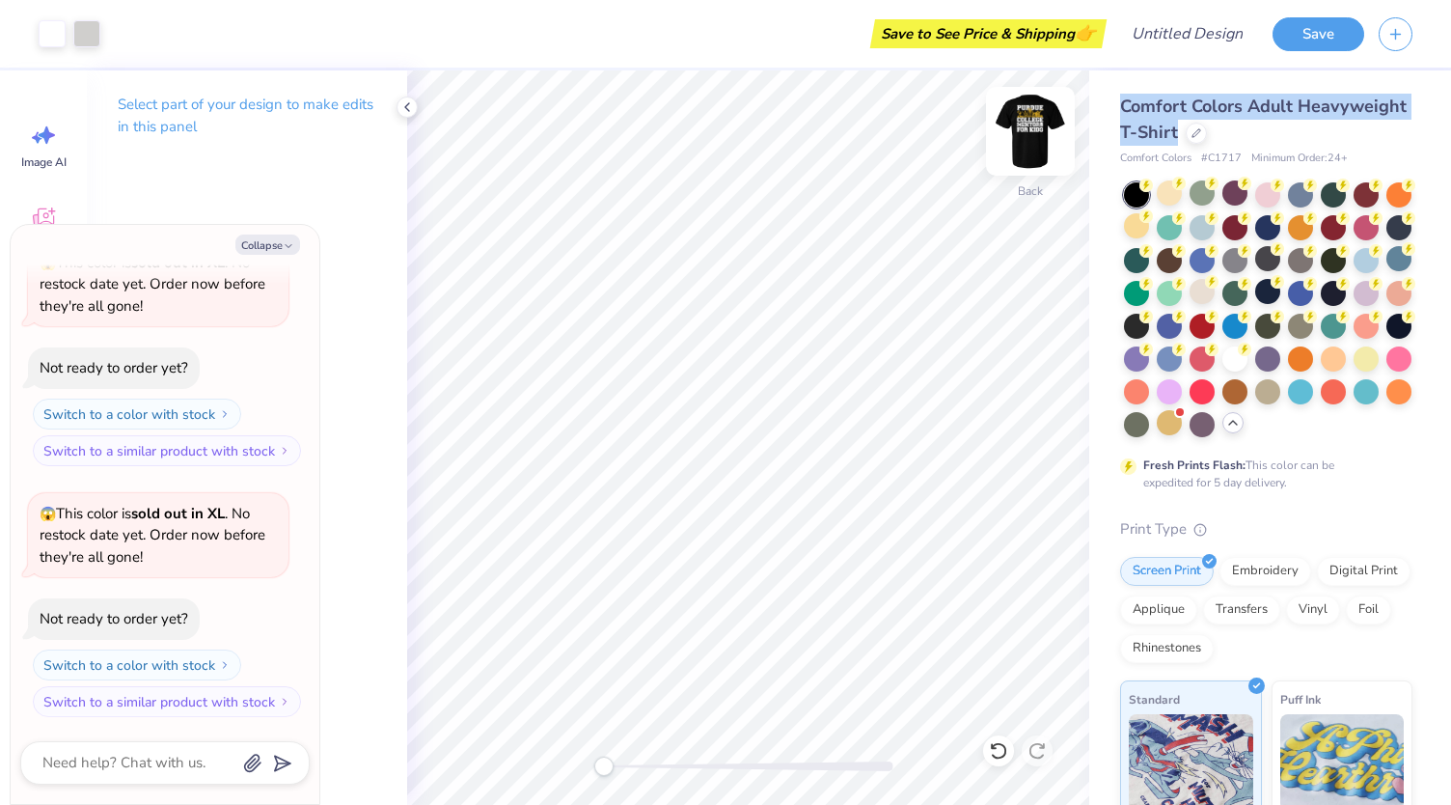
click at [1020, 129] on img at bounding box center [1030, 131] width 77 height 77
click at [1028, 128] on img at bounding box center [1030, 131] width 77 height 77
click at [1357, 94] on div "Comfort Colors Adult Heavyweight T-Shirt" at bounding box center [1266, 120] width 292 height 52
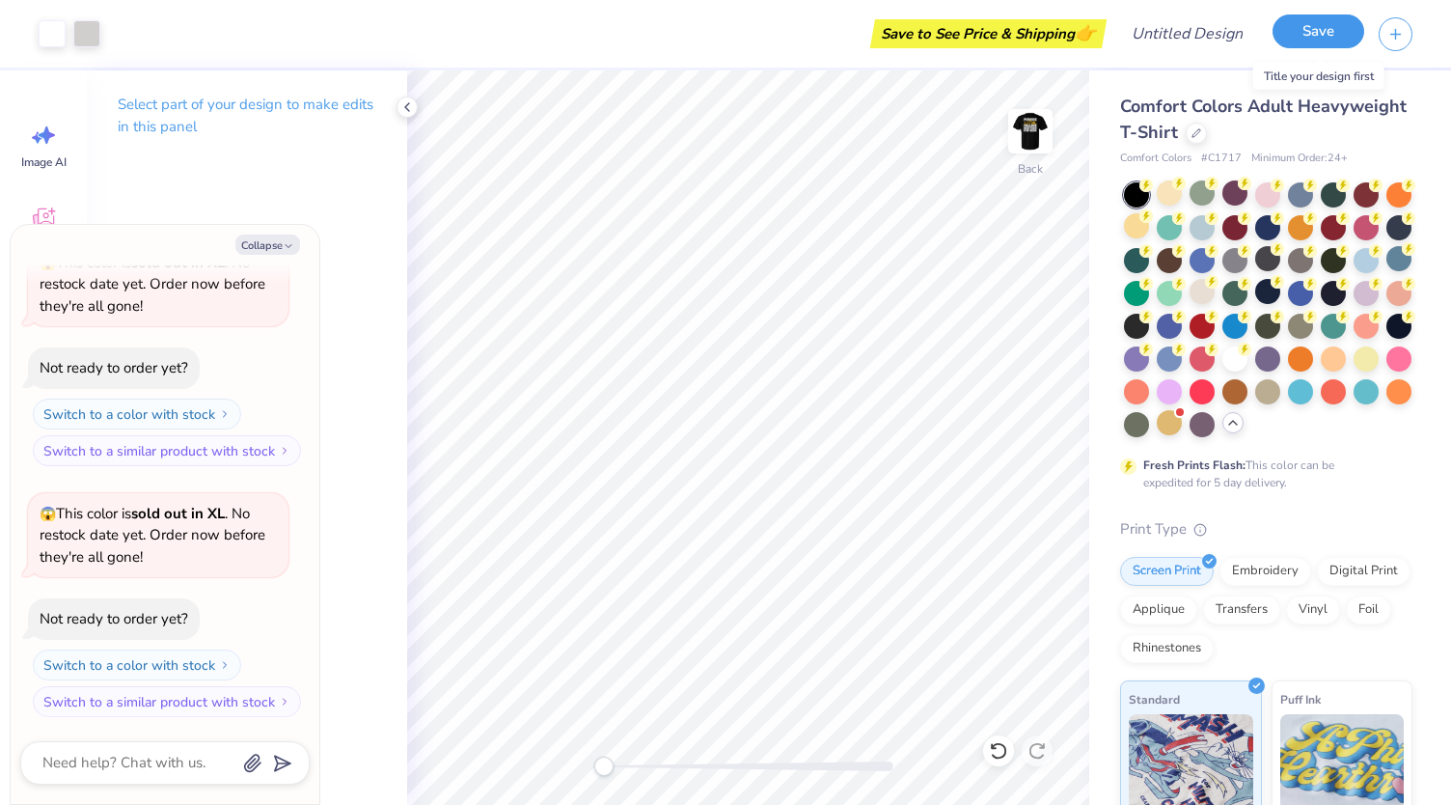
click at [1289, 37] on button "Save" at bounding box center [1319, 31] width 92 height 34
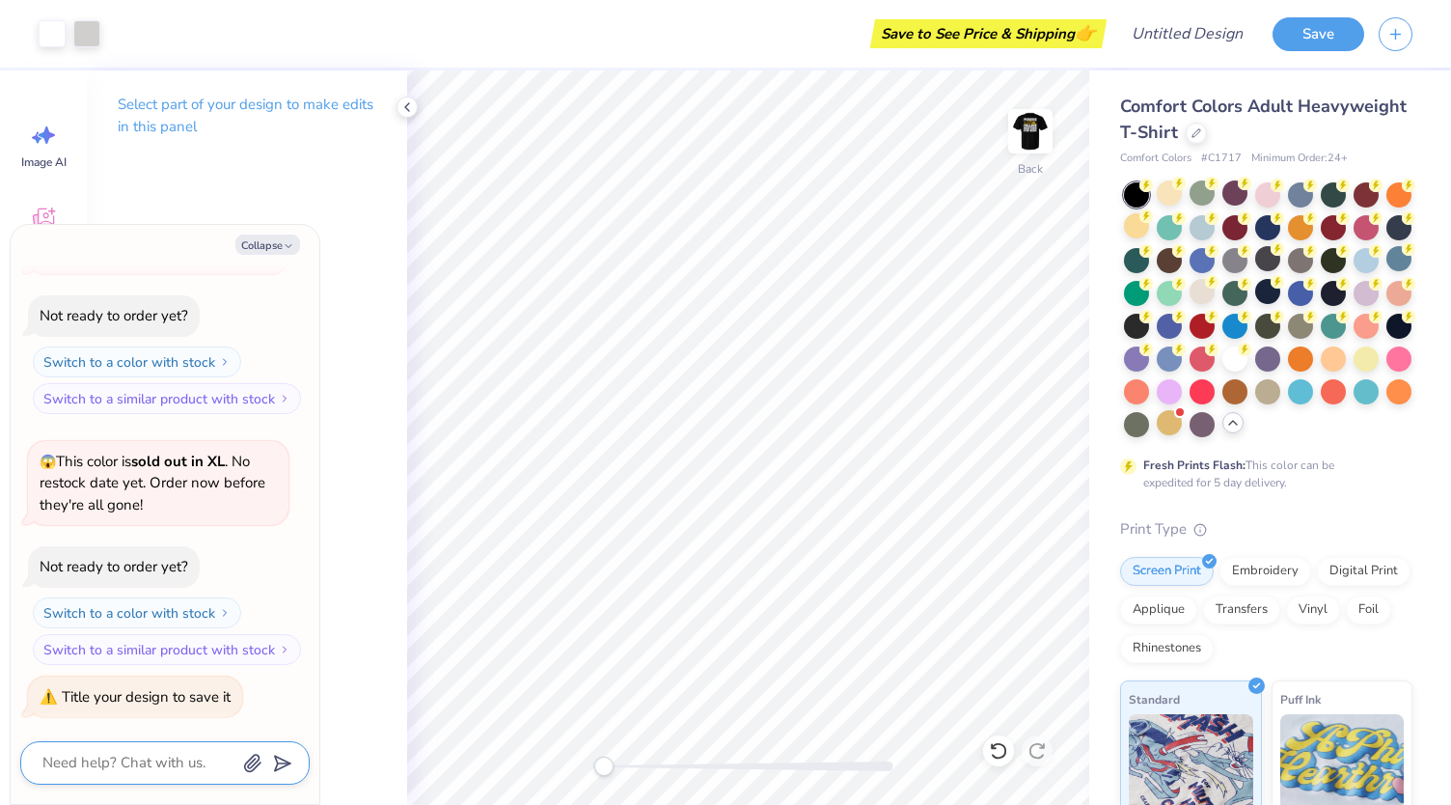
scroll to position [158, 0]
type textarea "x"
click at [1168, 37] on input "Design Title" at bounding box center [1211, 33] width 95 height 39
type input "C"
type textarea "x"
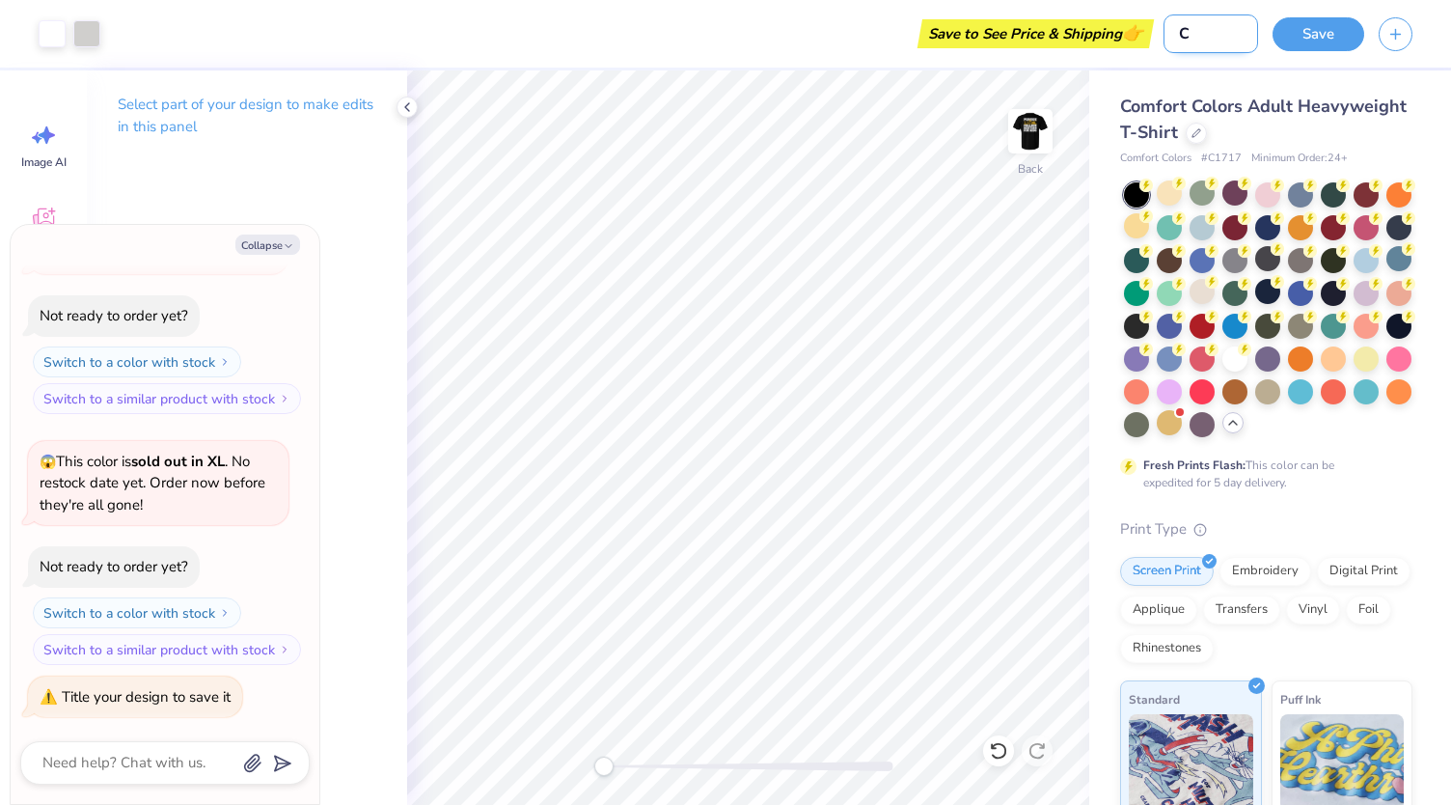
type input "CM"
type textarea "x"
type input "CMF"
type textarea "x"
type input "CMFK"
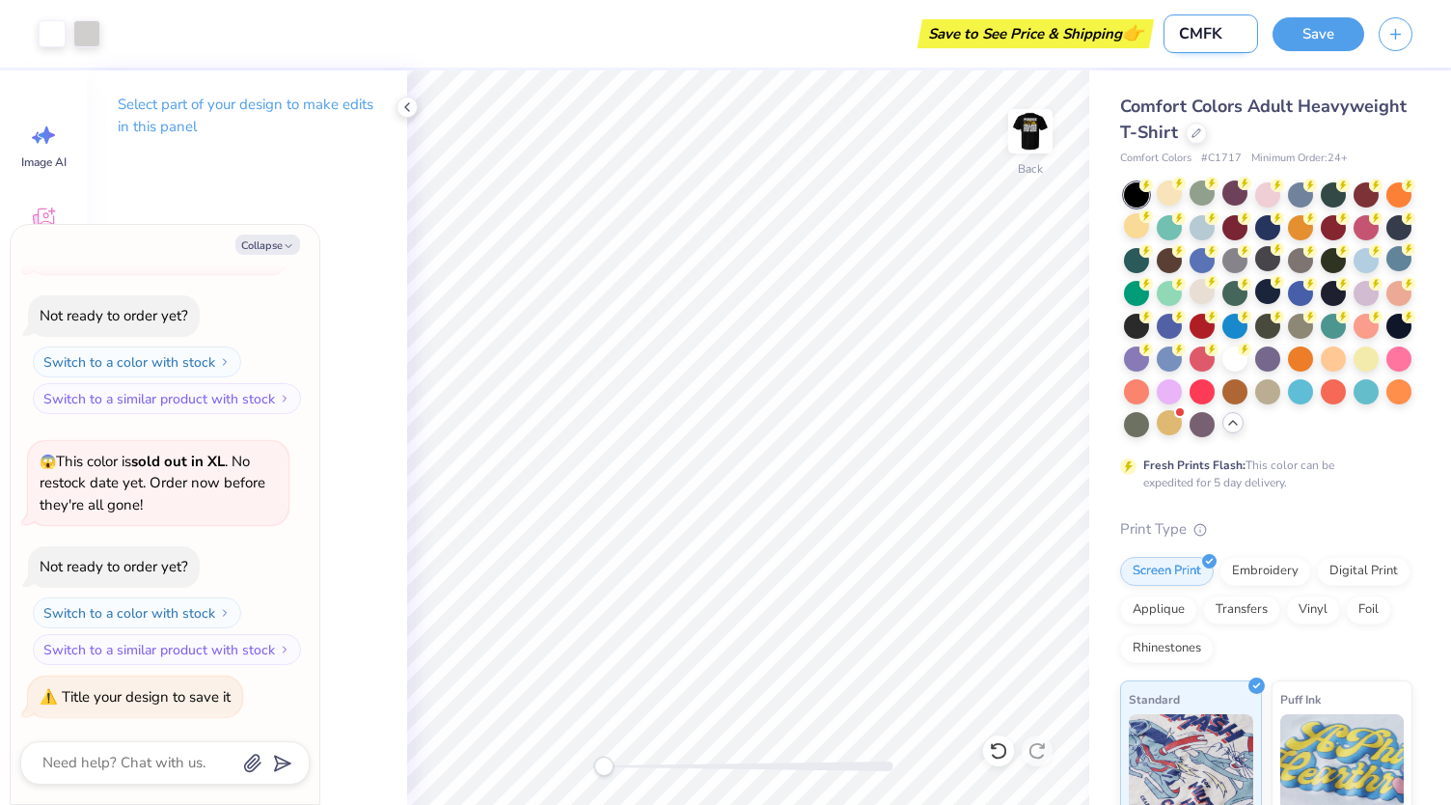
type textarea "x"
type input "CMFK2"
type textarea "x"
type input "CMFK20"
type textarea "x"
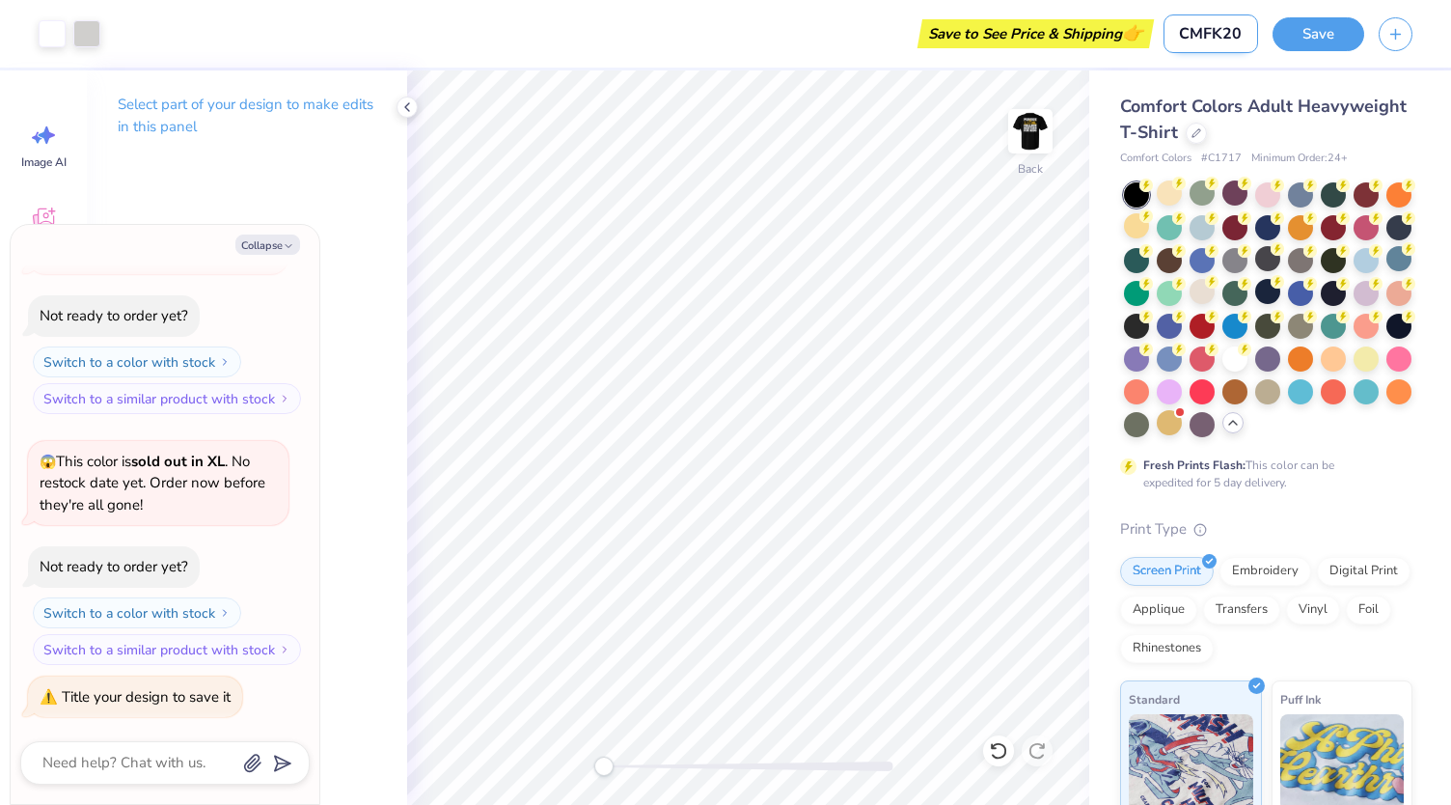
type input "CMFK2"
type textarea "x"
type input "CMFK"
type textarea "x"
type input "CMFKF"
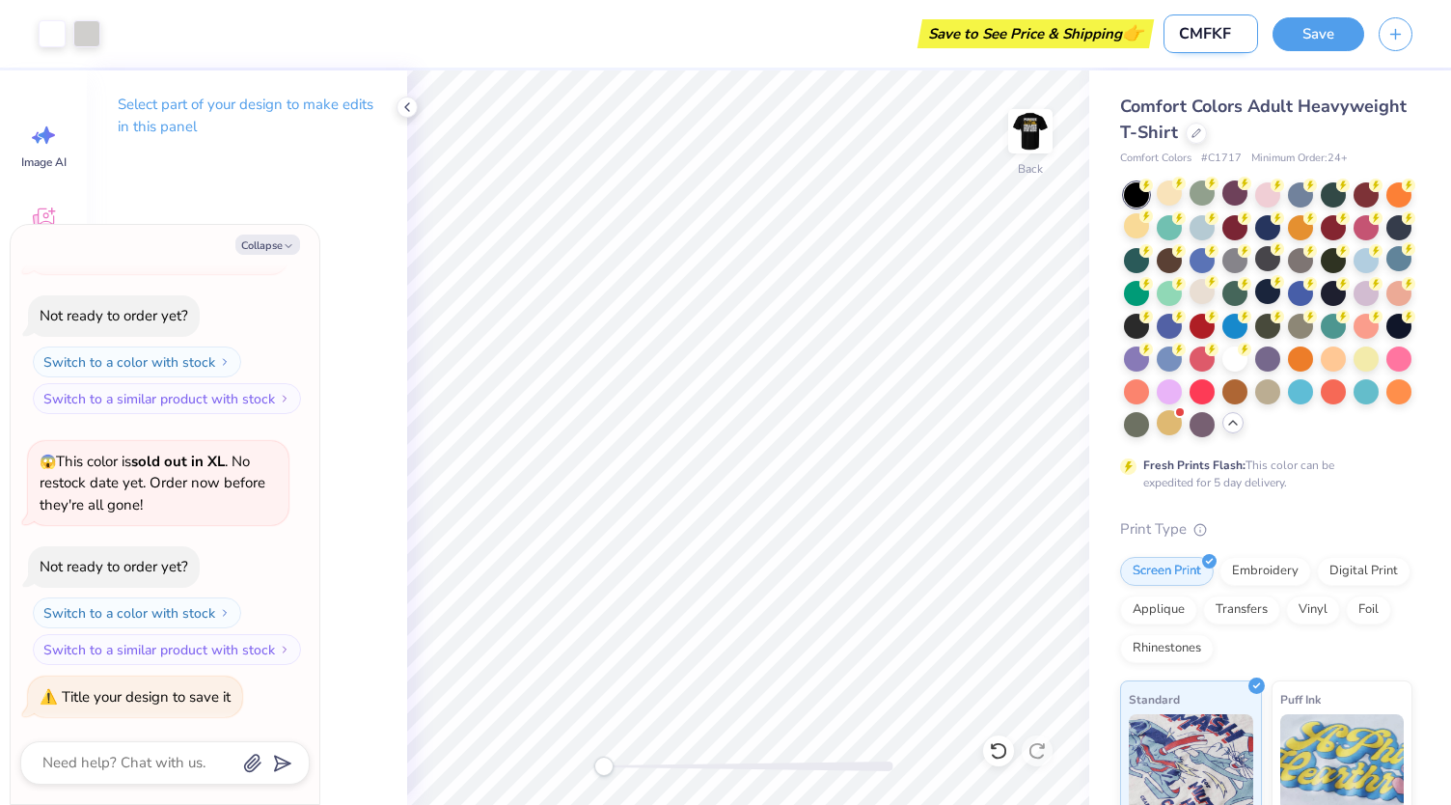
type textarea "x"
type input "CMFKF2"
type textarea "x"
type input "CMFKF20"
type textarea "x"
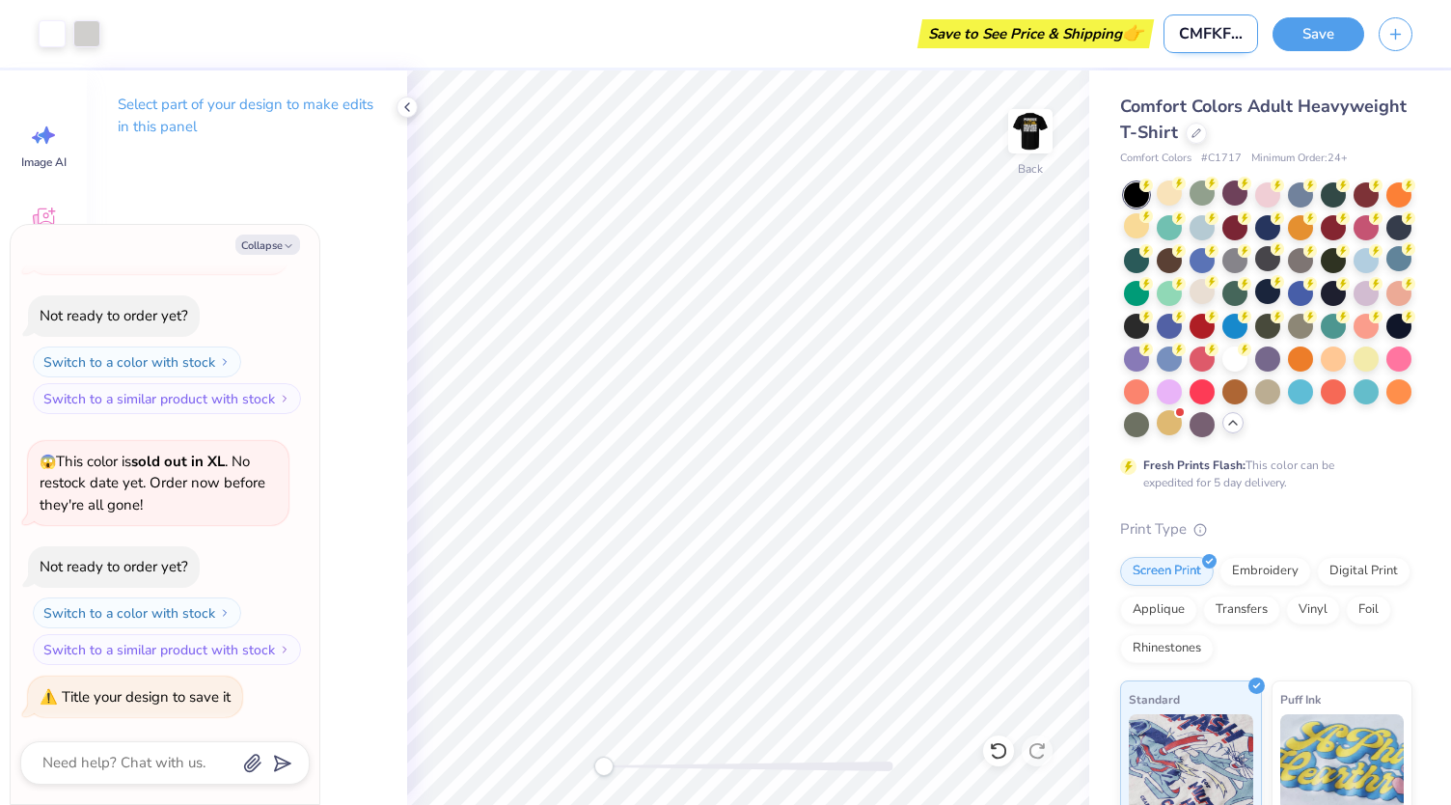
type input "CMFKF202"
type textarea "x"
type input "CMFKF20"
type textarea "x"
type input "CMFKF205"
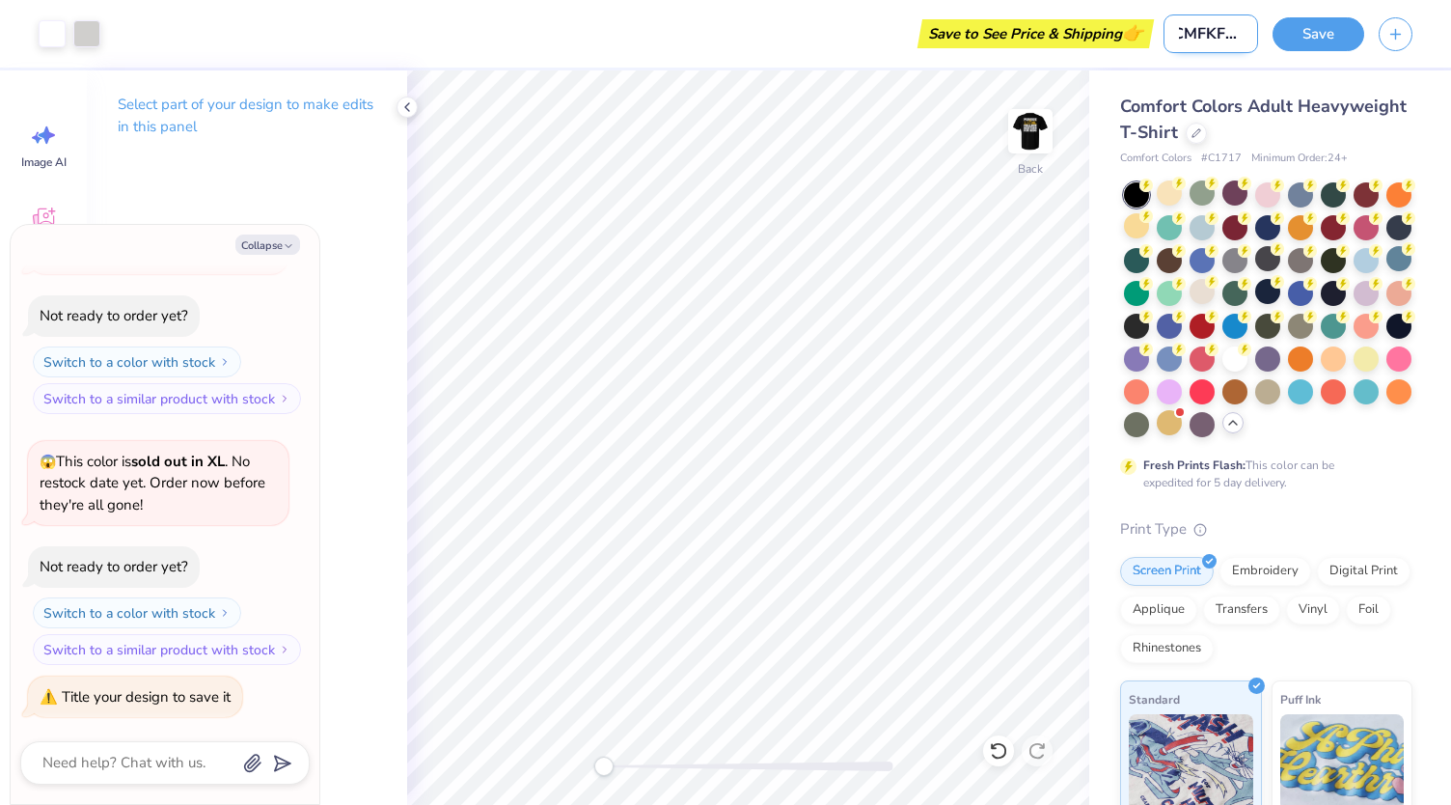
type textarea "x"
type input "CMFKF20"
type textarea "x"
type input "CMFKF2"
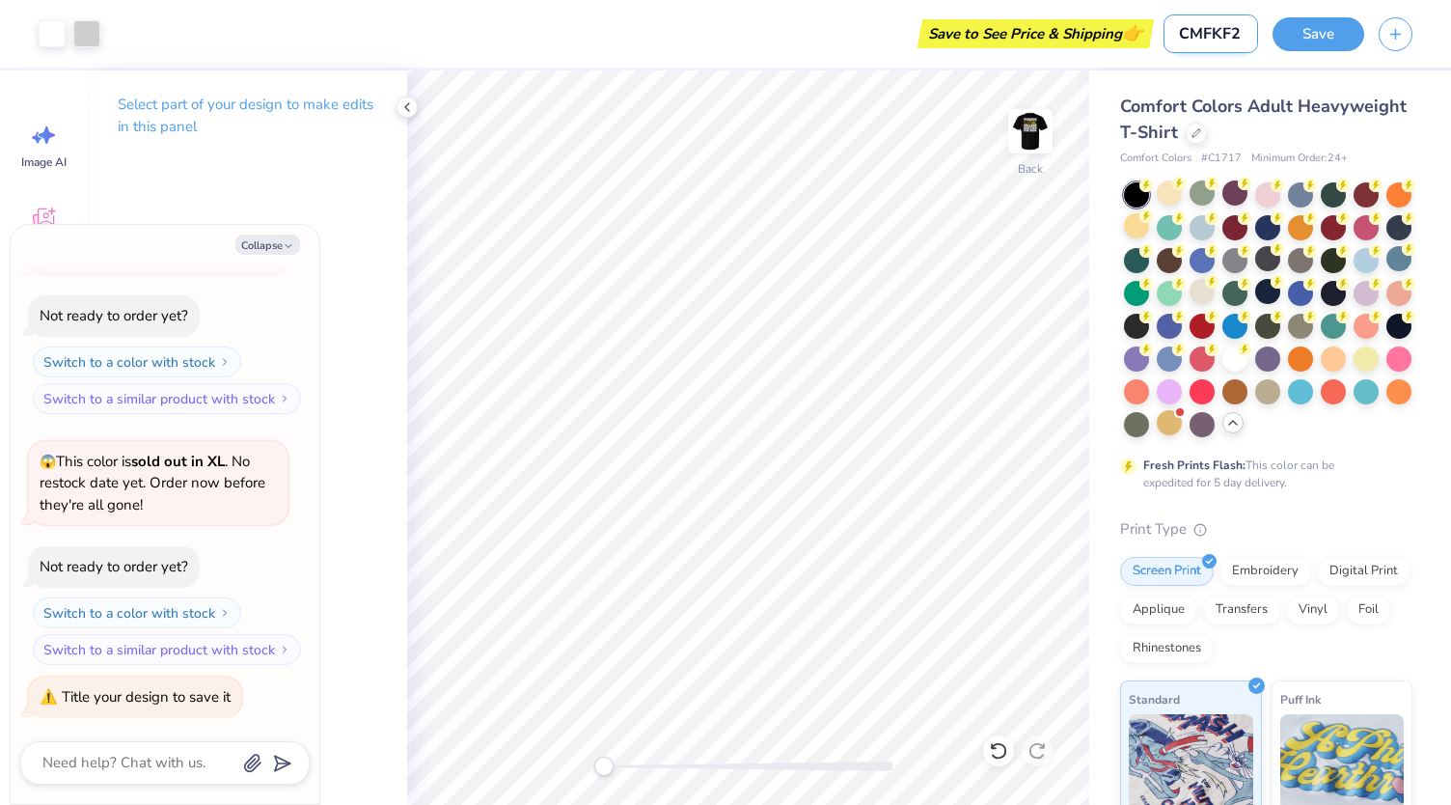
type textarea "x"
type input "CMFKF25"
type textarea "x"
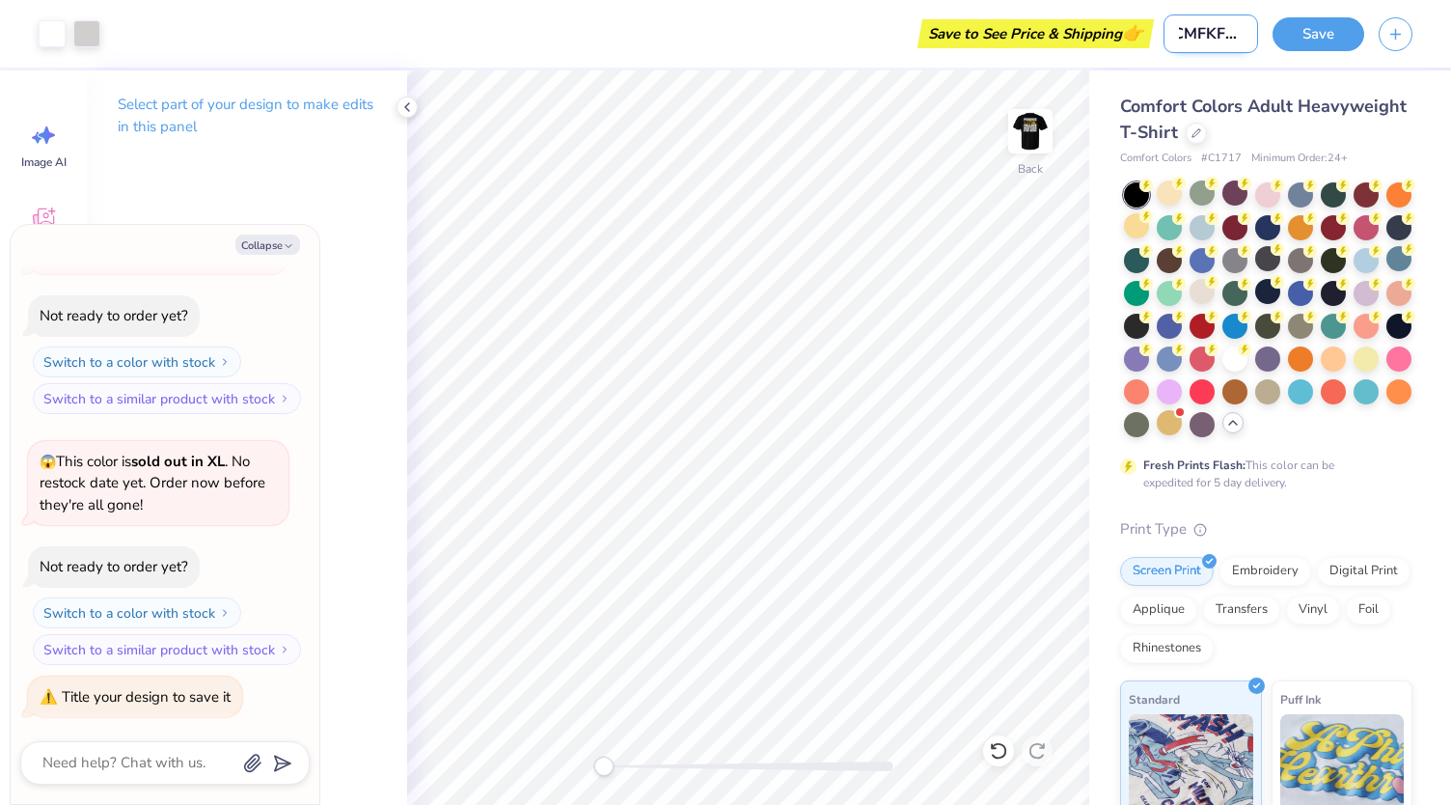
type input "CMFKF25"
click at [1290, 24] on button "Save" at bounding box center [1319, 31] width 92 height 34
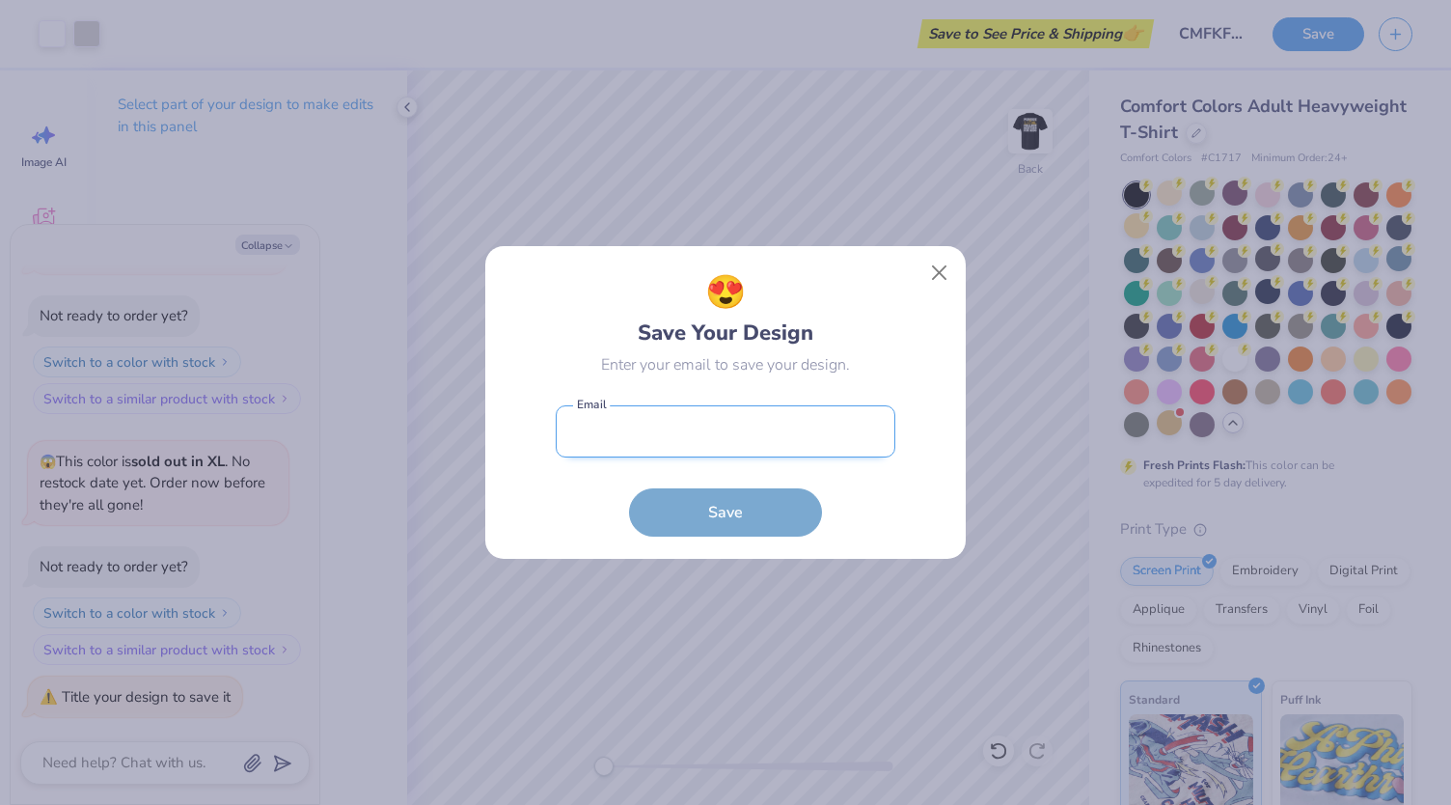
click at [670, 425] on input "email" at bounding box center [726, 431] width 340 height 53
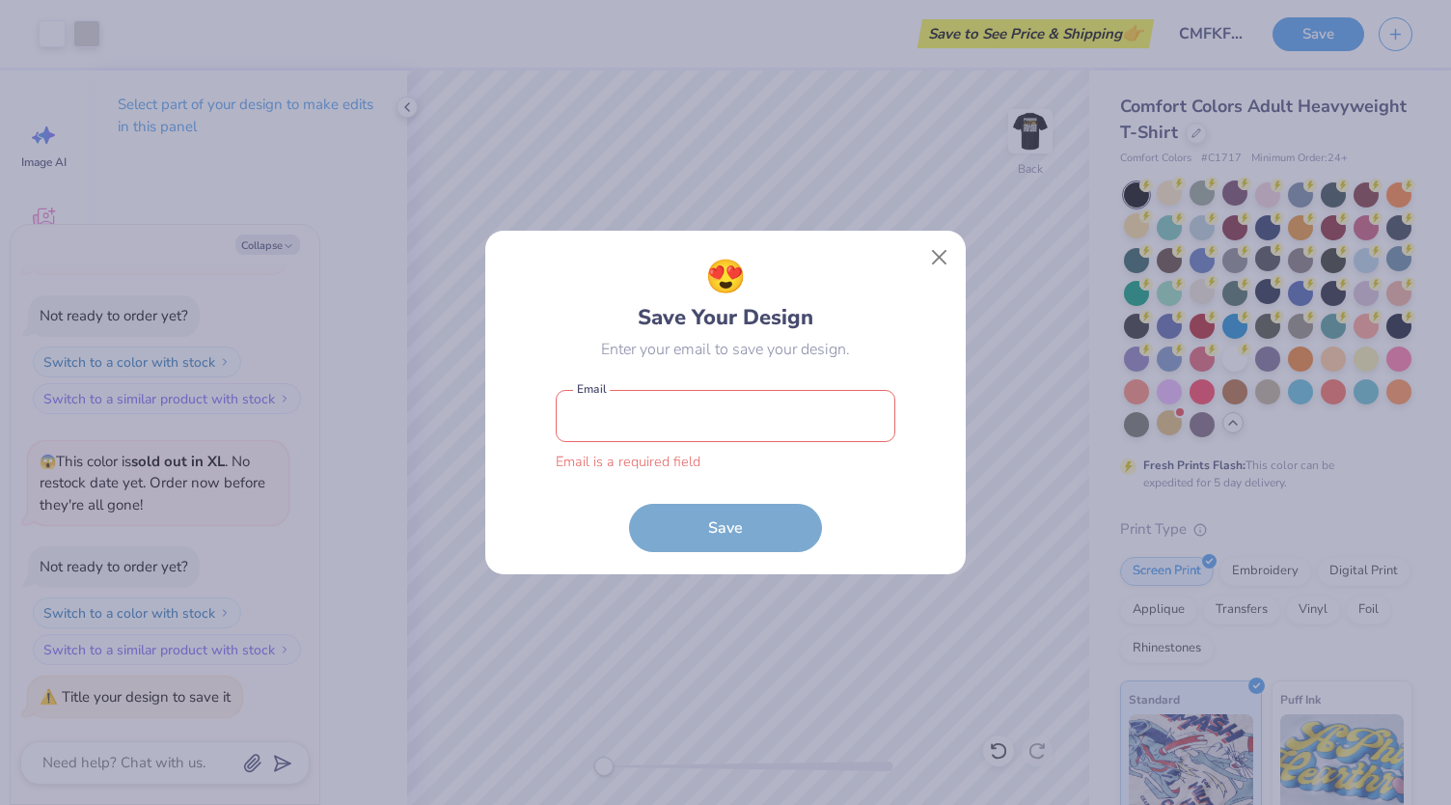
click at [847, 394] on div "😍 Save Your Design Enter your email to save your design. Email is a required fi…" at bounding box center [726, 402] width 340 height 299
click at [854, 426] on input "email" at bounding box center [726, 416] width 340 height 53
click at [851, 409] on input "email" at bounding box center [726, 416] width 340 height 53
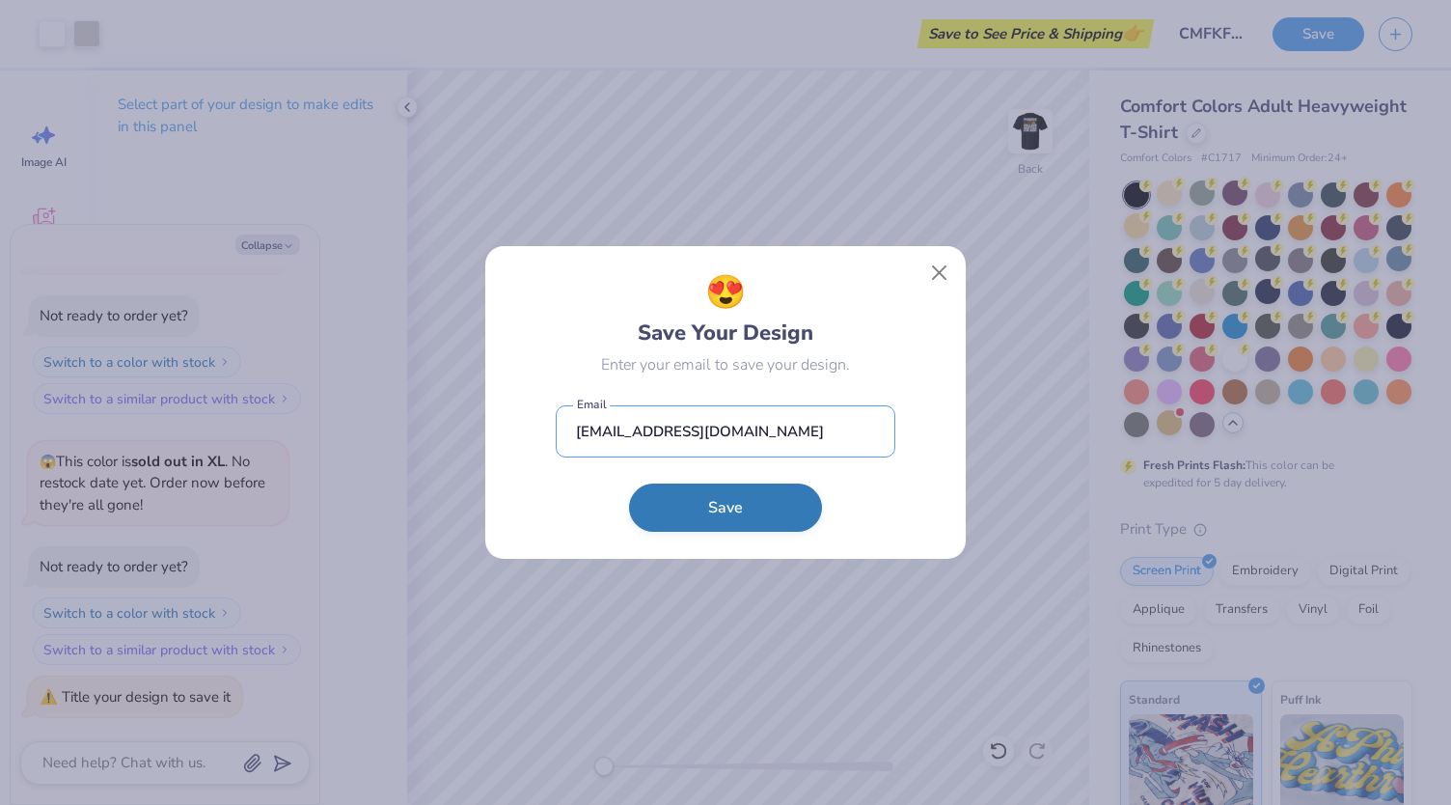
type input "[EMAIL_ADDRESS][DOMAIN_NAME]"
click at [783, 498] on button "Save" at bounding box center [725, 507] width 193 height 48
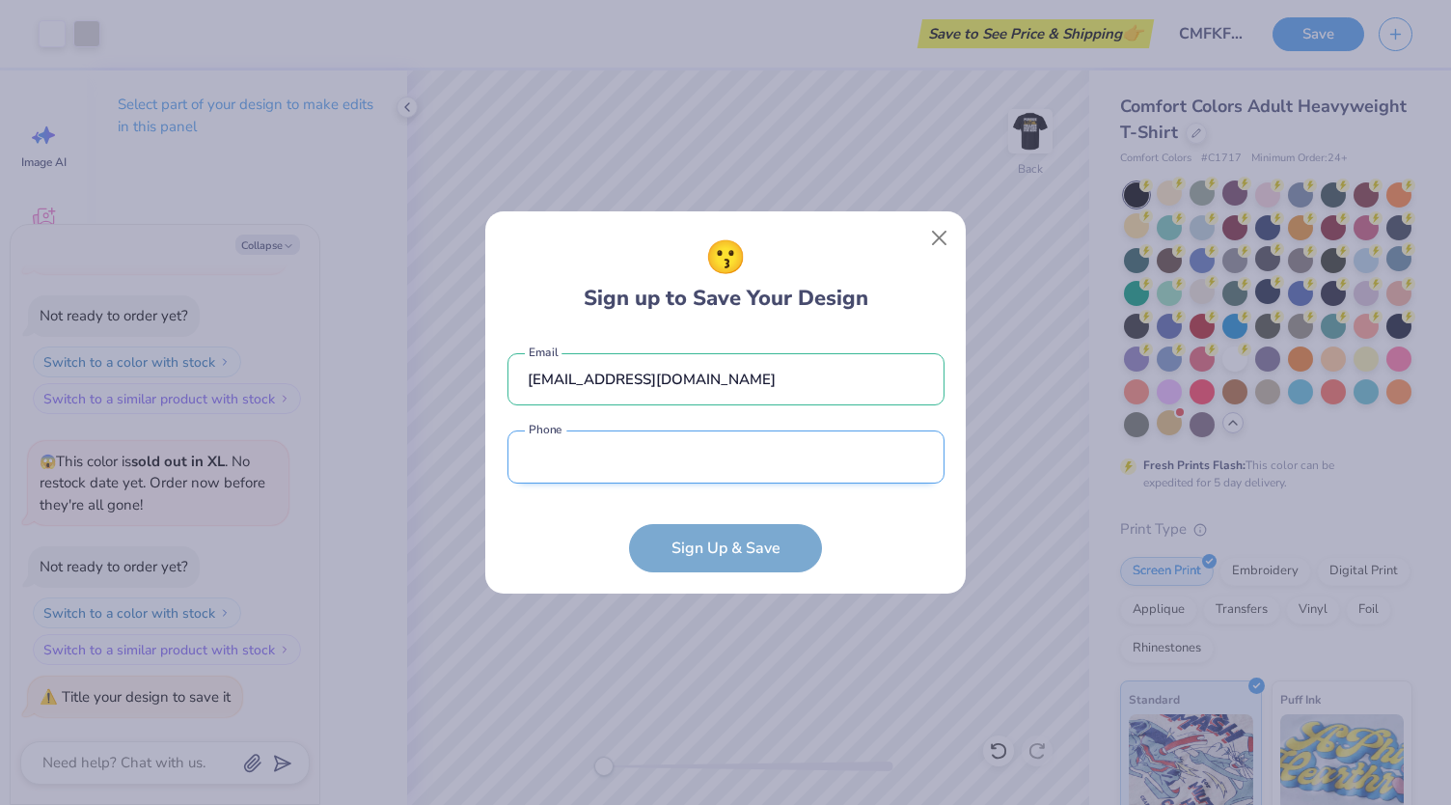
click at [787, 470] on input "tel" at bounding box center [726, 456] width 437 height 53
type input "[PHONE_NUMBER]"
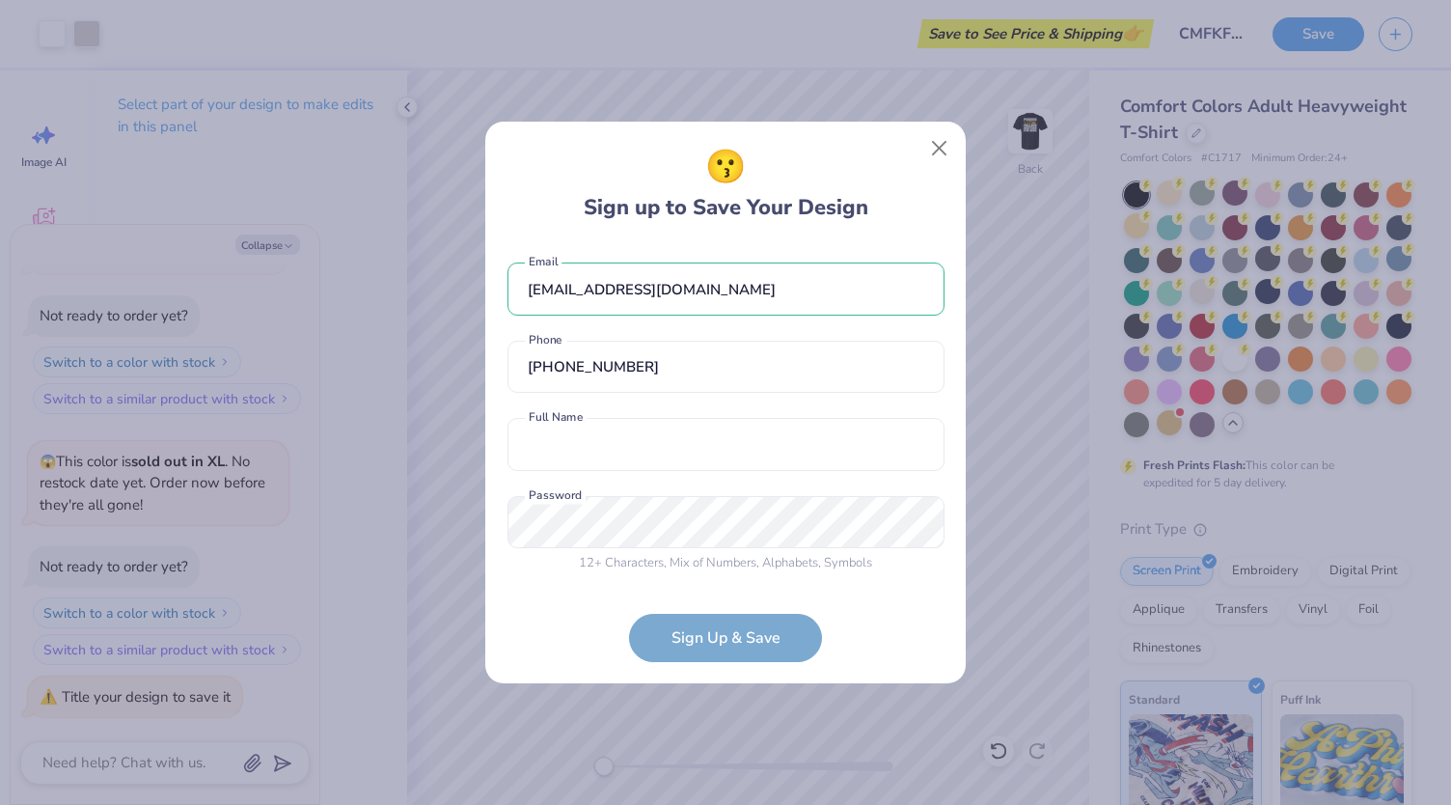
click at [732, 475] on div "[EMAIL_ADDRESS][DOMAIN_NAME] Email [PHONE_NUMBER] Phone Full Name is a required…" at bounding box center [726, 413] width 437 height 340
click at [737, 467] on input "text" at bounding box center [726, 444] width 437 height 53
type input "[PERSON_NAME]"
click at [949, 151] on button "Close" at bounding box center [939, 148] width 37 height 37
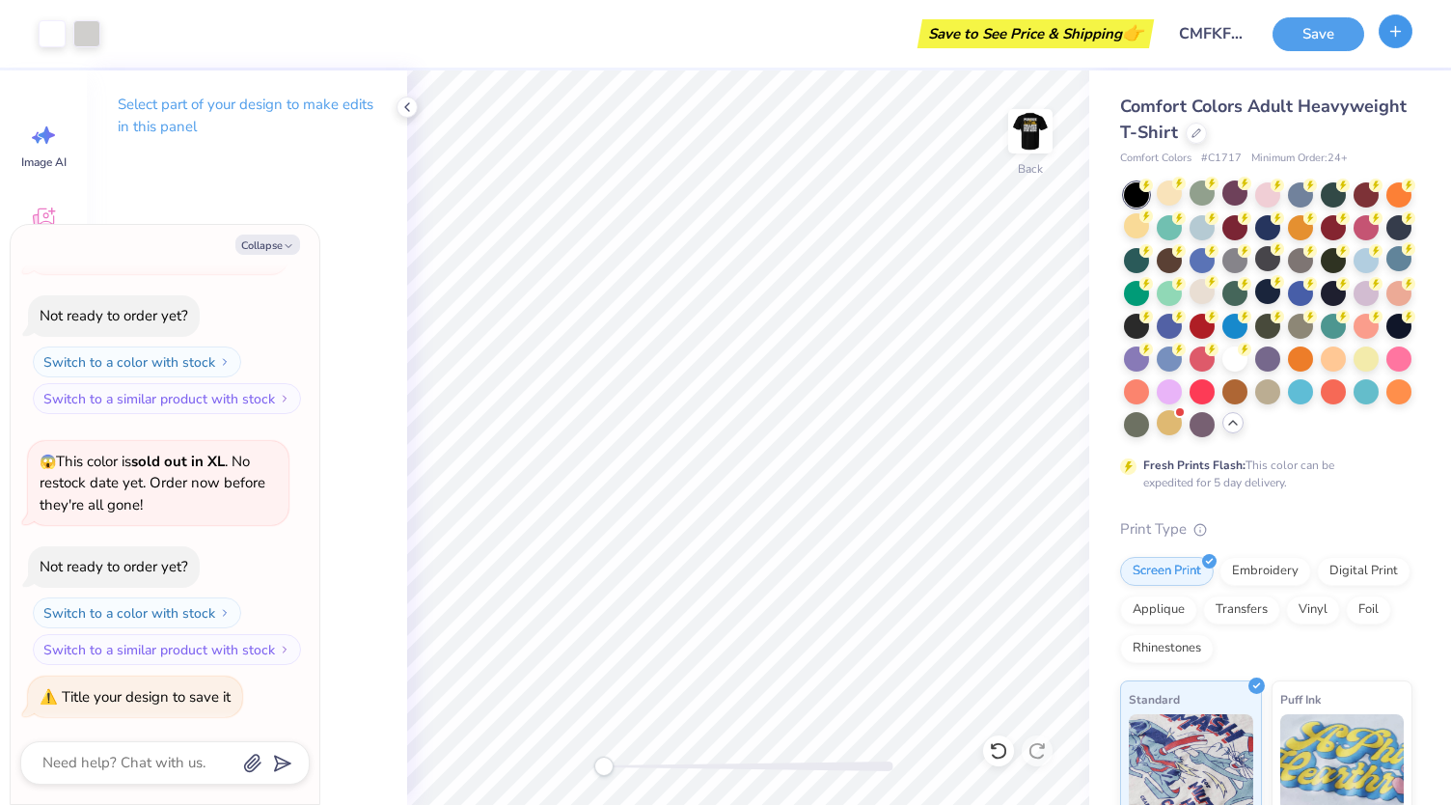
click at [1392, 36] on icon "button" at bounding box center [1395, 31] width 16 height 16
drag, startPoint x: 1411, startPoint y: 364, endPoint x: 1409, endPoint y: 352, distance: 11.7
click at [1413, 364] on div "Comfort Colors Adult Heavyweight T-Shirt Comfort Colors # C1717 Minimum Order: …" at bounding box center [1270, 593] width 362 height 1046
click at [1207, 132] on div at bounding box center [1196, 131] width 21 height 21
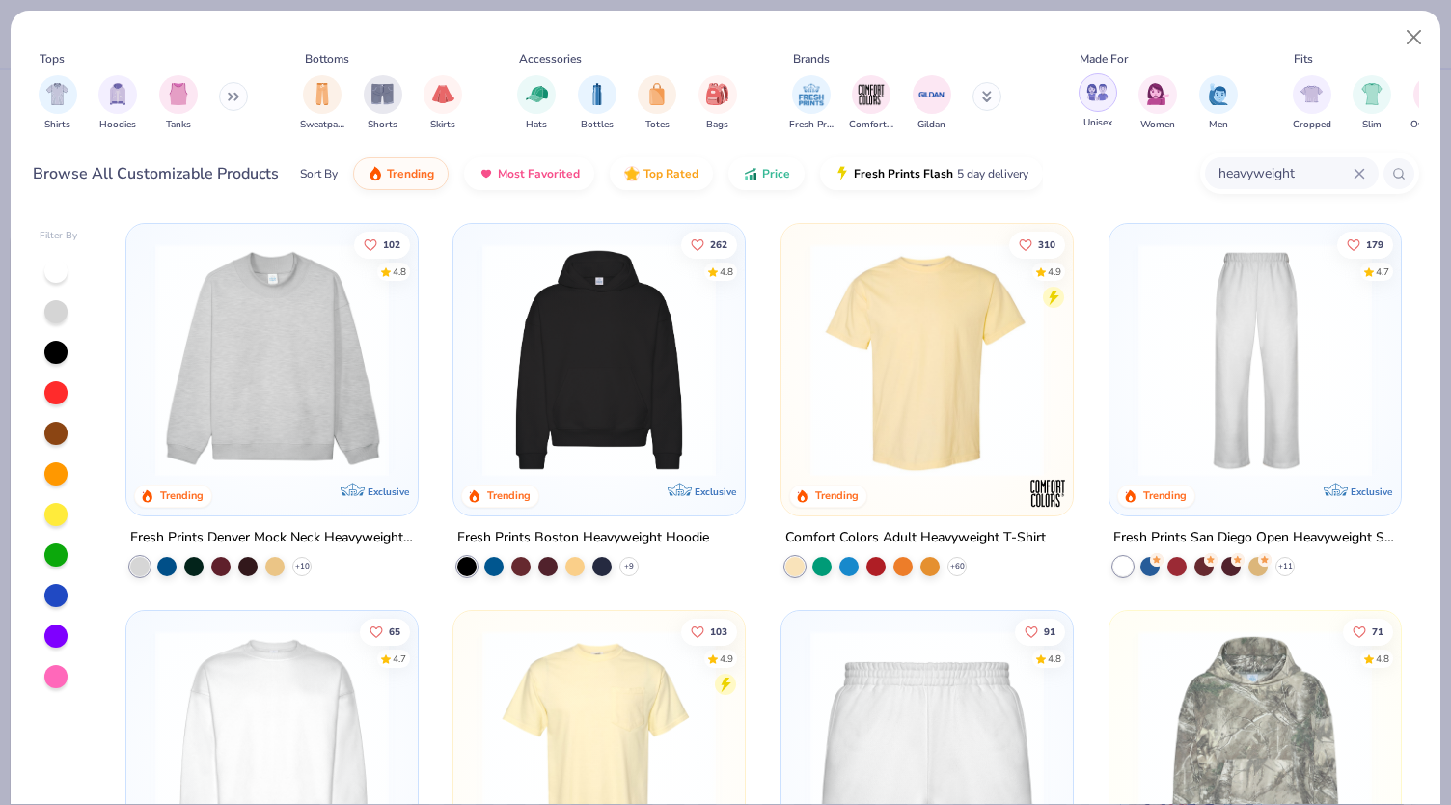
click at [1096, 97] on img "filter for Unisex" at bounding box center [1097, 92] width 22 height 22
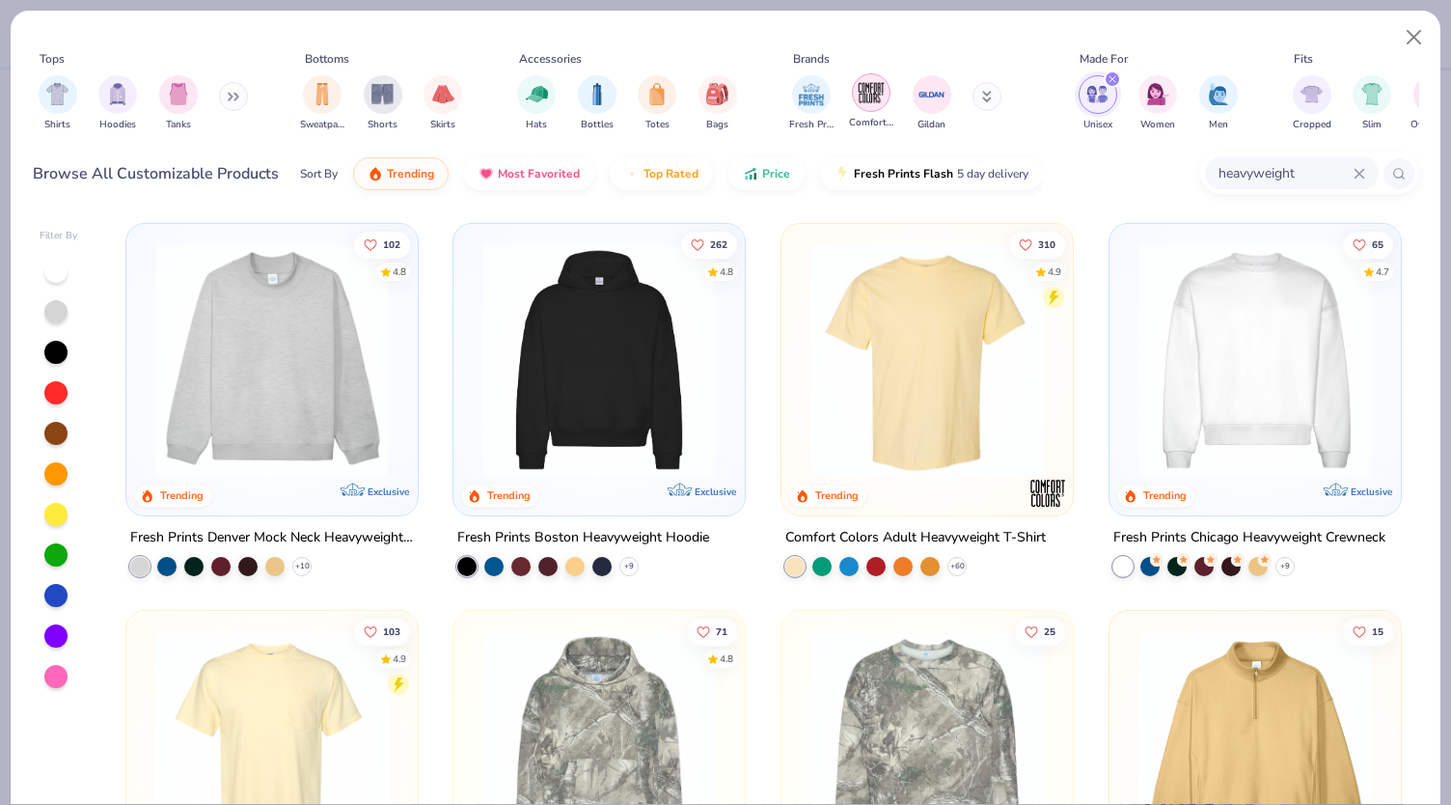
click at [872, 109] on div "filter for Comfort Colors" at bounding box center [871, 92] width 39 height 39
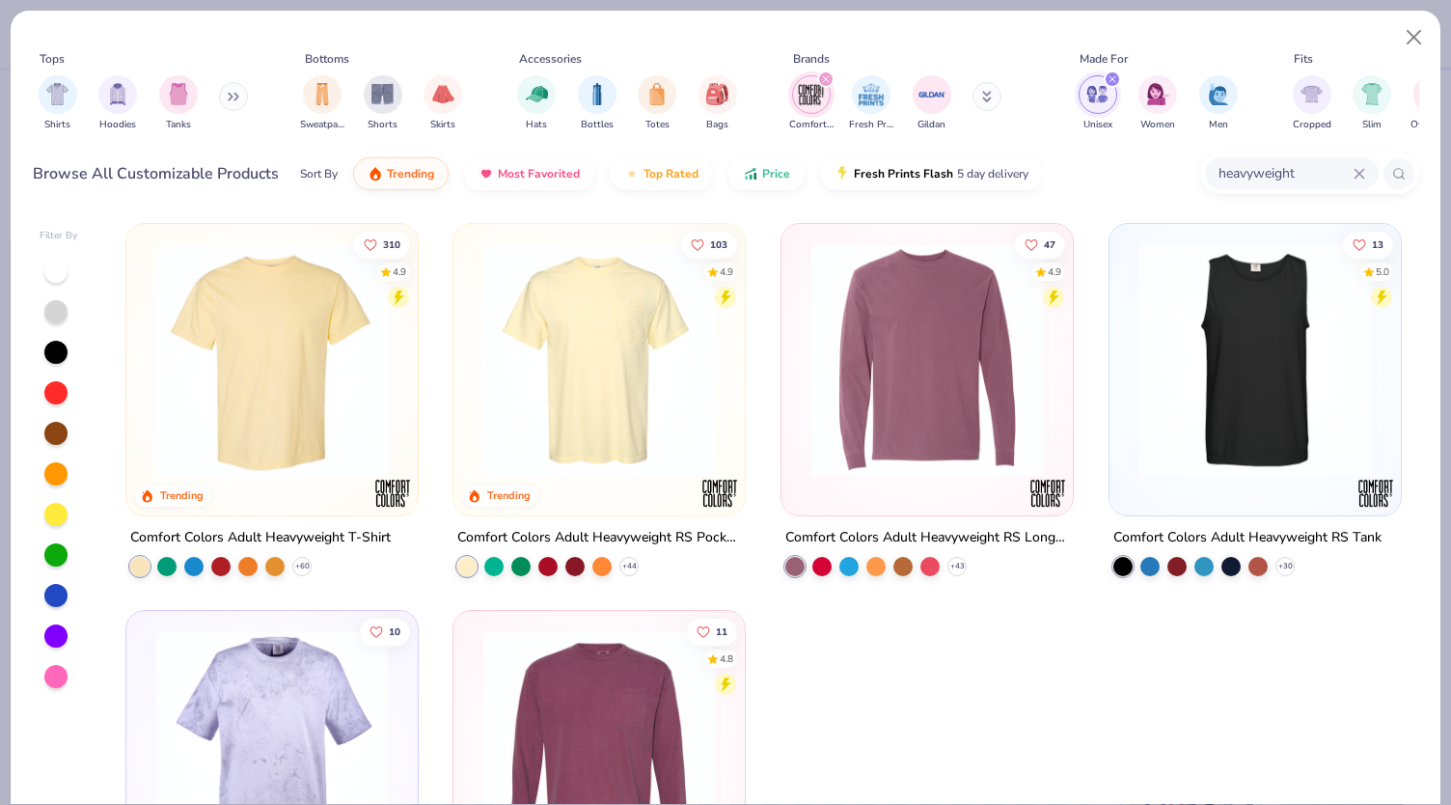
click at [823, 80] on icon "filter for Comfort Colors" at bounding box center [826, 79] width 8 height 8
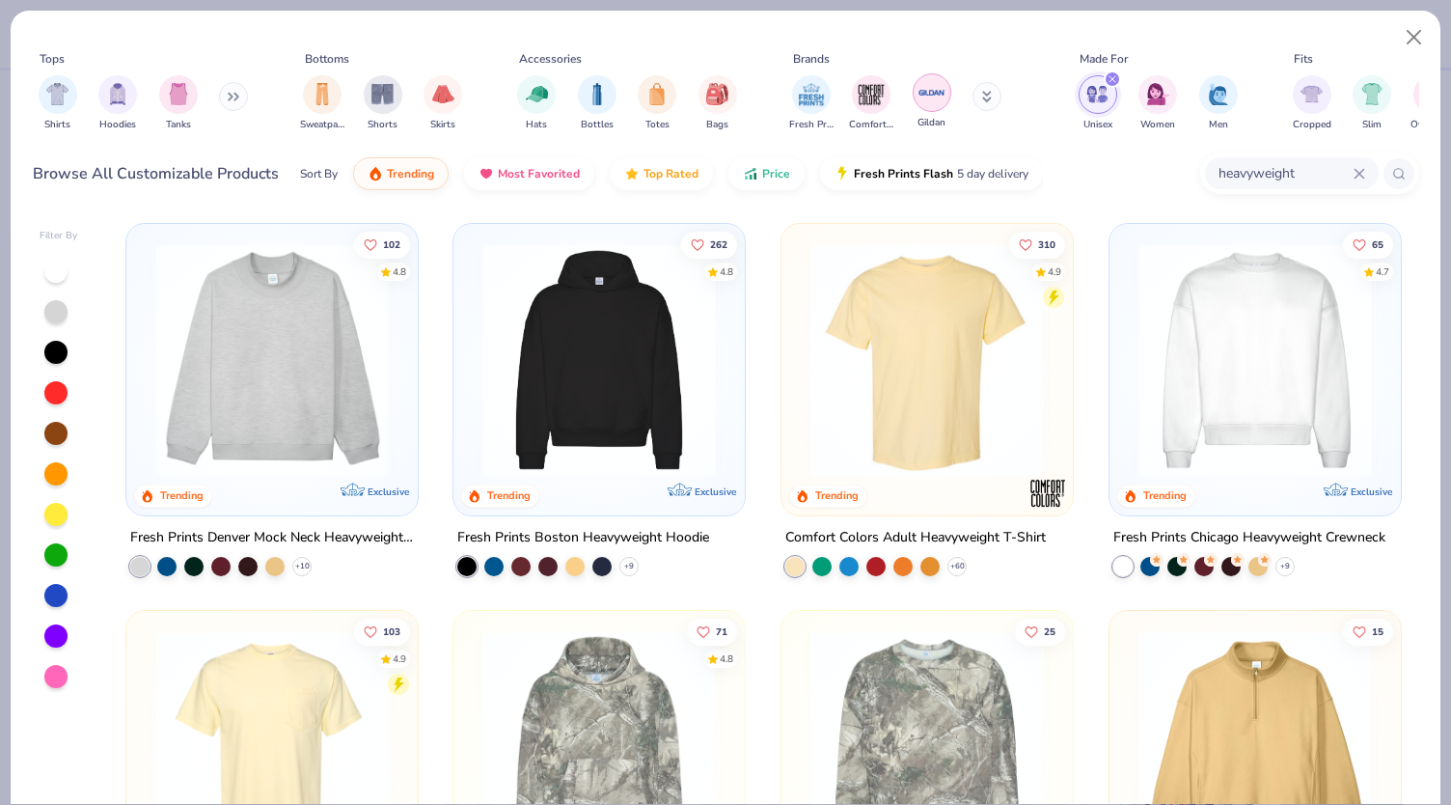
click at [939, 109] on div "filter for Gildan" at bounding box center [932, 92] width 39 height 39
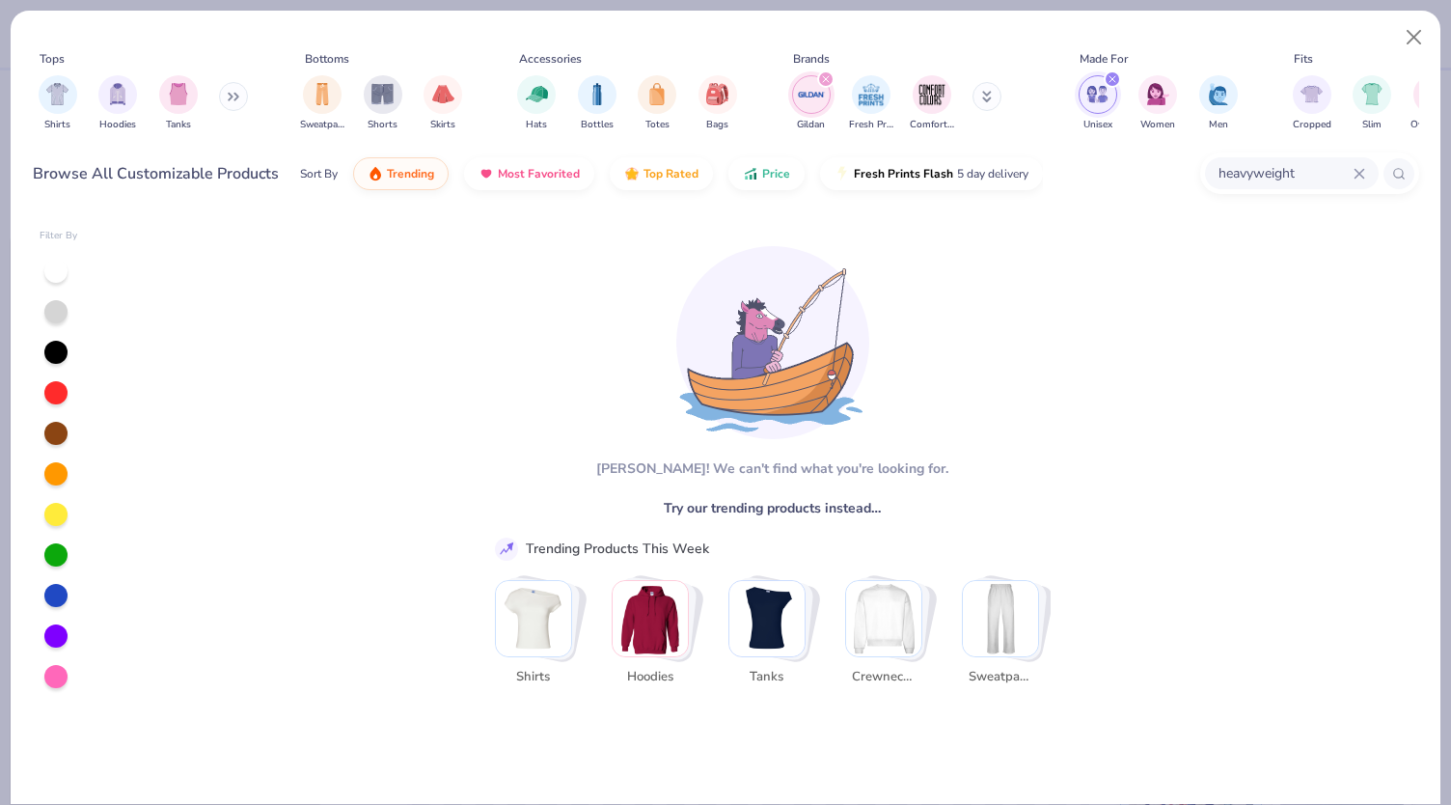
click at [939, 109] on div "filter for Comfort Colors" at bounding box center [932, 94] width 39 height 39
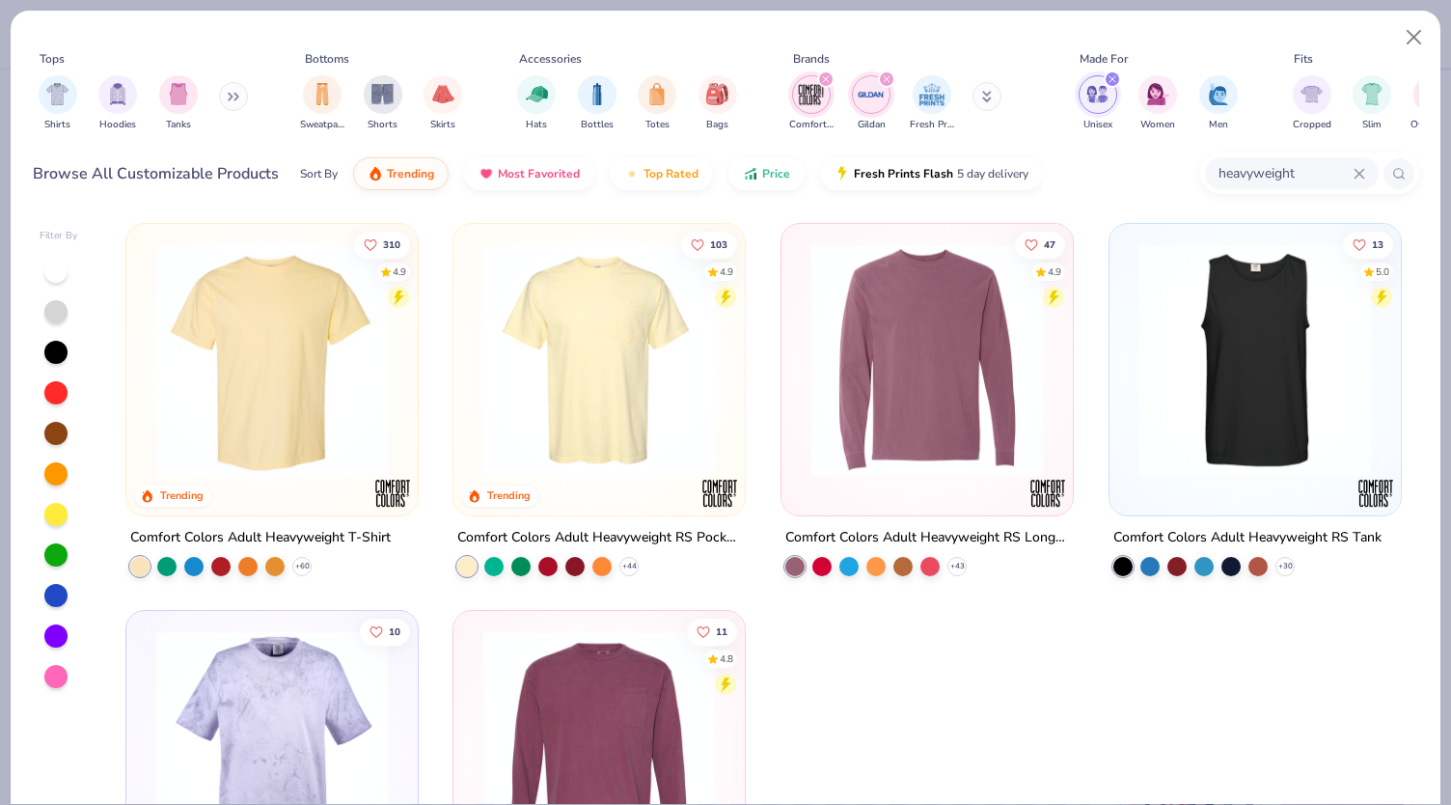
click at [890, 72] on div "filter for Gildan" at bounding box center [886, 78] width 17 height 17
click at [1096, 104] on img "filter for Unisex" at bounding box center [1097, 94] width 22 height 22
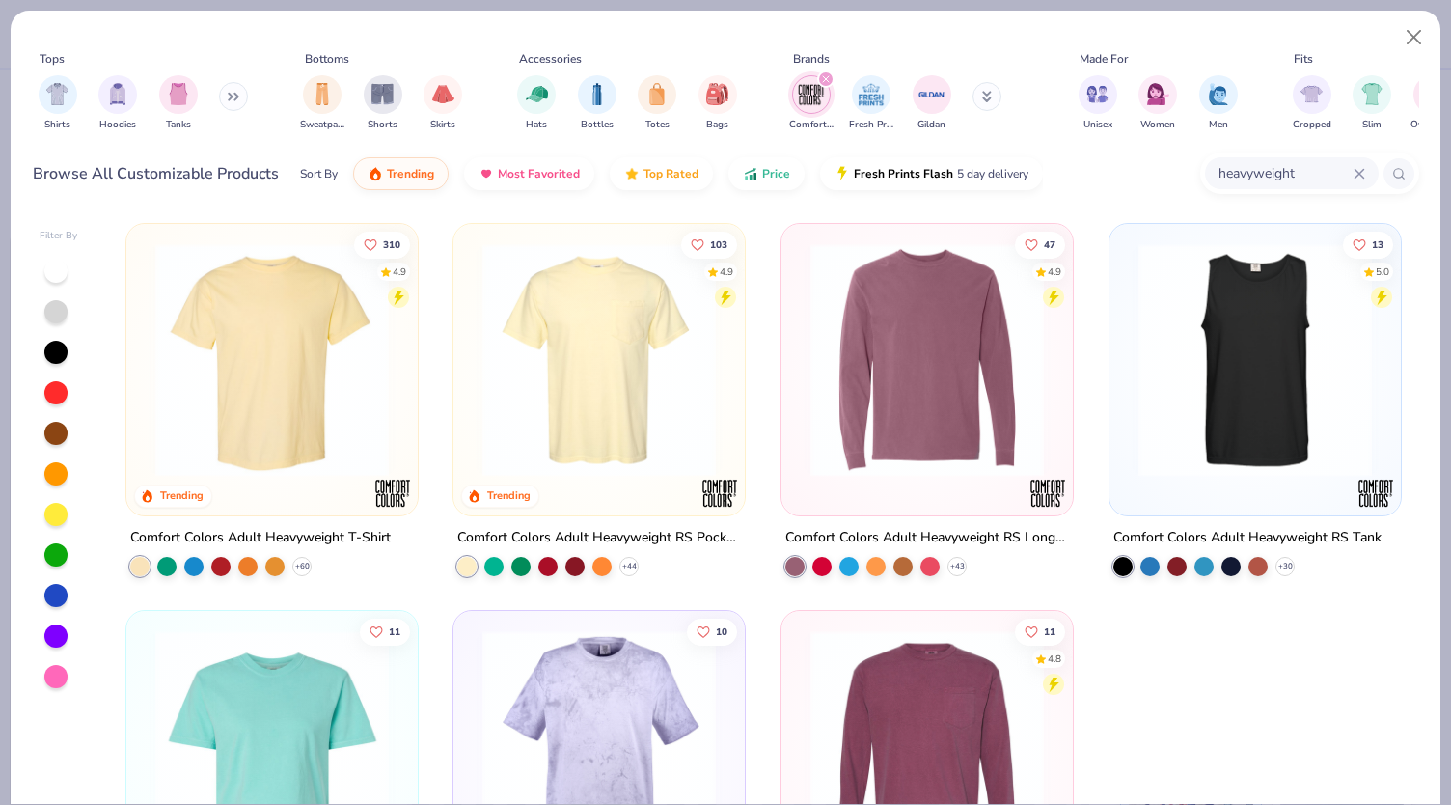
click at [827, 80] on icon "filter for Comfort Colors" at bounding box center [826, 79] width 6 height 6
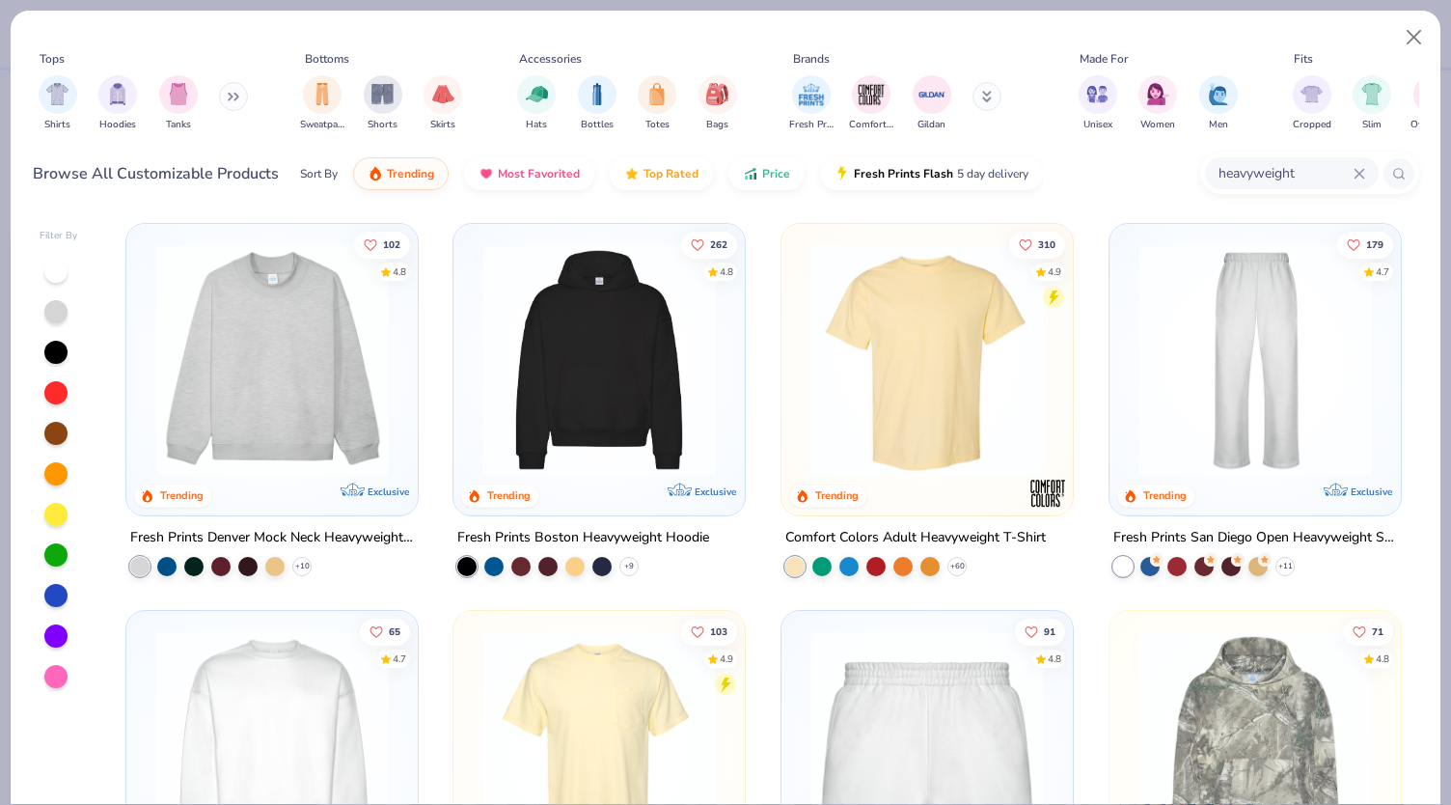
click at [227, 94] on button at bounding box center [233, 96] width 29 height 29
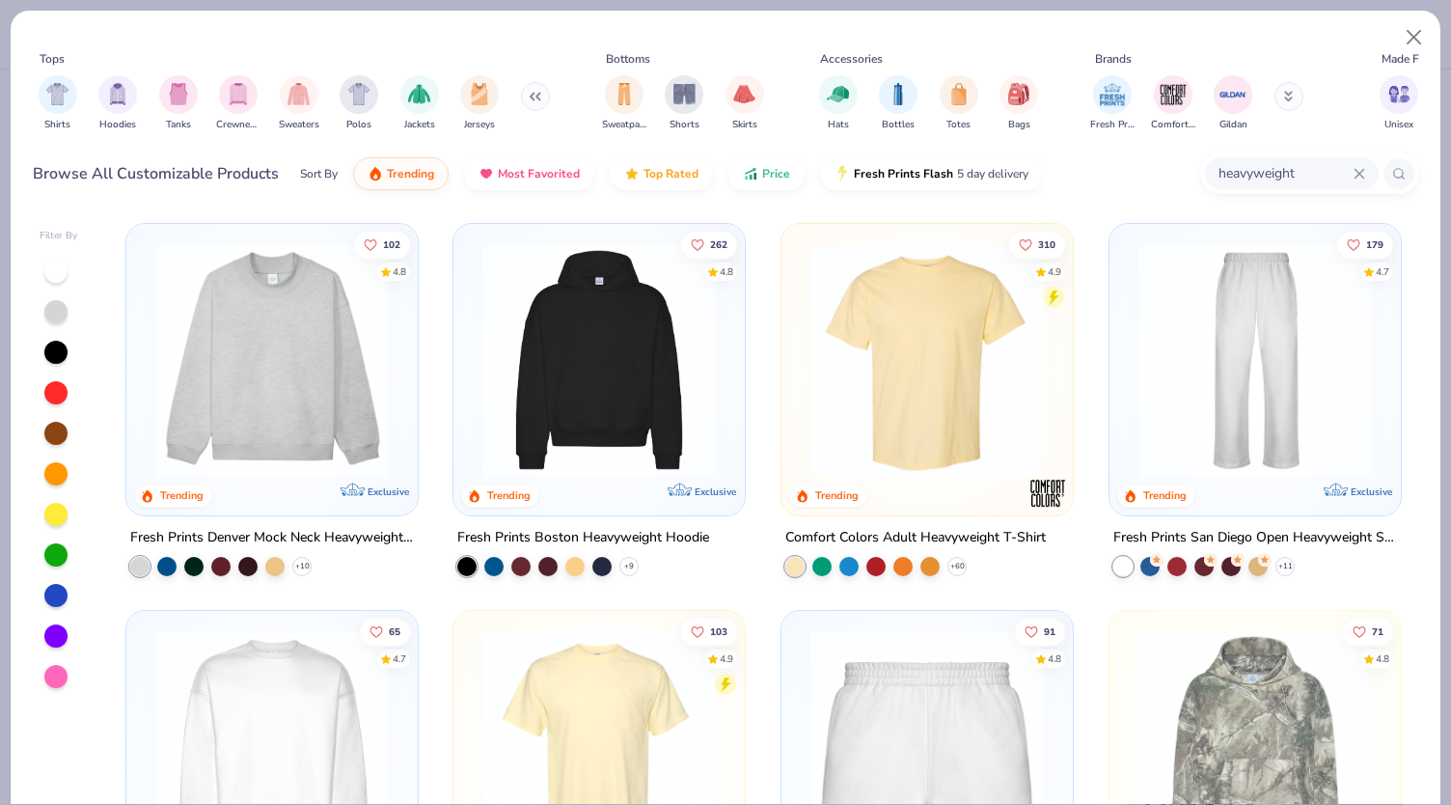
click at [248, 84] on div "filter for Crewnecks" at bounding box center [238, 94] width 39 height 39
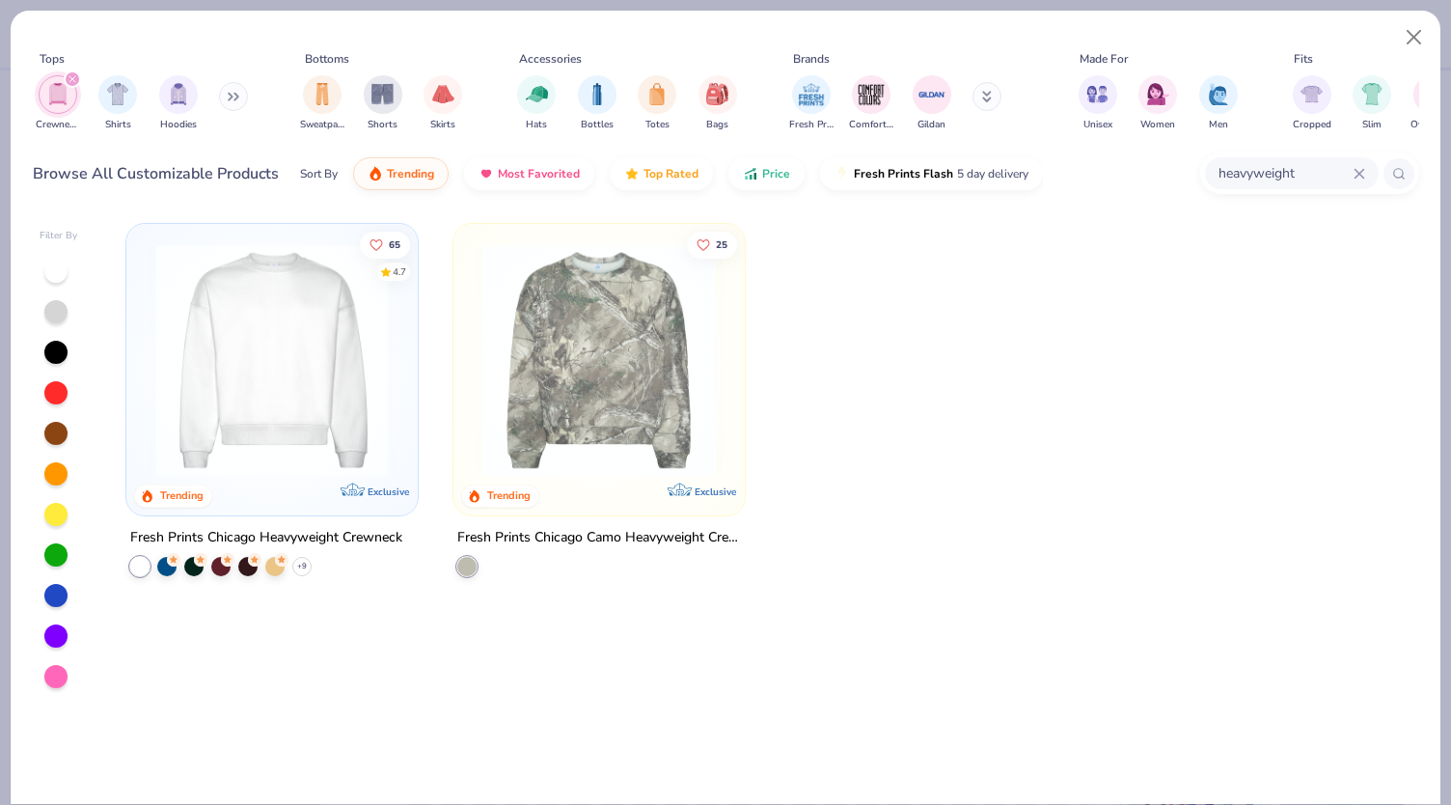
click at [316, 534] on div "Fresh Prints Chicago Heavyweight Crewneck" at bounding box center [266, 538] width 272 height 24
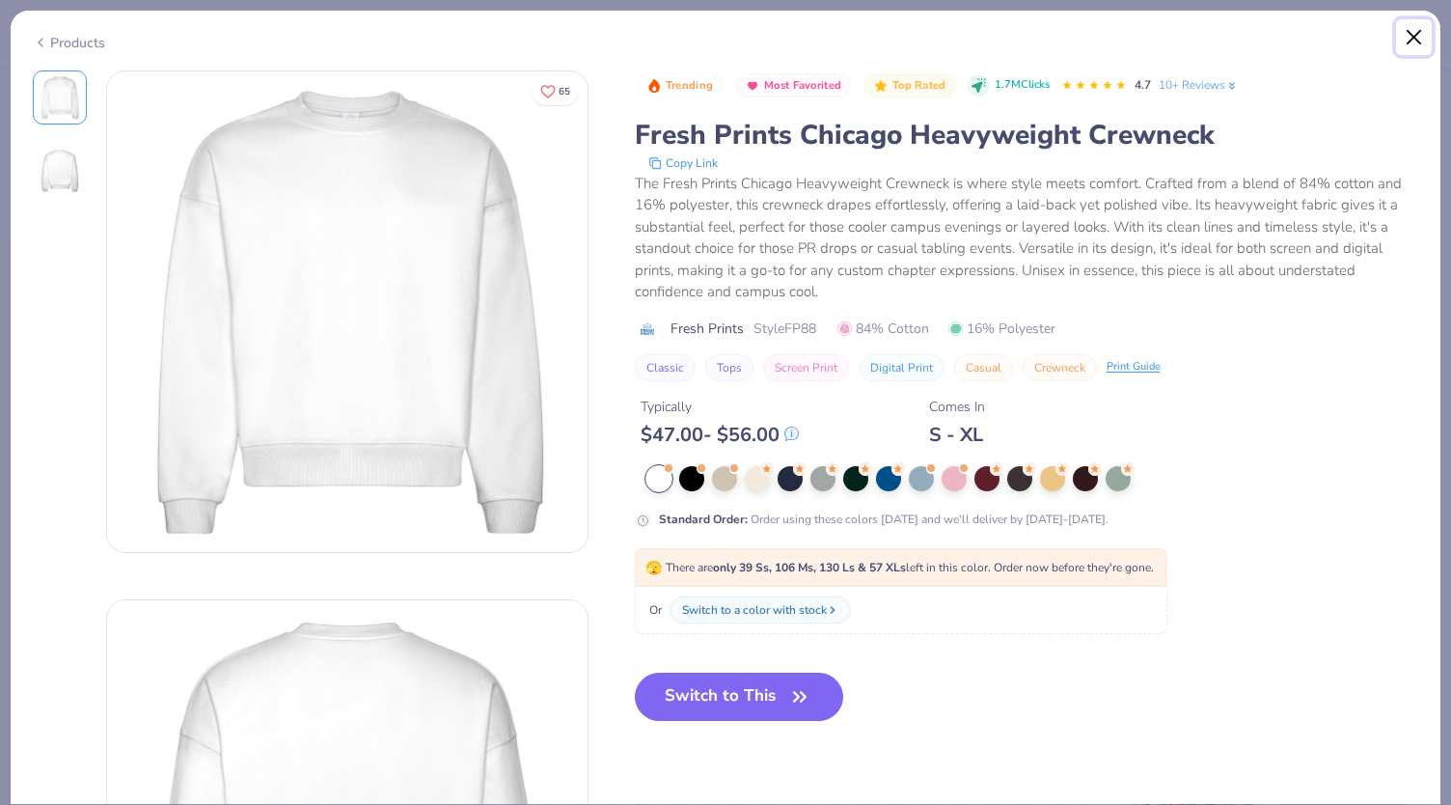
click at [1408, 38] on button "Close" at bounding box center [1414, 37] width 37 height 37
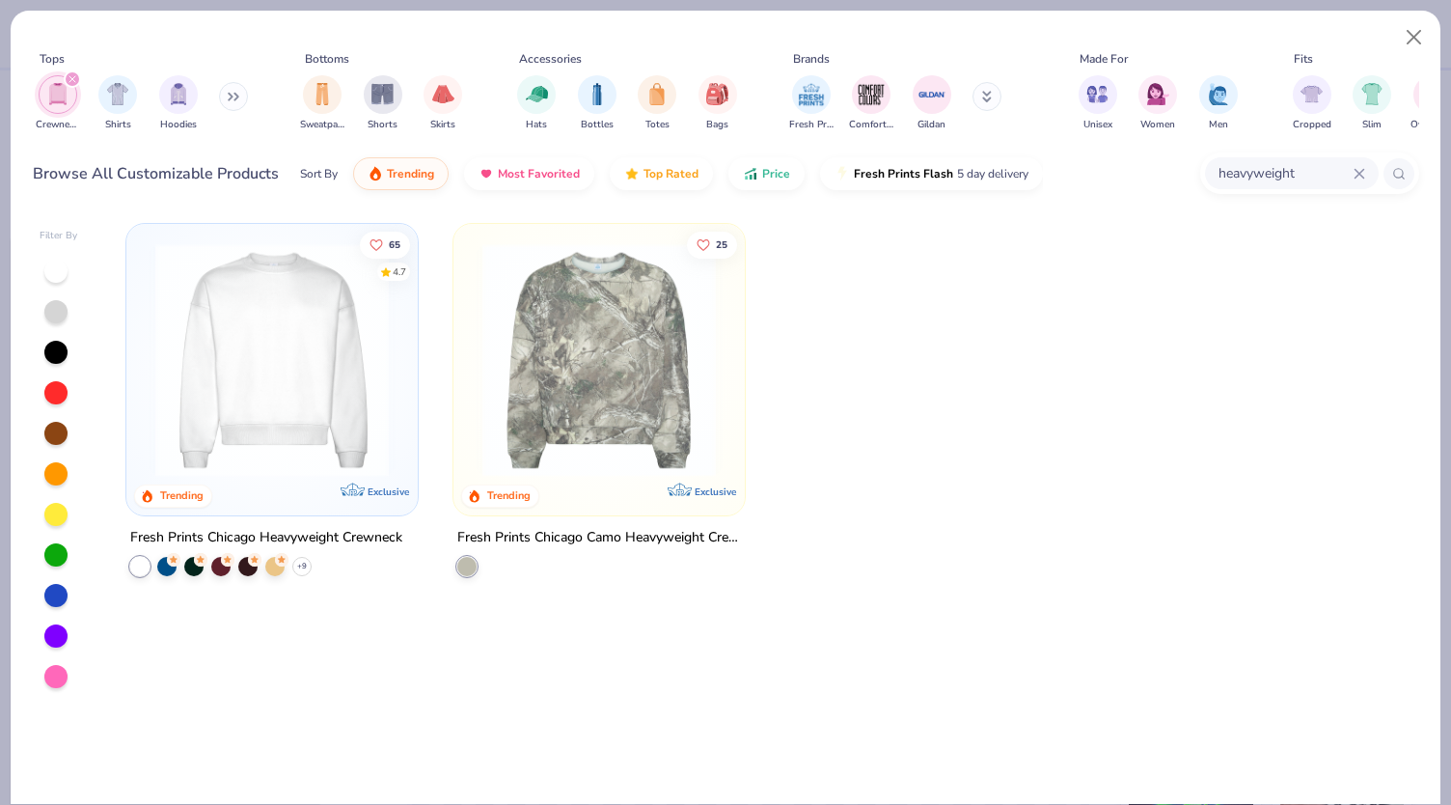
click at [77, 78] on div "filter for Crewnecks" at bounding box center [72, 78] width 17 height 17
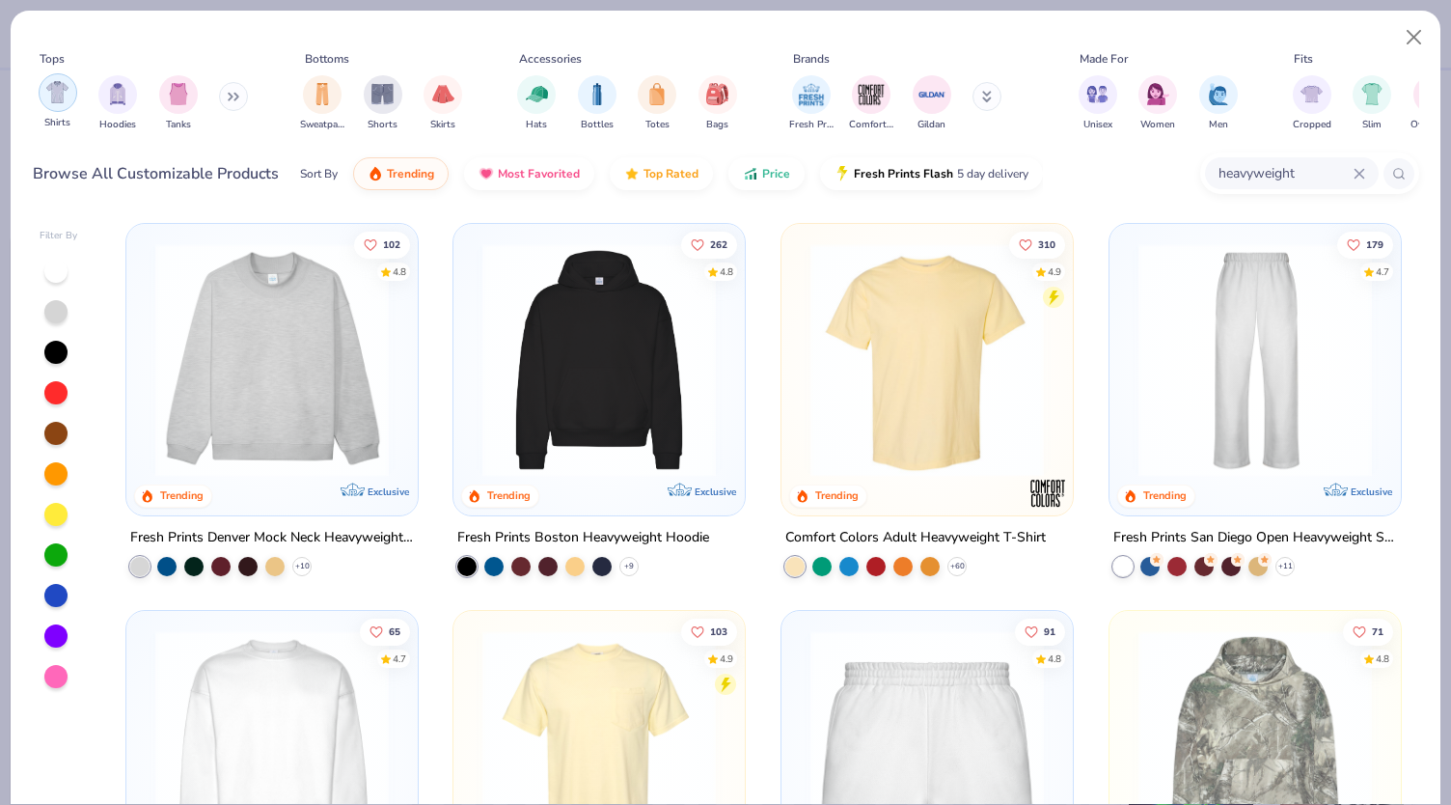
click at [69, 109] on div "Shirts" at bounding box center [58, 101] width 39 height 57
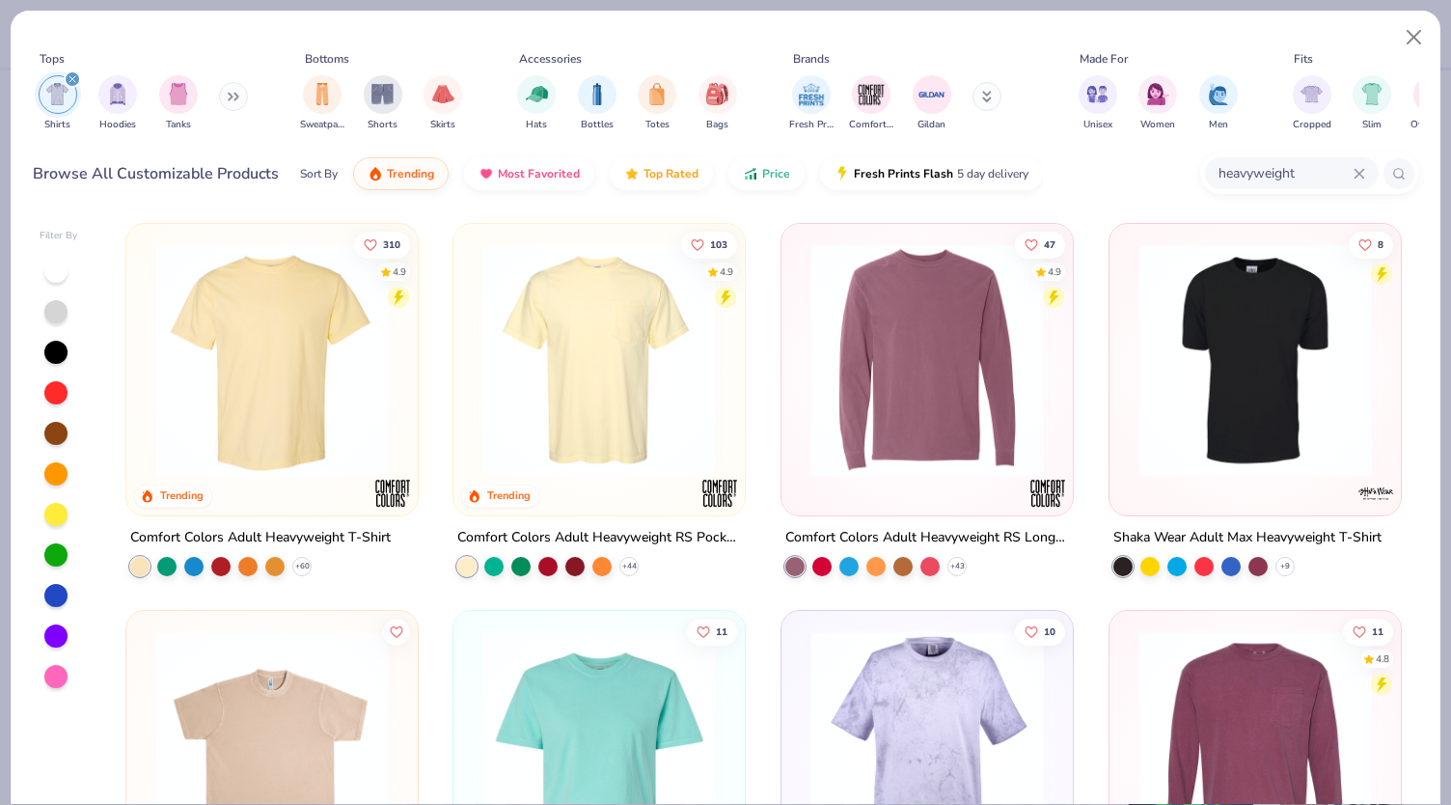
click at [287, 443] on img at bounding box center [272, 359] width 253 height 233
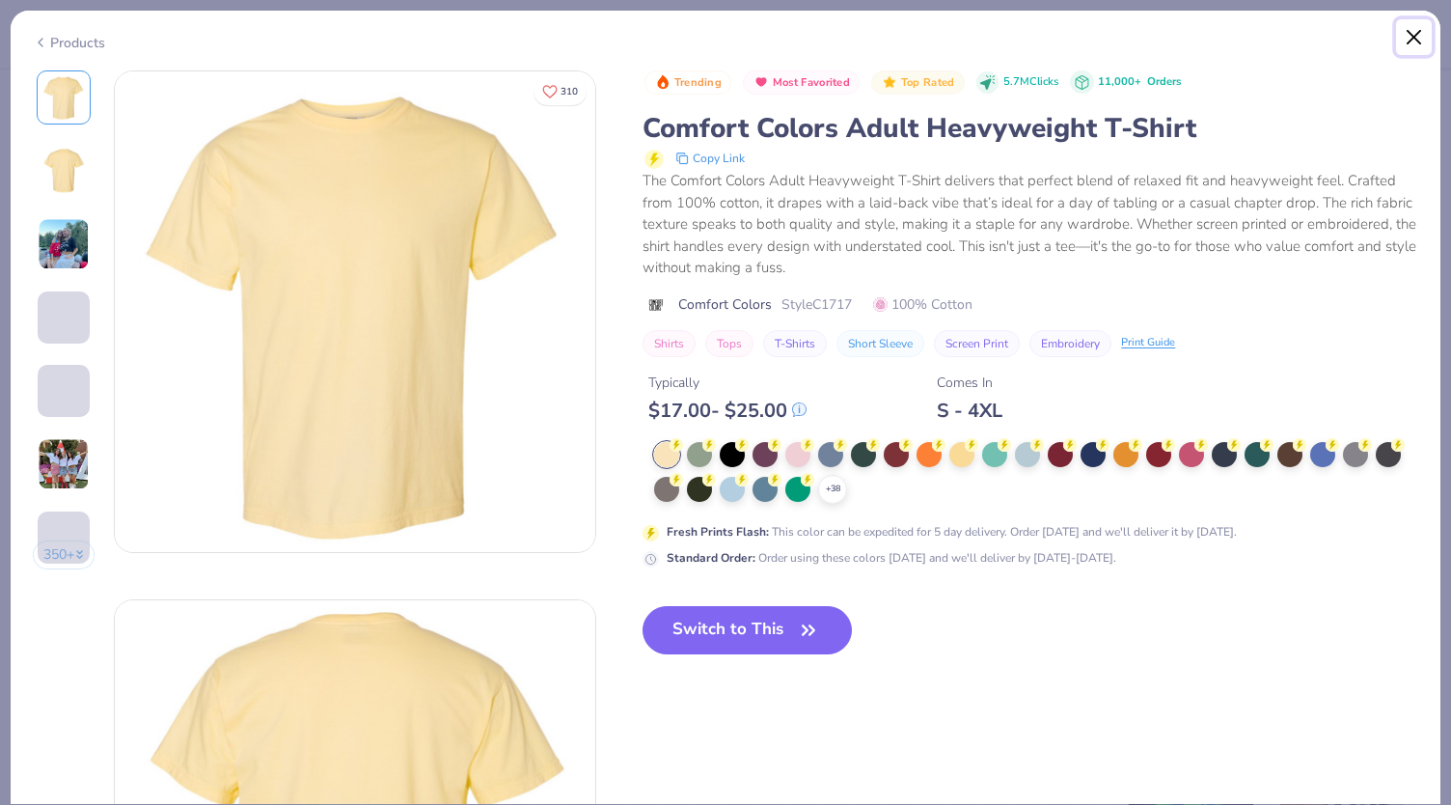
click at [1413, 41] on button "Close" at bounding box center [1414, 37] width 37 height 37
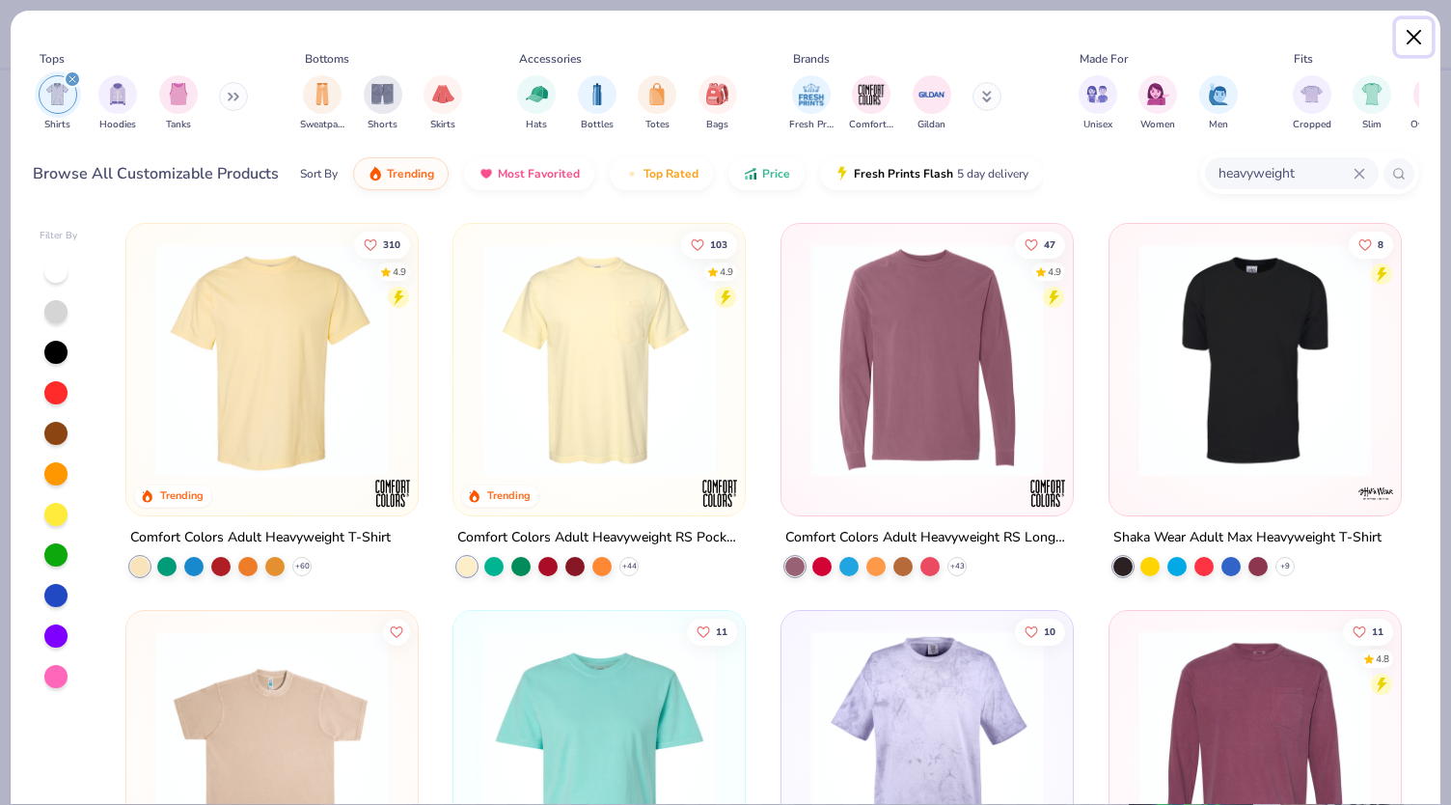
click at [1403, 35] on button "Close" at bounding box center [1414, 37] width 37 height 37
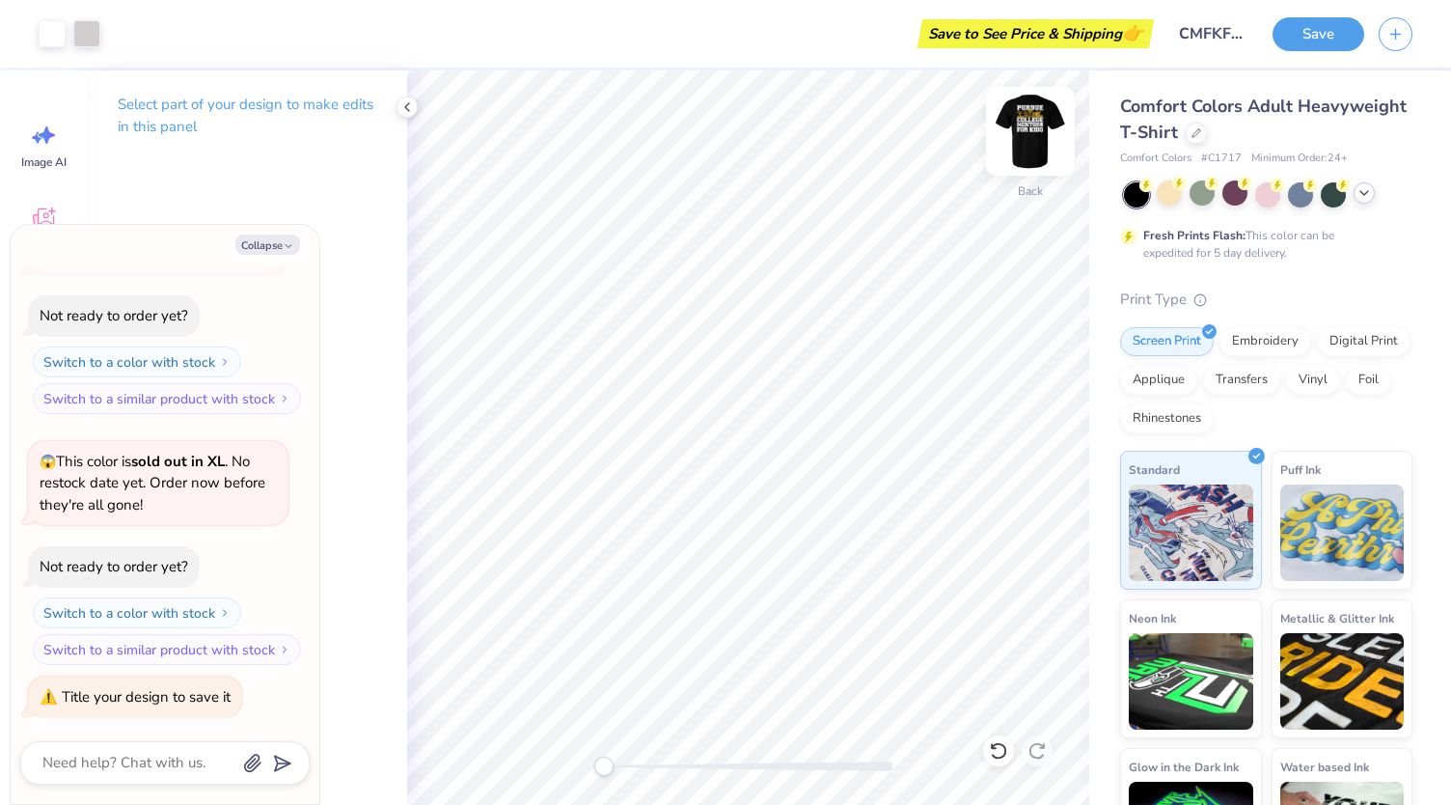
click at [1037, 123] on img at bounding box center [1030, 131] width 77 height 77
click at [1035, 123] on img at bounding box center [1030, 131] width 77 height 77
type textarea "x"
